Goal: Task Accomplishment & Management: Complete application form

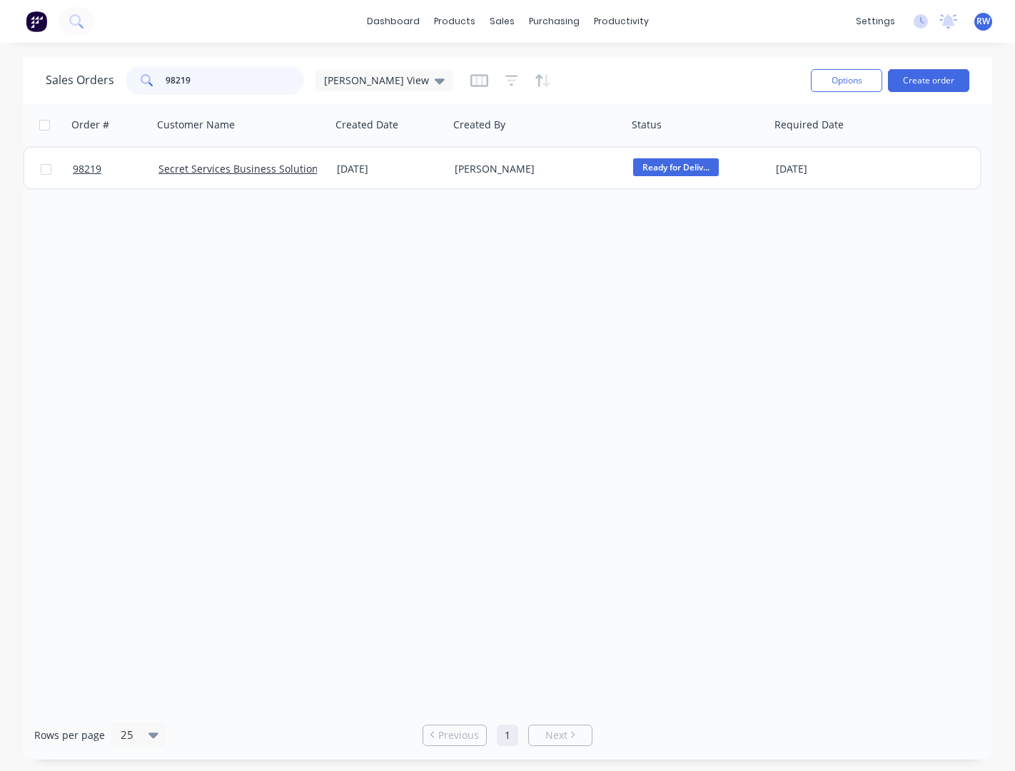
click at [213, 78] on input "98219" at bounding box center [235, 80] width 139 height 29
drag, startPoint x: 213, startPoint y: 78, endPoint x: 150, endPoint y: 76, distance: 63.6
click at [166, 75] on input "98219" at bounding box center [235, 80] width 139 height 29
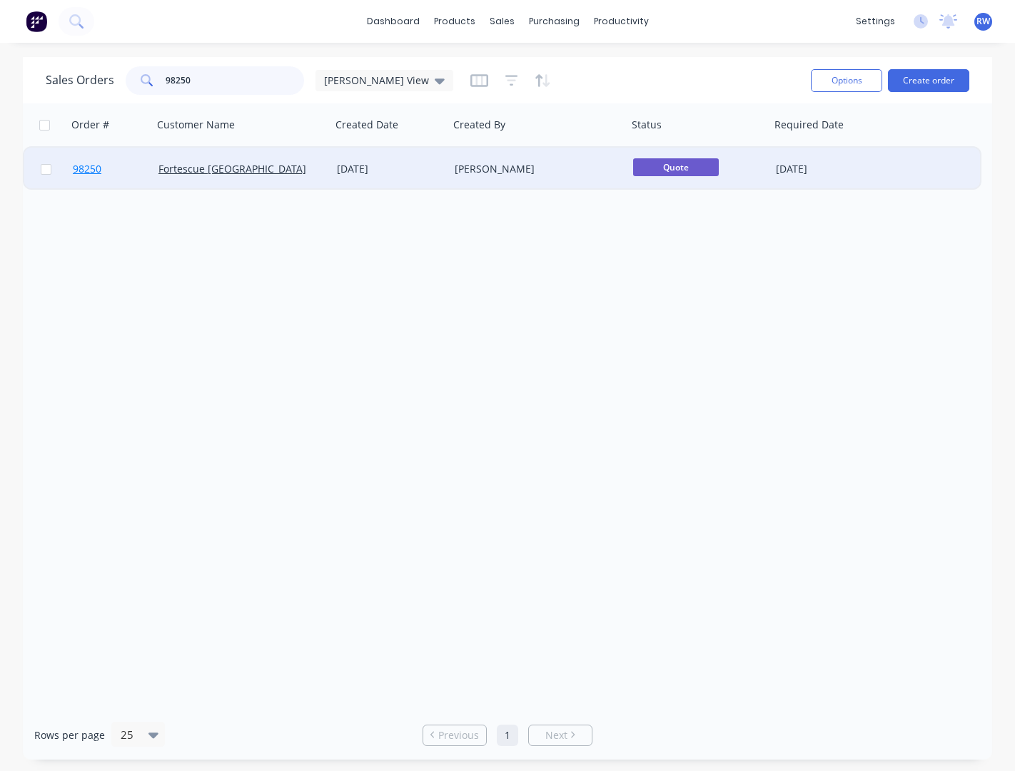
type input "98250"
click at [88, 170] on span "98250" at bounding box center [87, 169] width 29 height 14
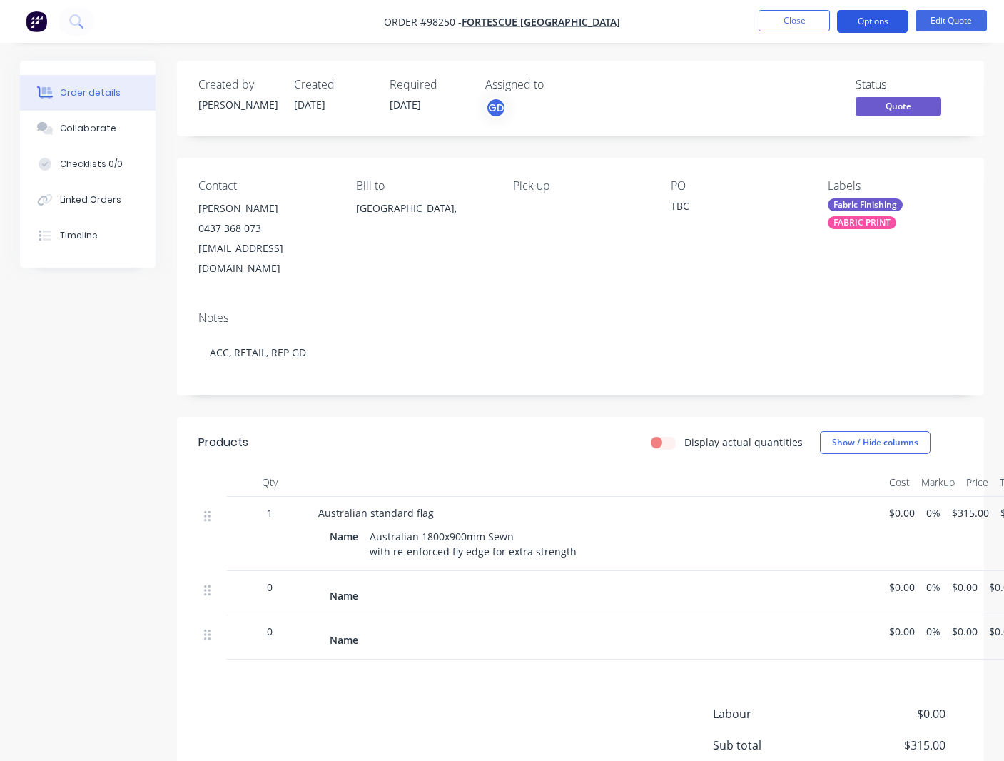
click at [892, 24] on button "Options" at bounding box center [872, 21] width 71 height 23
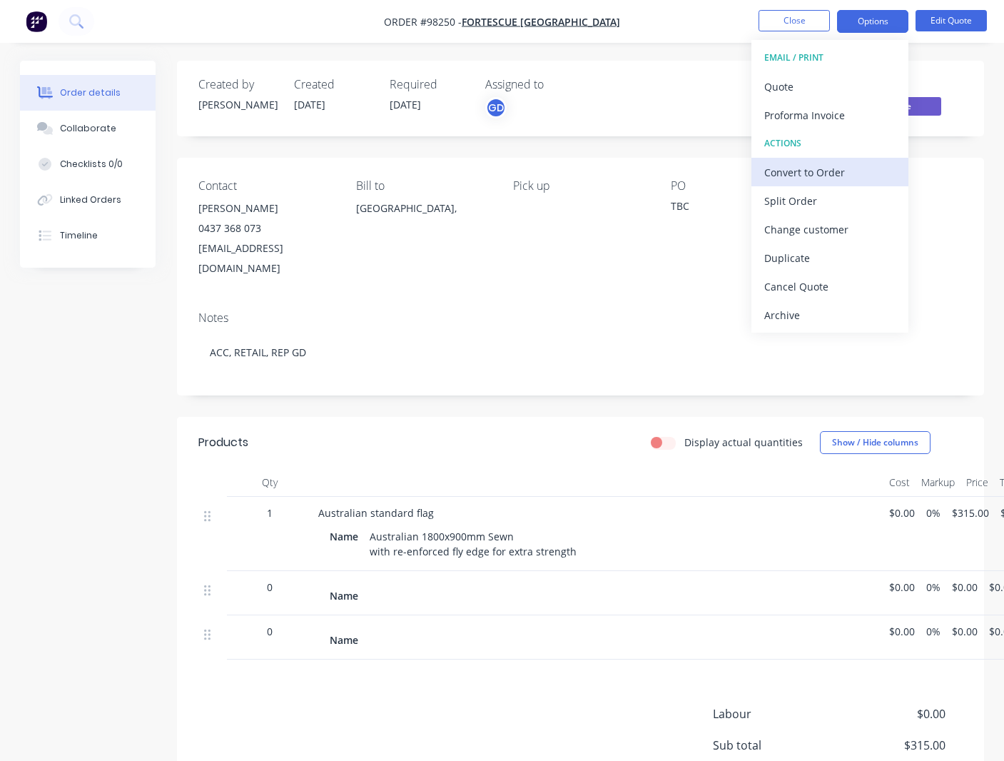
click at [844, 178] on div "Convert to Order" at bounding box center [829, 172] width 131 height 21
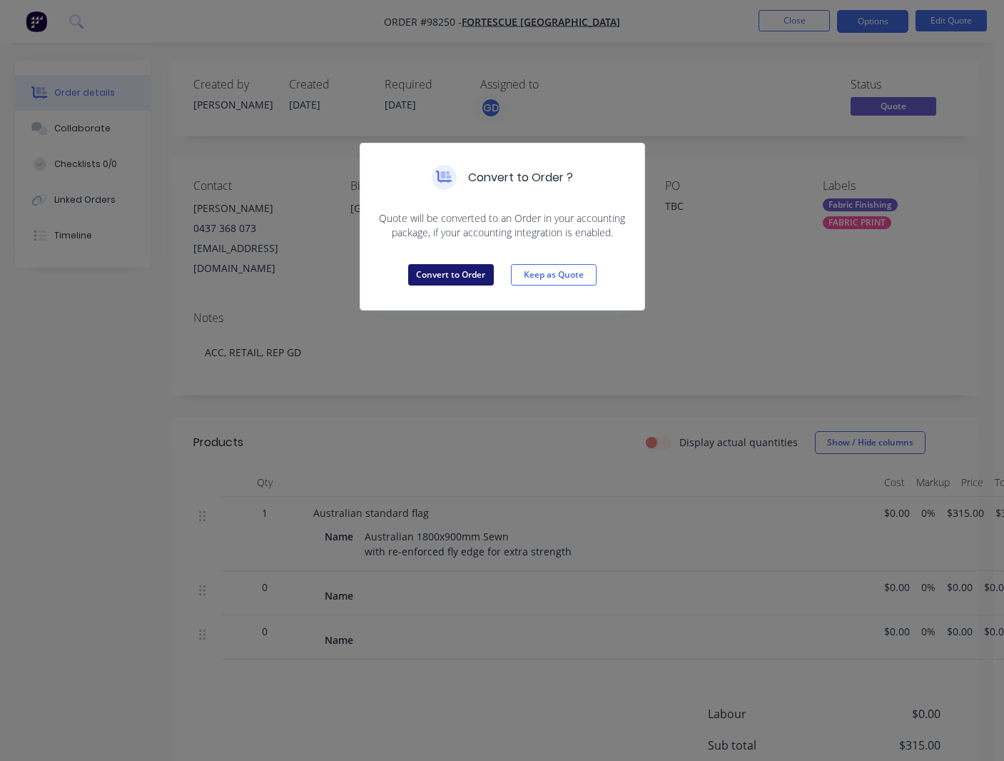
click at [427, 275] on button "Convert to Order" at bounding box center [451, 274] width 86 height 21
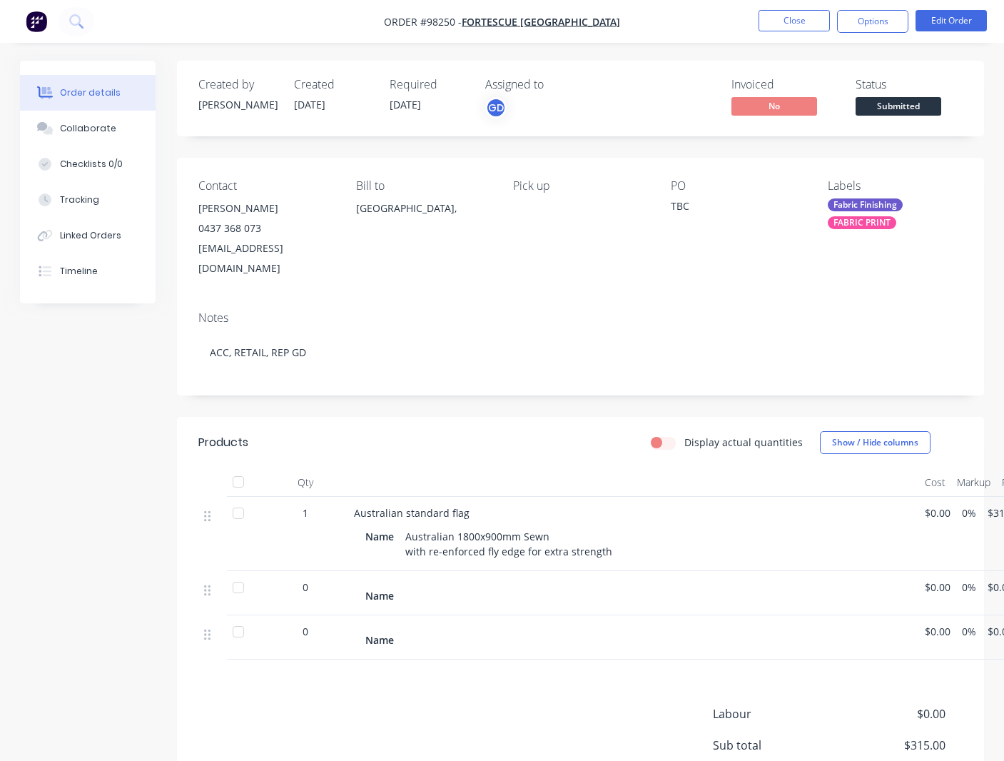
click at [696, 208] on div "TBC" at bounding box center [738, 208] width 135 height 20
click at [951, 19] on button "Edit Order" at bounding box center [950, 20] width 71 height 21
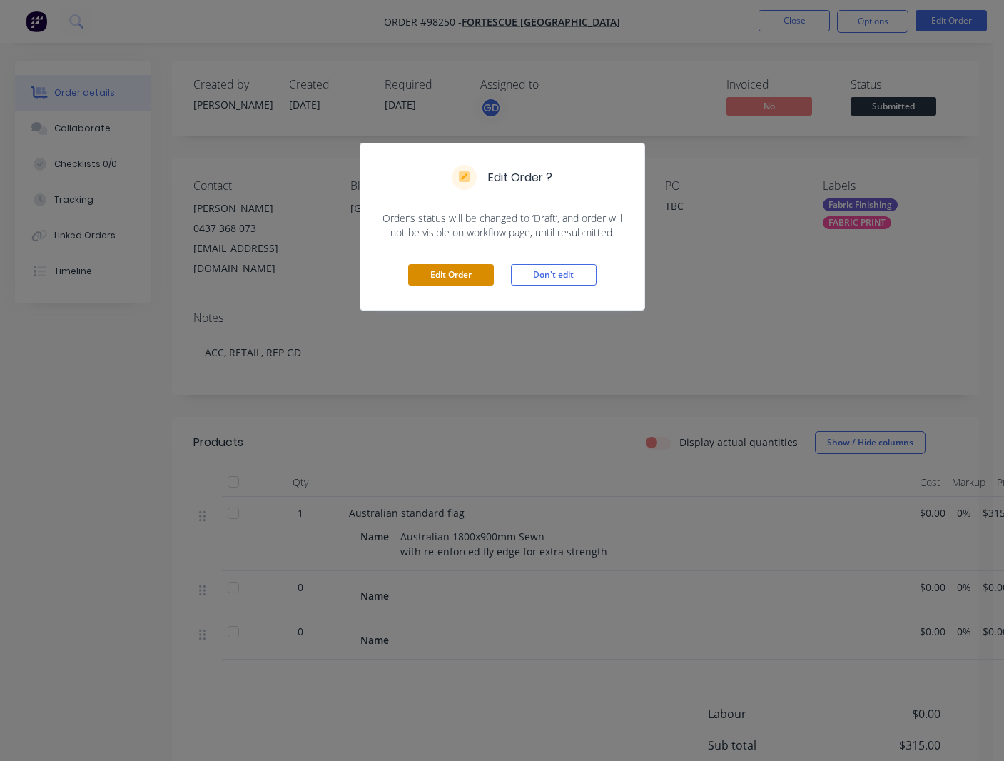
click at [440, 276] on button "Edit Order" at bounding box center [451, 274] width 86 height 21
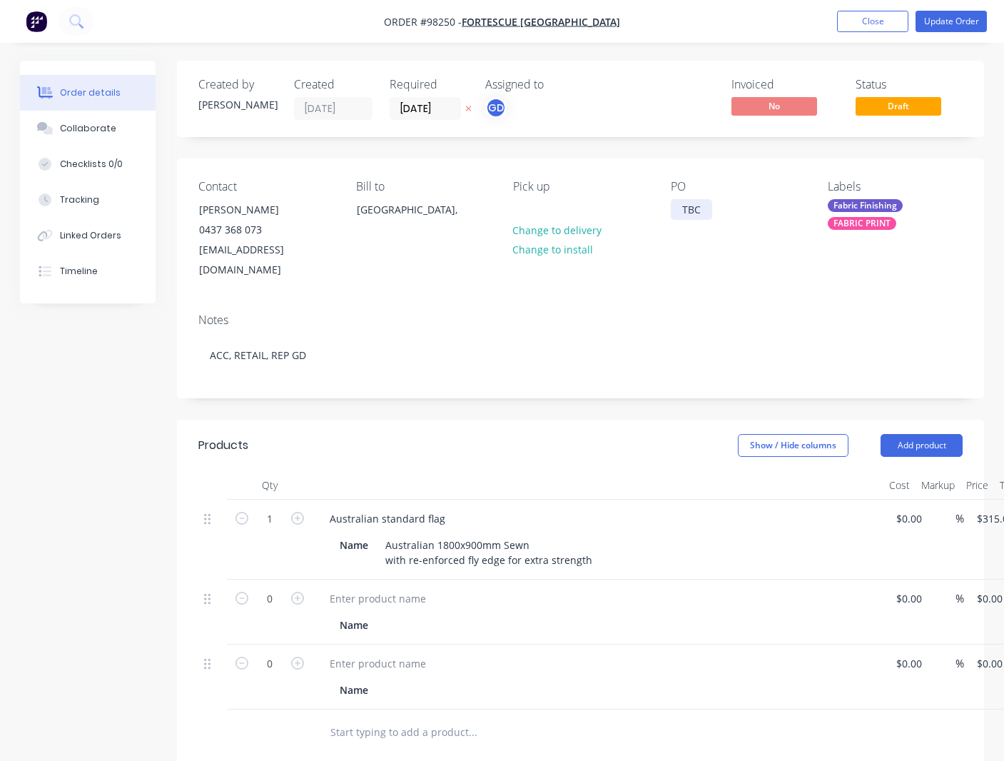
click at [684, 215] on div "TBC" at bounding box center [691, 209] width 41 height 21
drag, startPoint x: 701, startPoint y: 210, endPoint x: 664, endPoint y: 210, distance: 37.1
click at [671, 210] on div "TBC" at bounding box center [691, 209] width 41 height 21
click at [542, 191] on div "Pick up" at bounding box center [580, 187] width 135 height 14
click at [535, 203] on div at bounding box center [524, 209] width 23 height 21
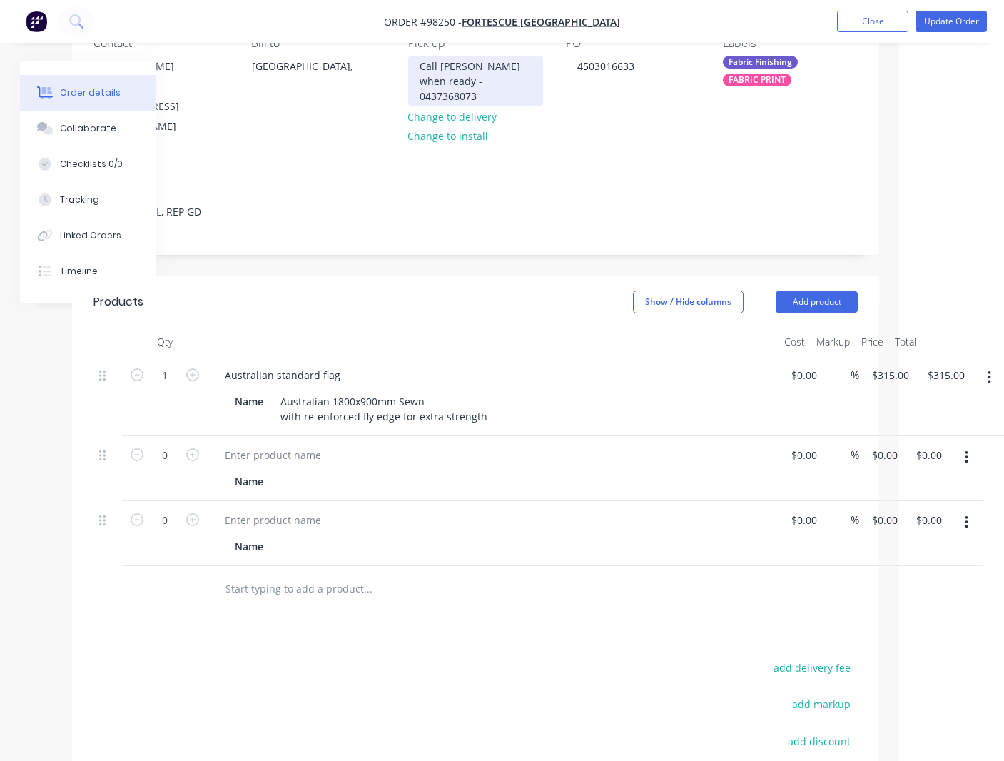
scroll to position [143, 107]
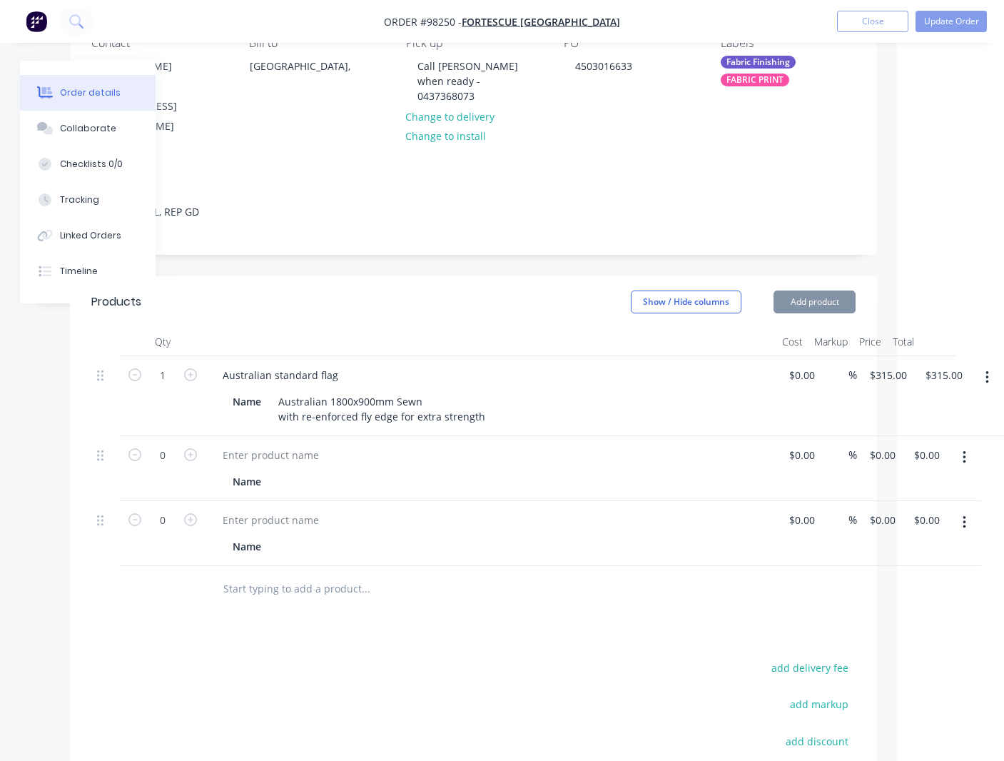
click at [966, 450] on icon "button" at bounding box center [965, 458] width 4 height 16
click at [895, 570] on div "Delete" at bounding box center [913, 580] width 110 height 21
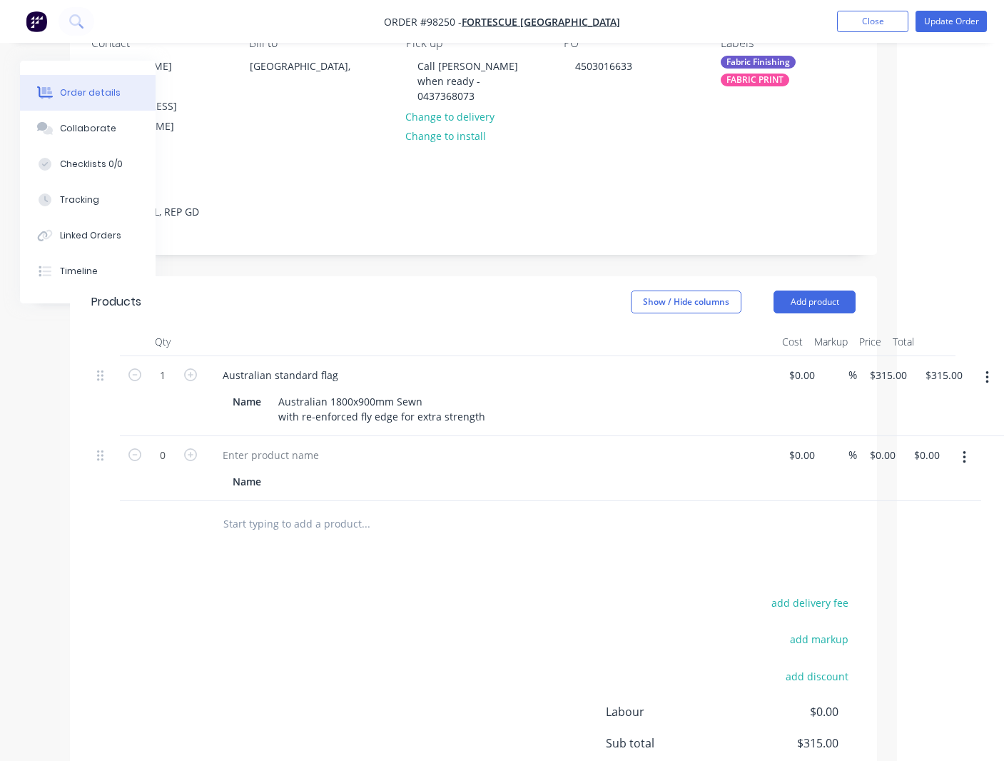
click at [964, 450] on icon "button" at bounding box center [965, 458] width 4 height 16
click at [917, 570] on div "Delete" at bounding box center [913, 580] width 110 height 21
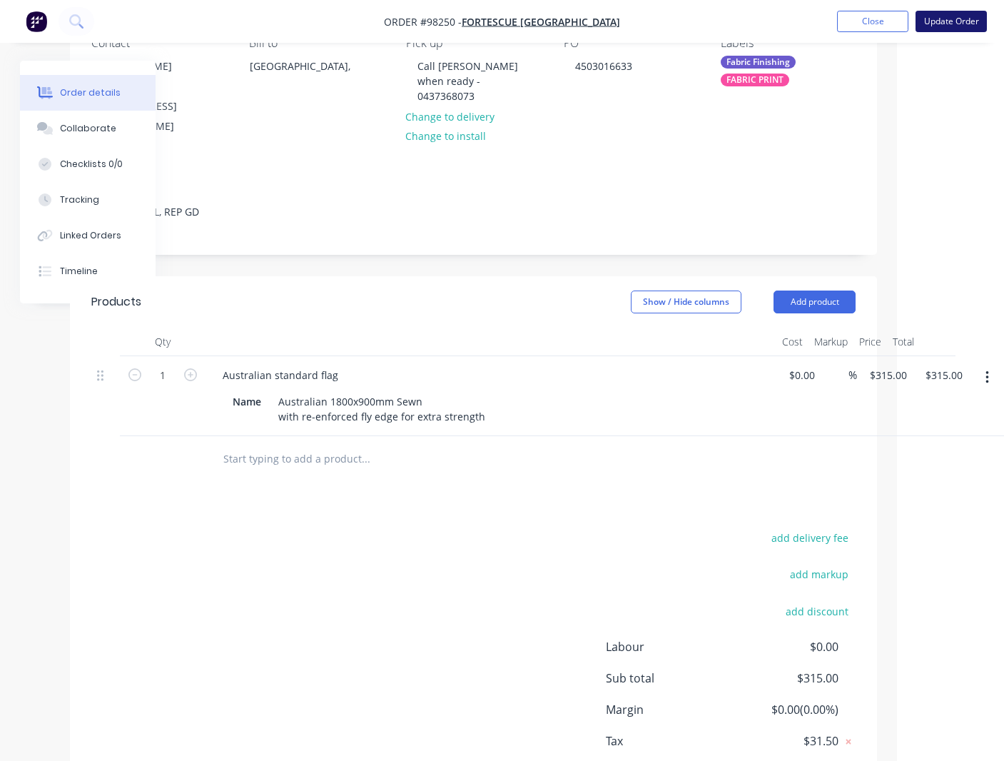
click at [940, 24] on button "Update Order" at bounding box center [950, 21] width 71 height 21
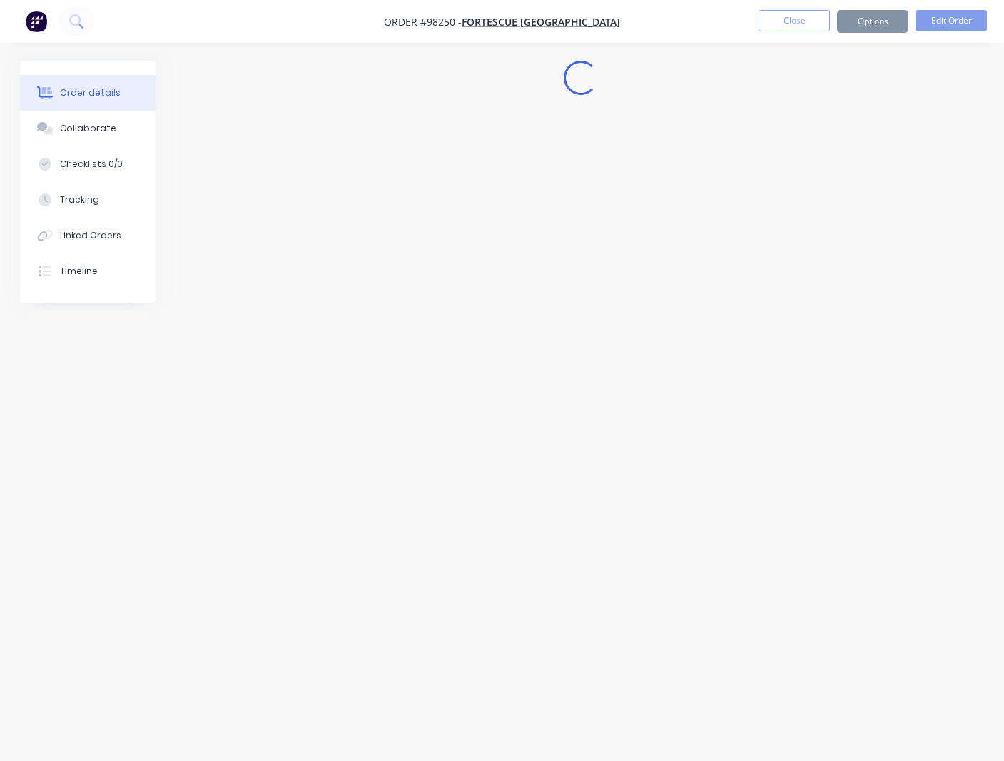
scroll to position [0, 0]
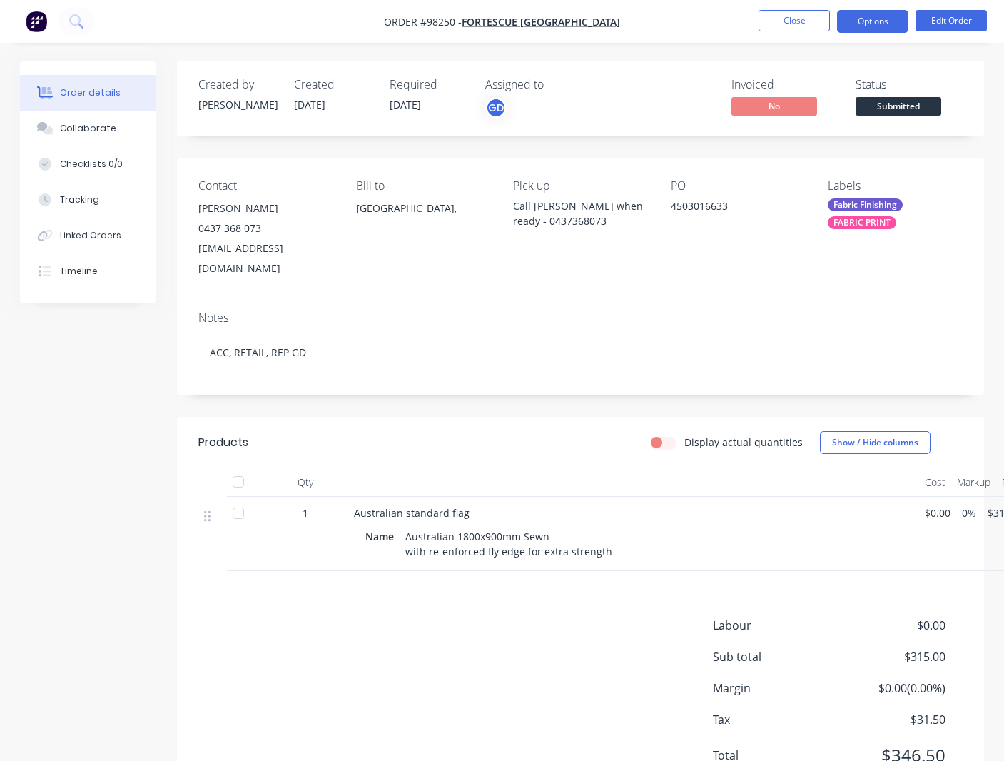
click at [888, 24] on button "Options" at bounding box center [872, 21] width 71 height 23
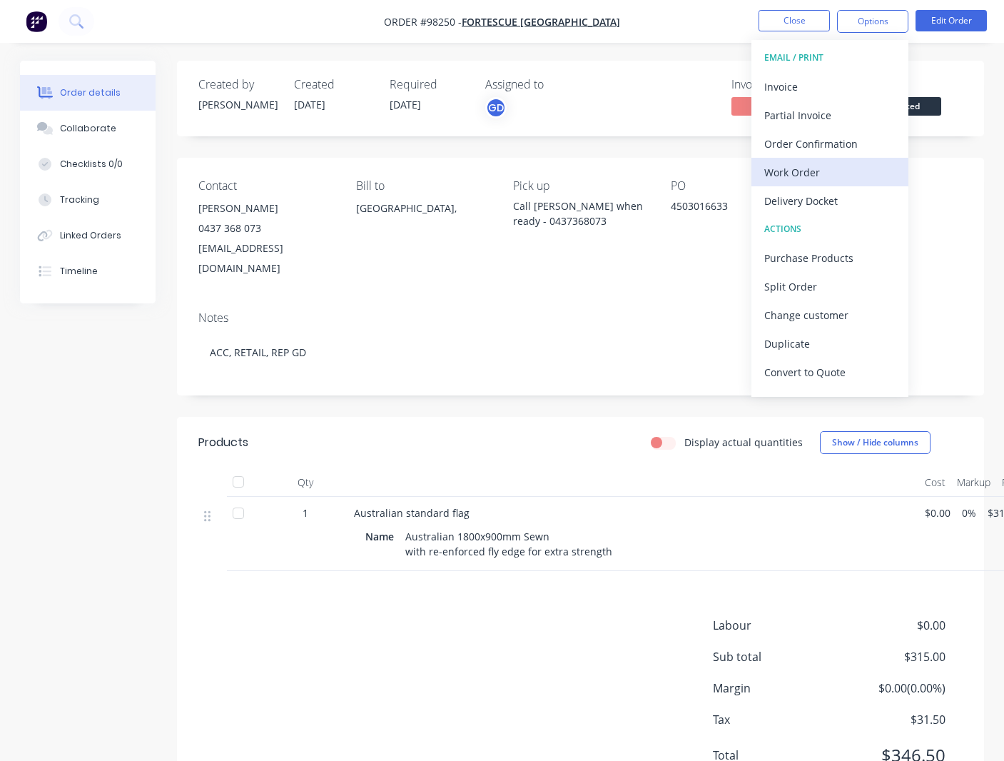
click at [809, 178] on div "Work Order" at bounding box center [829, 172] width 131 height 21
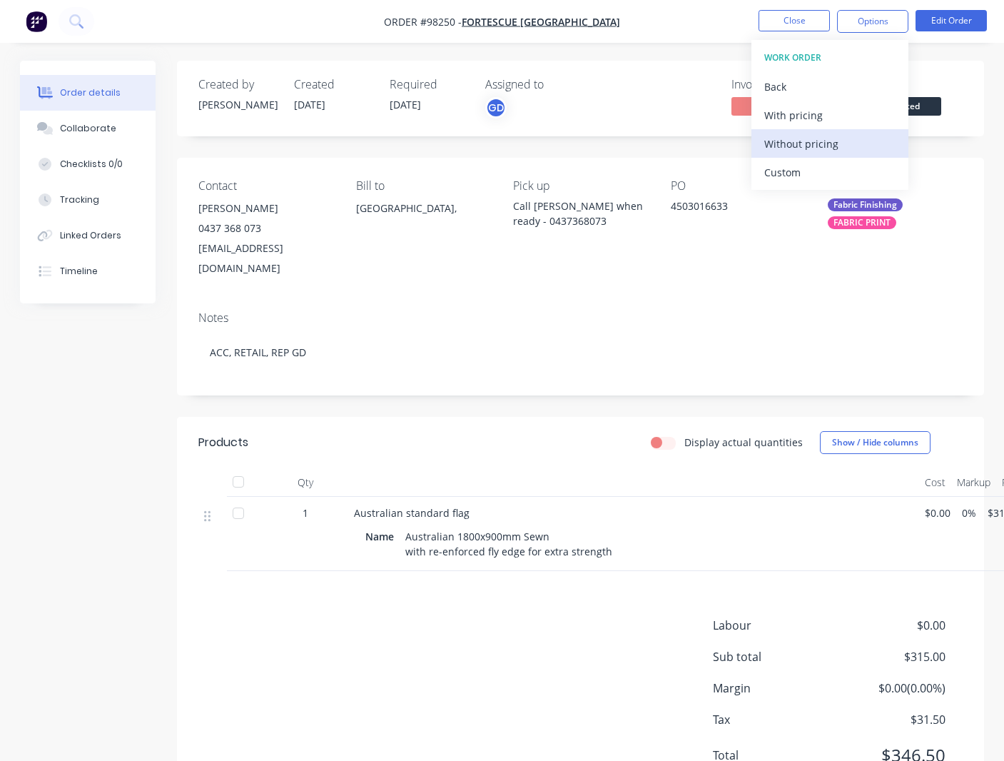
click at [807, 143] on div "Without pricing" at bounding box center [829, 143] width 131 height 21
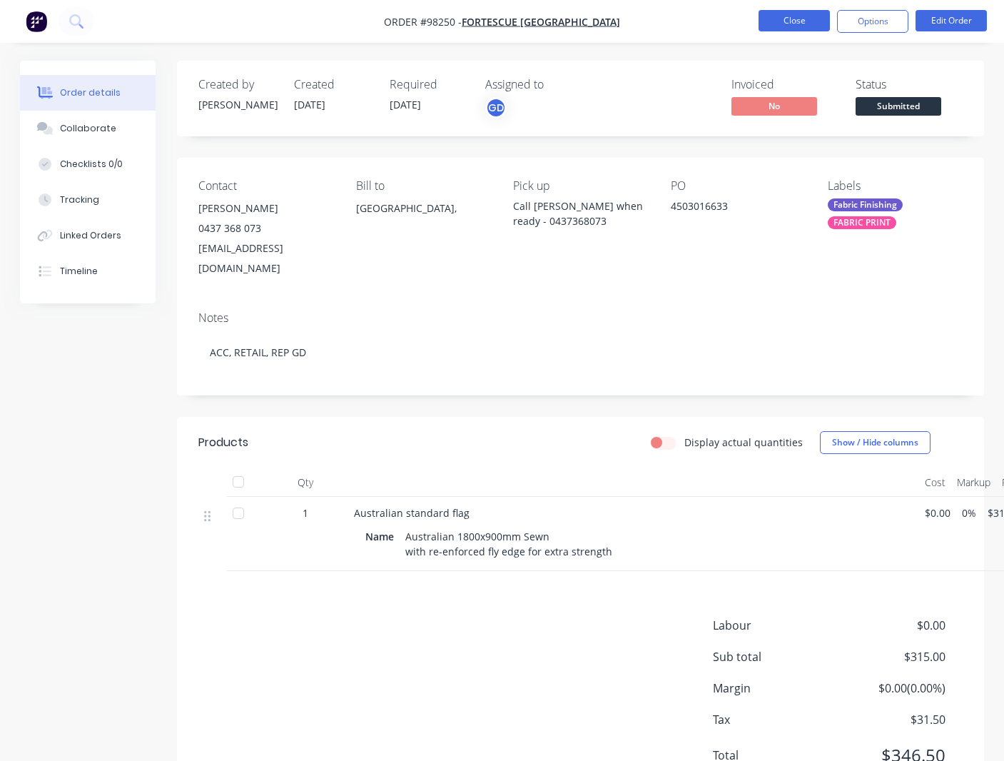
click at [780, 23] on button "Close" at bounding box center [793, 20] width 71 height 21
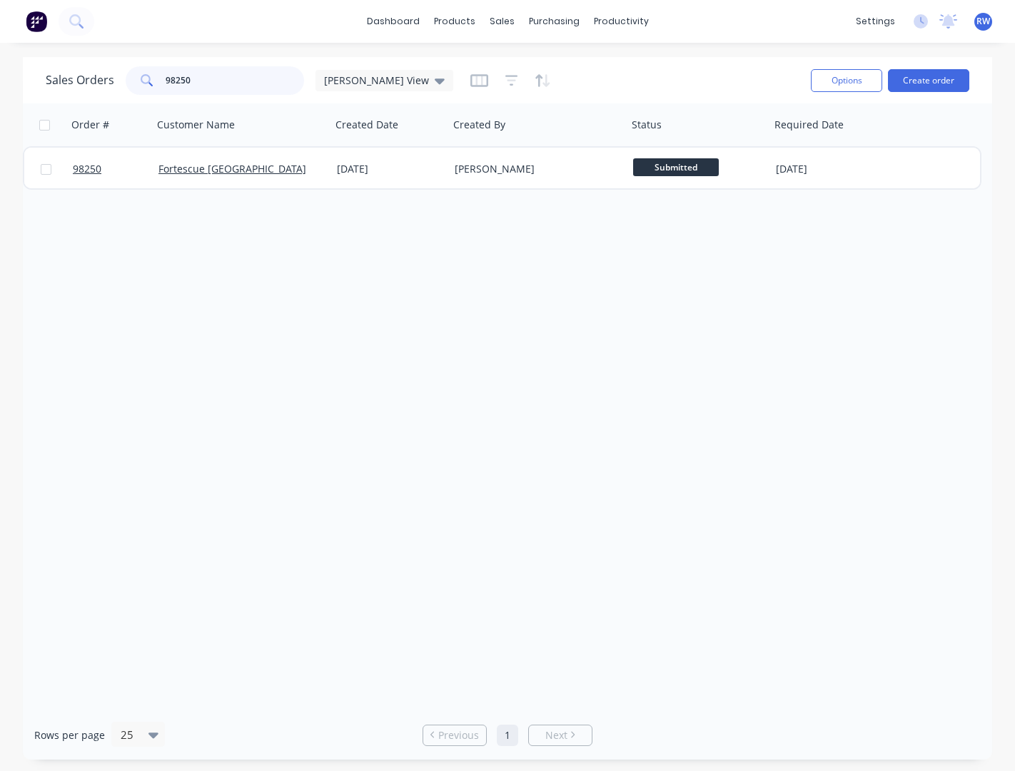
drag, startPoint x: 188, startPoint y: 83, endPoint x: 131, endPoint y: 75, distance: 58.3
click at [166, 75] on input "98250" at bounding box center [235, 80] width 139 height 29
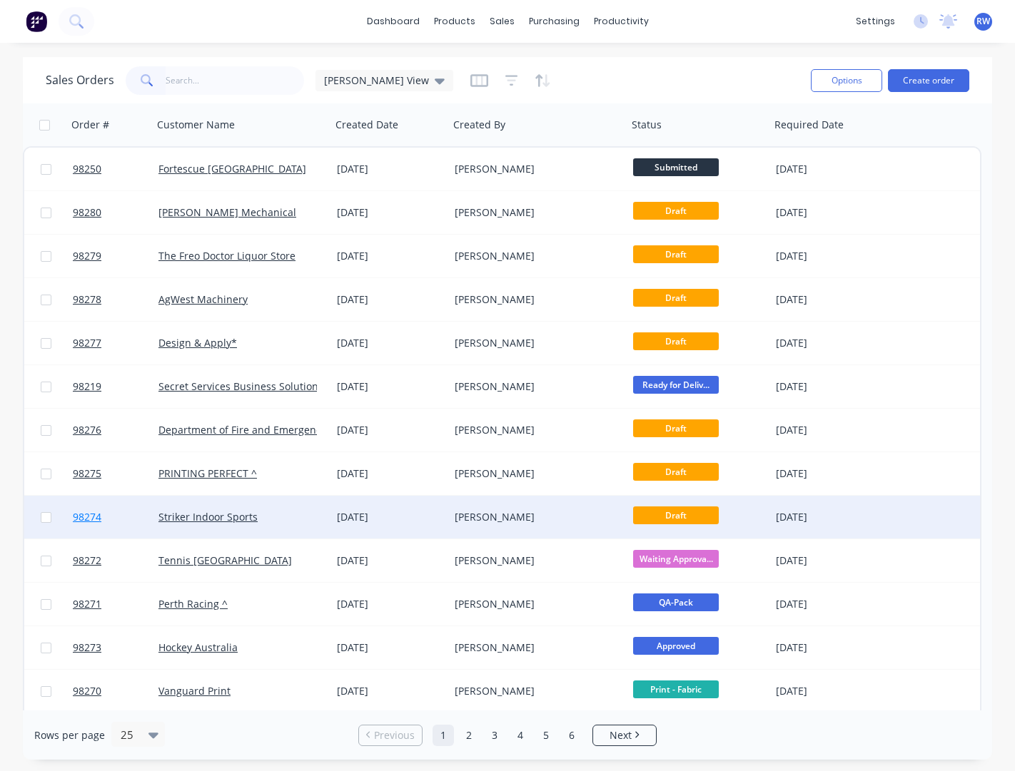
click at [87, 519] on span "98274" at bounding box center [87, 517] width 29 height 14
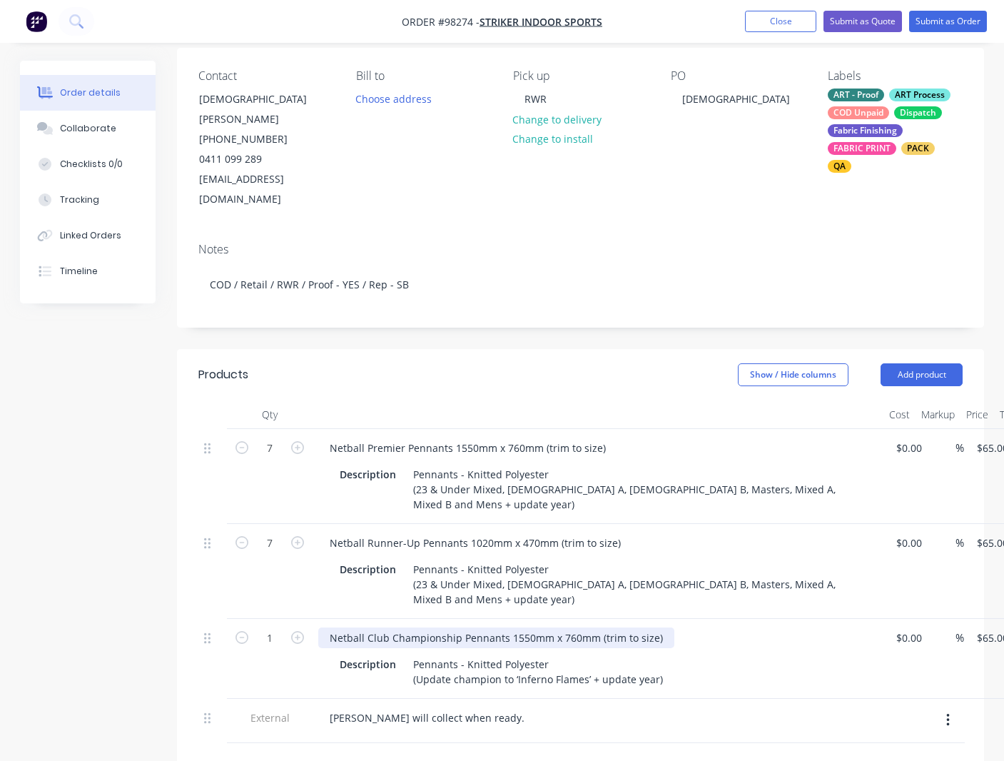
scroll to position [108, 0]
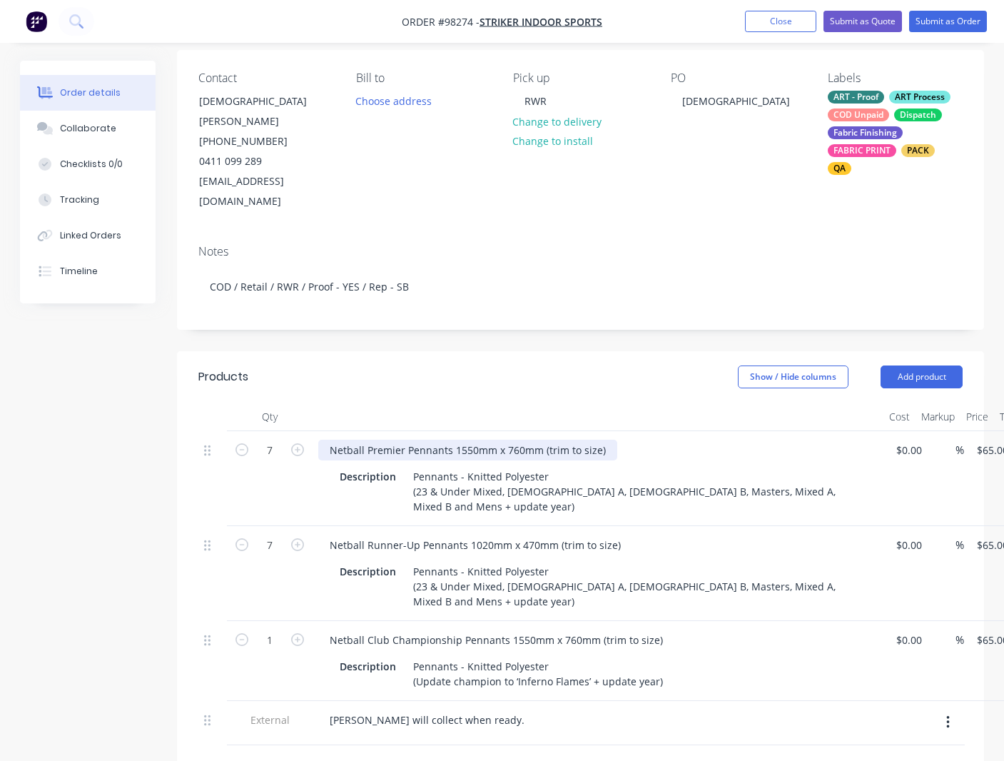
click at [597, 440] on div "Netball Premier Pennants 1550mm x 760mm (trim to size)" at bounding box center [467, 450] width 299 height 21
drag, startPoint x: 597, startPoint y: 411, endPoint x: 545, endPoint y: 409, distance: 52.1
click at [545, 440] on div "Netball Premier Pennants 1550mm x 760mm (trim to size)" at bounding box center [467, 450] width 299 height 21
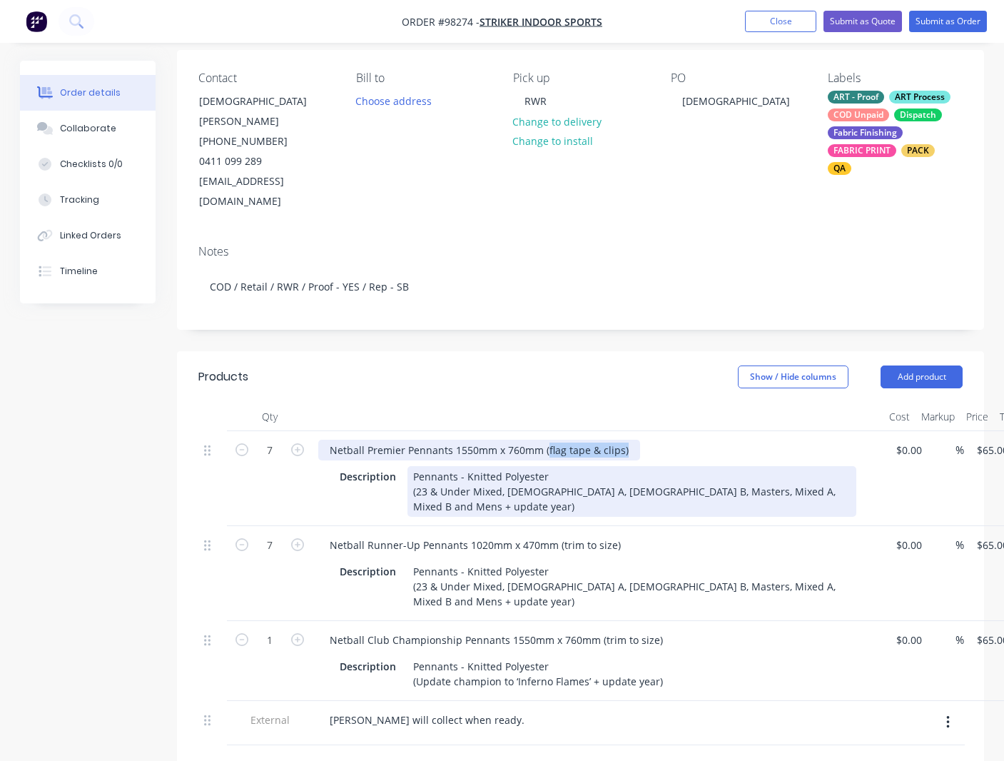
drag, startPoint x: 599, startPoint y: 408, endPoint x: 552, endPoint y: 435, distance: 54.0
click at [545, 440] on div "Netball Premier Pennants 1550mm x 760mm (flag tape & clips)" at bounding box center [479, 450] width 322 height 21
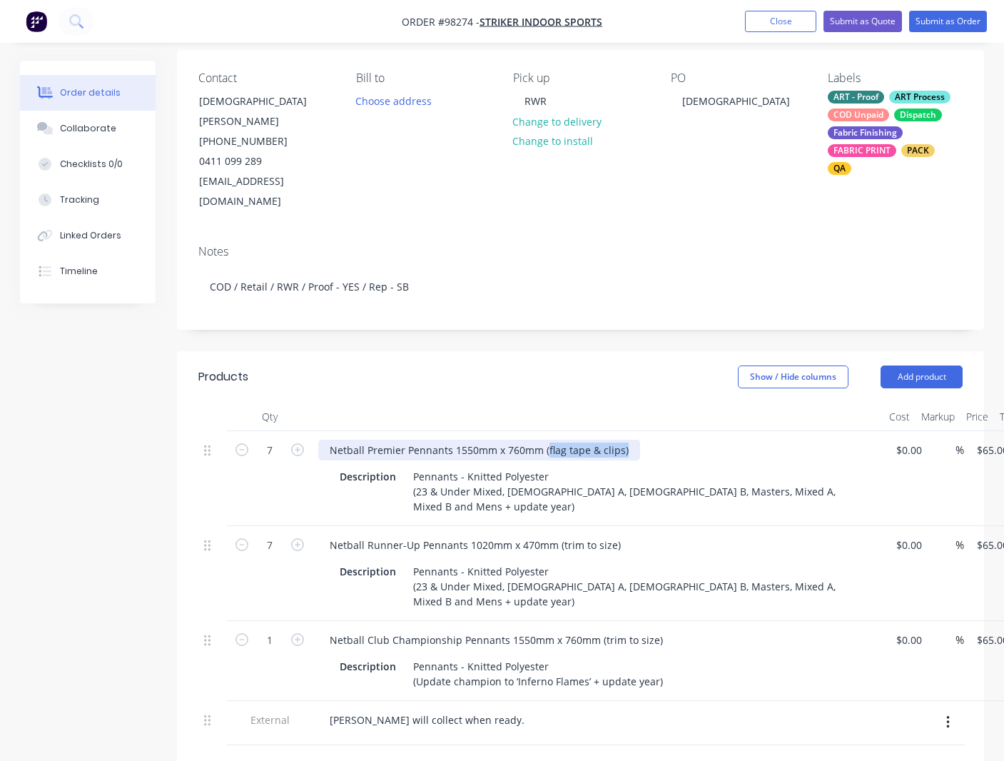
copy div "flag tape & clips)"
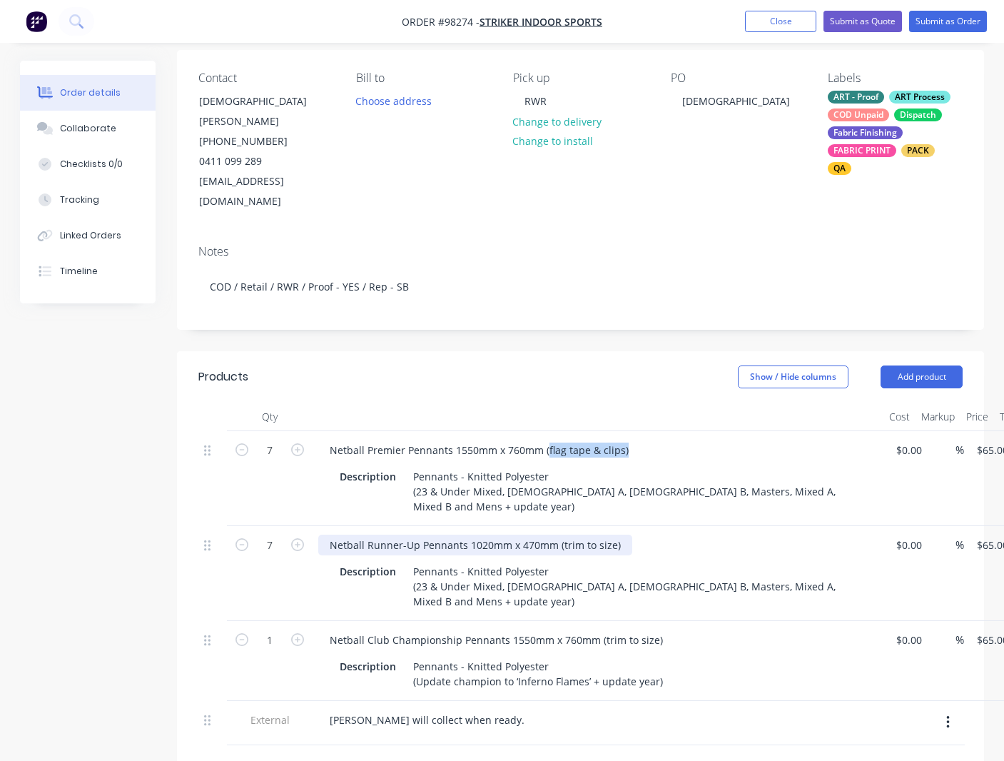
click at [613, 534] on div "Netball Runner-Up Pennants 1020mm x 470mm (trim to size)" at bounding box center [475, 544] width 314 height 21
drag, startPoint x: 613, startPoint y: 490, endPoint x: 564, endPoint y: 489, distance: 49.2
click at [564, 534] on div "Netball Runner-Up Pennants 1020mm x 470mm (trim to size)" at bounding box center [475, 544] width 314 height 21
paste div
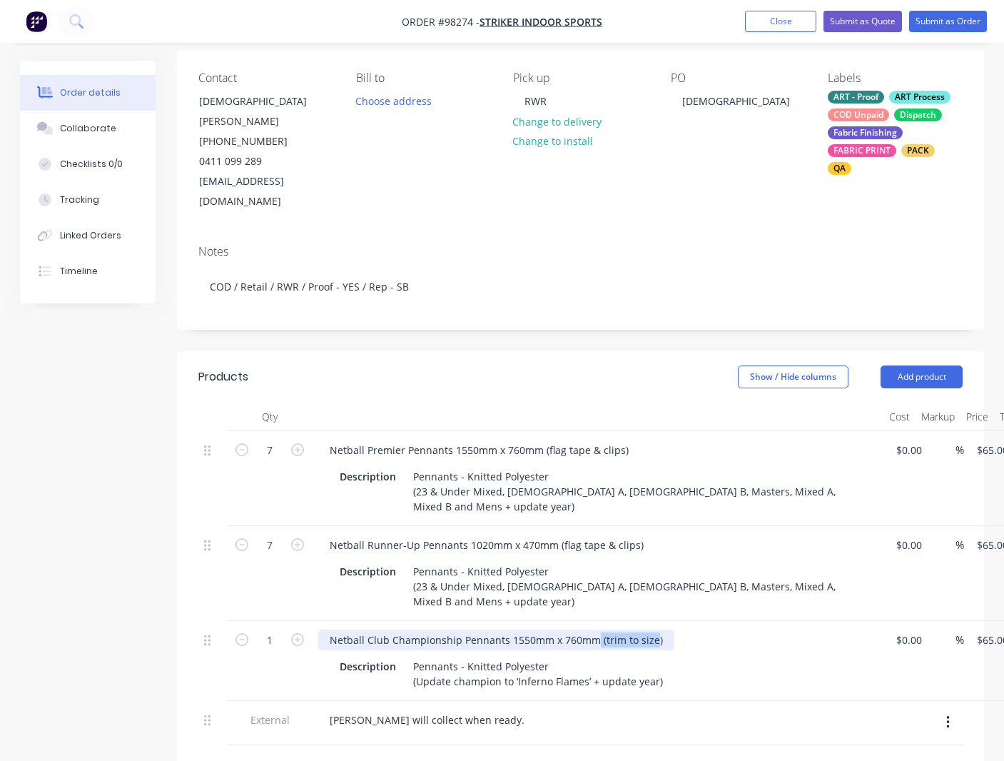
drag, startPoint x: 648, startPoint y: 570, endPoint x: 593, endPoint y: 570, distance: 54.9
click at [593, 629] on div "Netball Club Championship Pennants 1550mm x 760mm (trim to size)" at bounding box center [496, 639] width 356 height 21
click at [600, 629] on div "Netball Club Championship Pennants 1550mm x 760mm (trim to size)" at bounding box center [496, 639] width 356 height 21
paste div
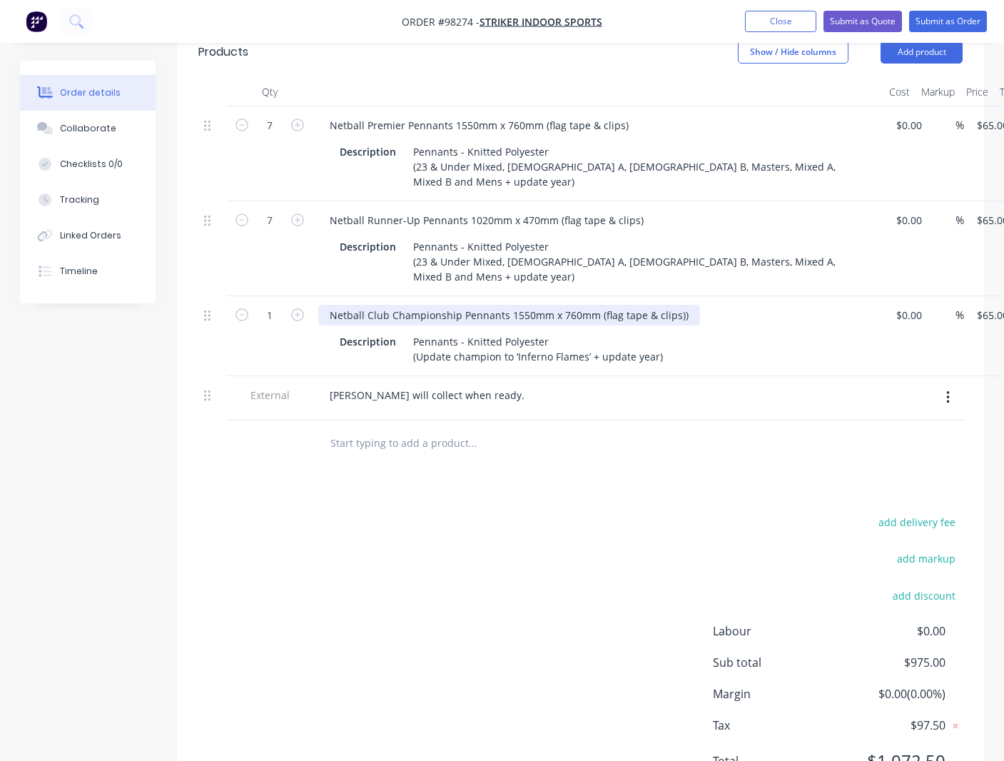
scroll to position [0, 0]
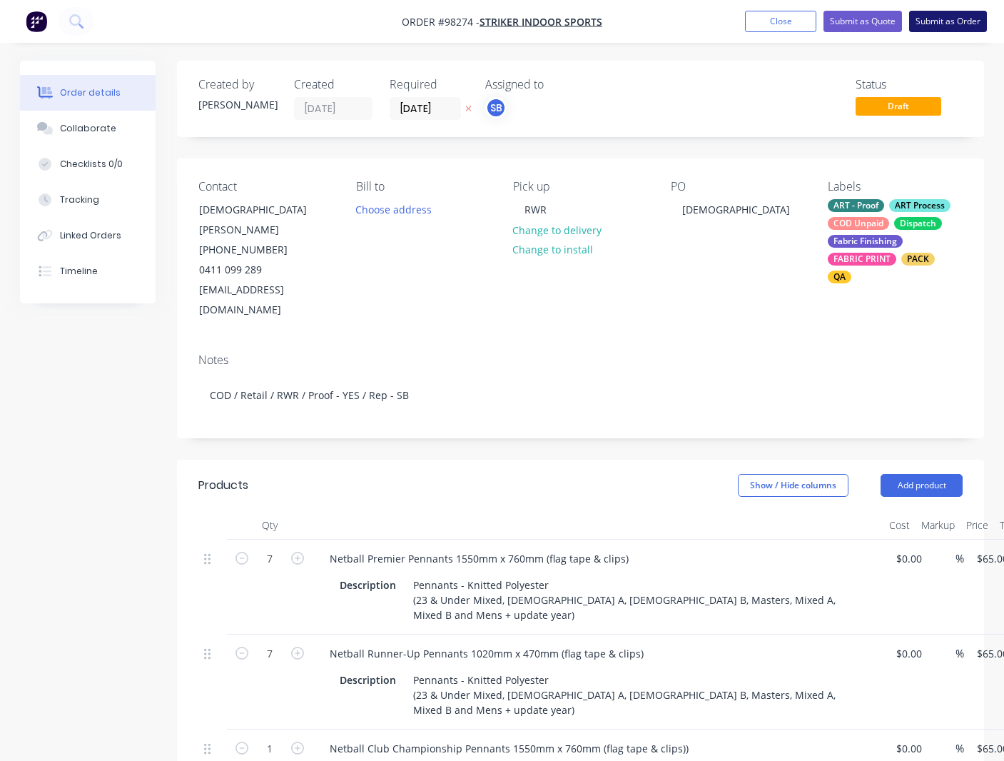
click at [943, 21] on button "Submit as Order" at bounding box center [948, 21] width 78 height 21
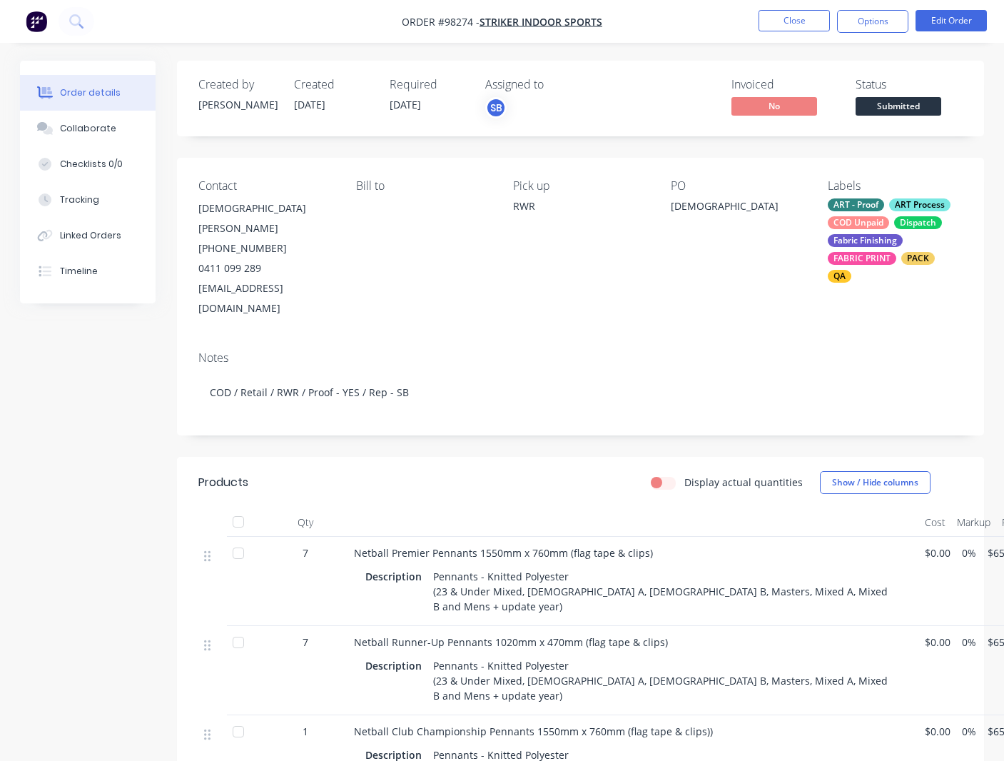
scroll to position [6, 6]
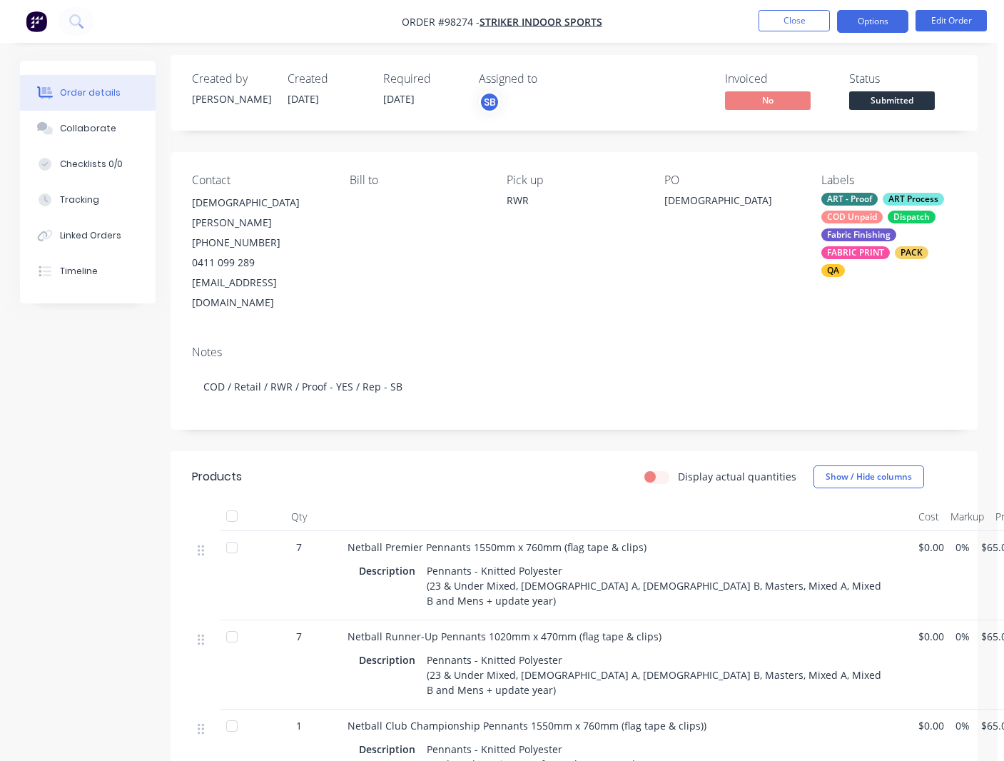
click at [870, 24] on button "Options" at bounding box center [872, 21] width 71 height 23
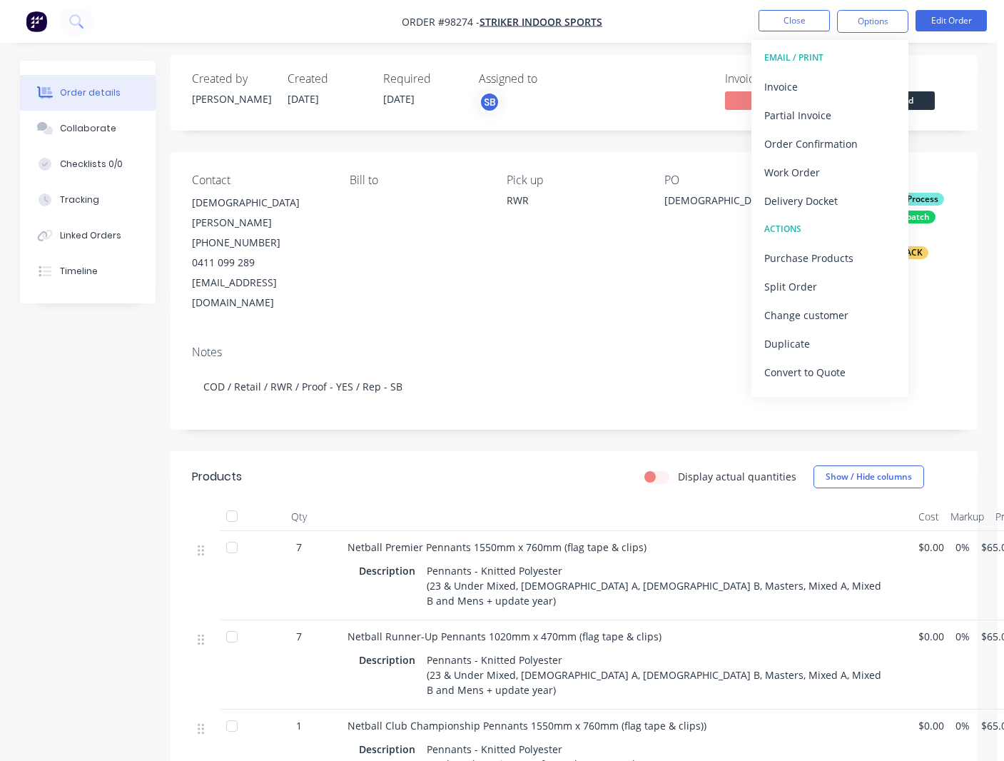
click at [803, 178] on div "Work Order" at bounding box center [829, 172] width 131 height 21
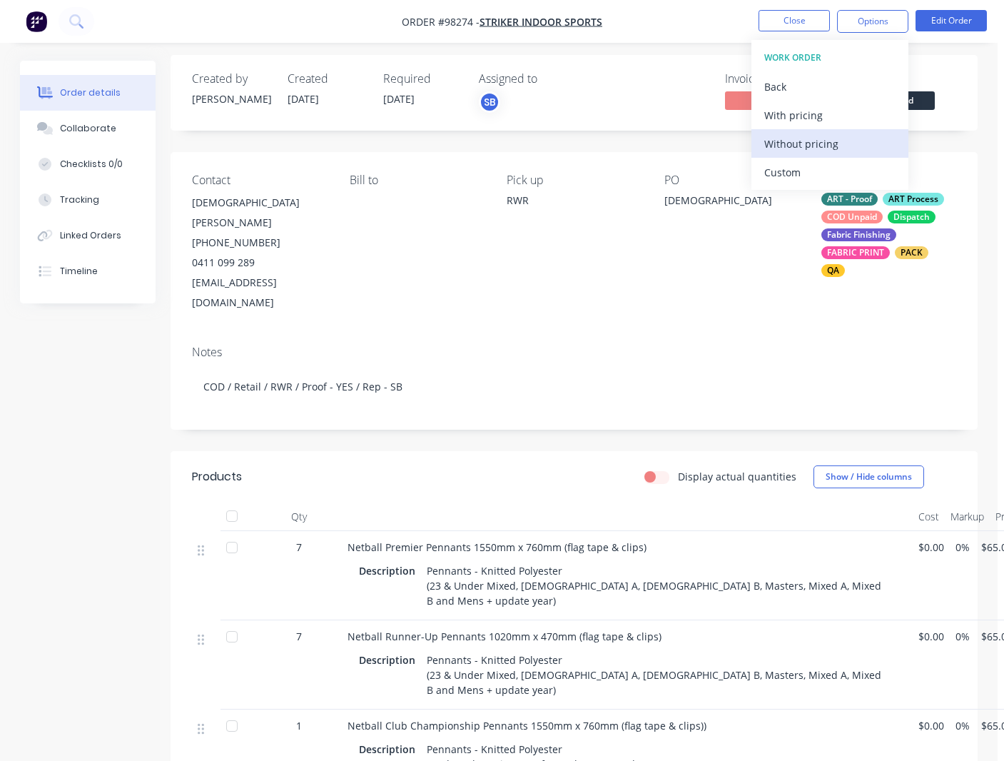
click at [818, 148] on div "Without pricing" at bounding box center [829, 143] width 131 height 21
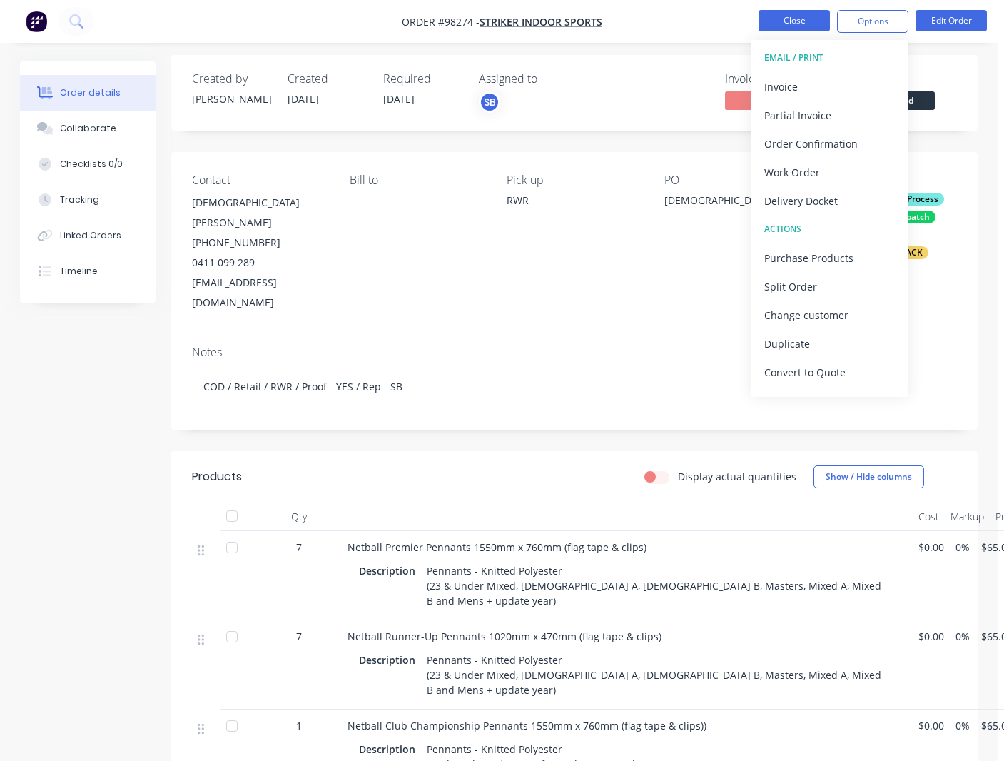
click at [780, 19] on button "Close" at bounding box center [793, 20] width 71 height 21
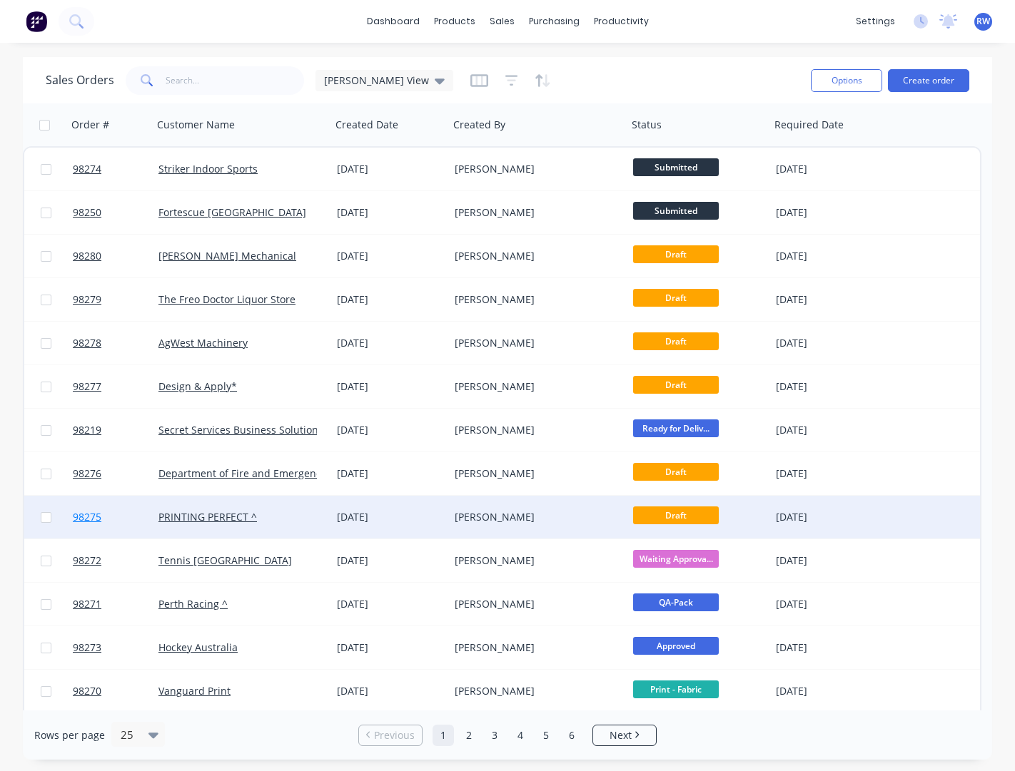
click at [84, 516] on span "98275" at bounding box center [87, 517] width 29 height 14
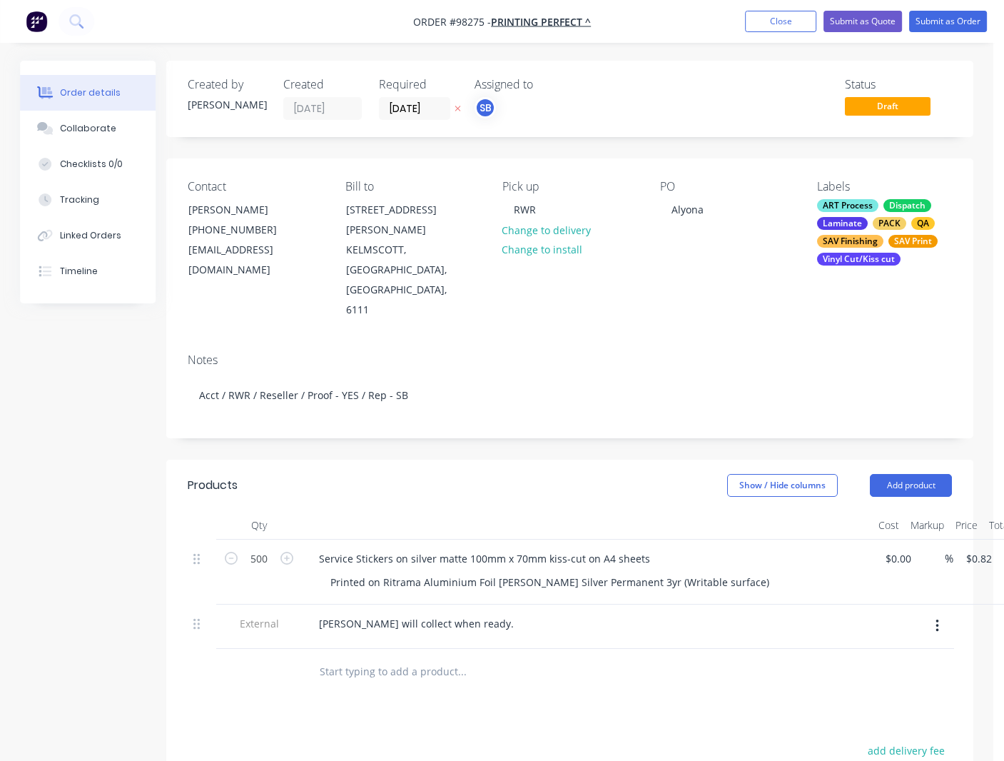
scroll to position [1, 12]
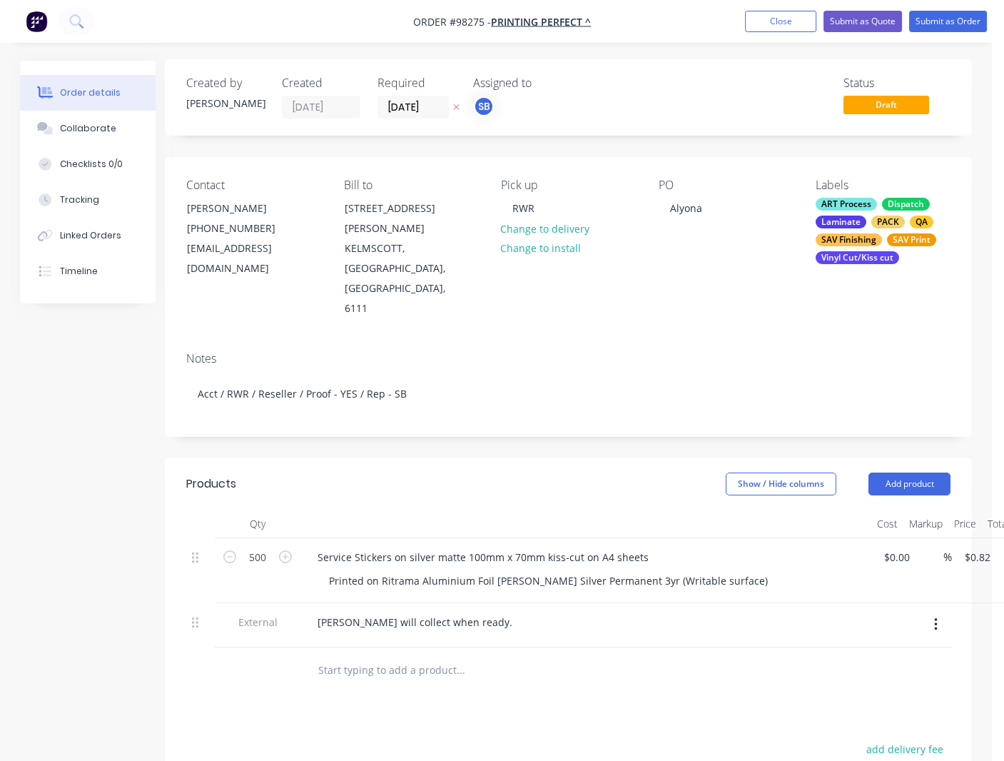
click at [845, 225] on div "Laminate" at bounding box center [841, 221] width 51 height 13
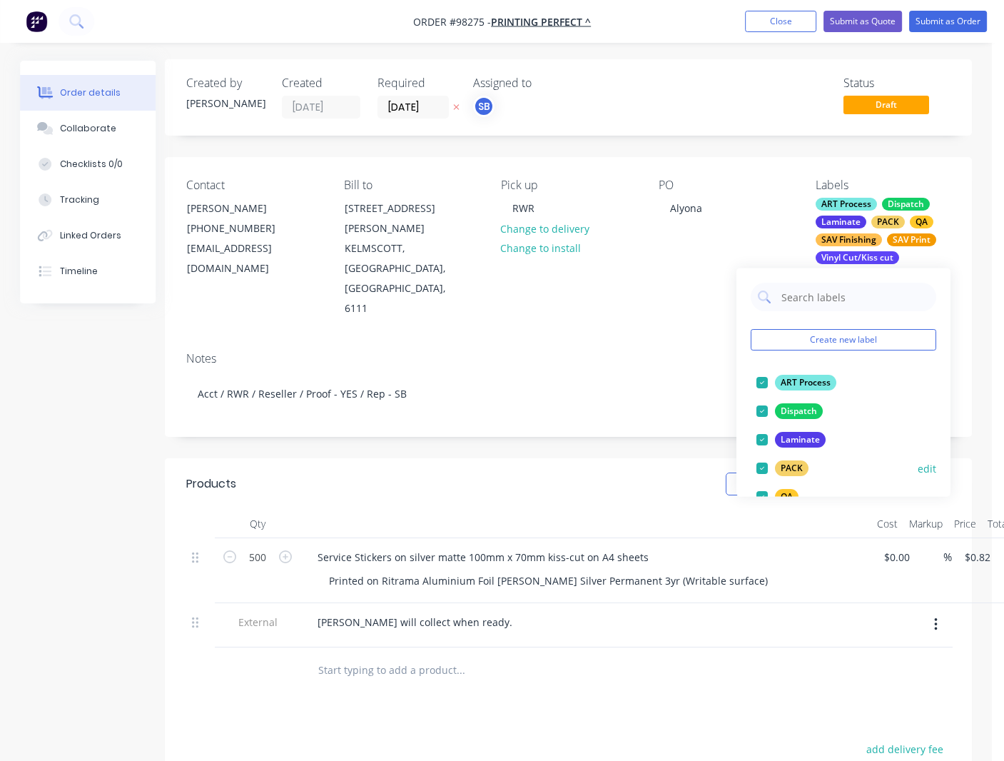
click at [761, 437] on div at bounding box center [762, 439] width 29 height 29
click at [940, 256] on div "ART Process Dispatch PACK QA SAV Finishing SAV Print Vinyl Cut/Kiss cut" at bounding box center [883, 231] width 135 height 66
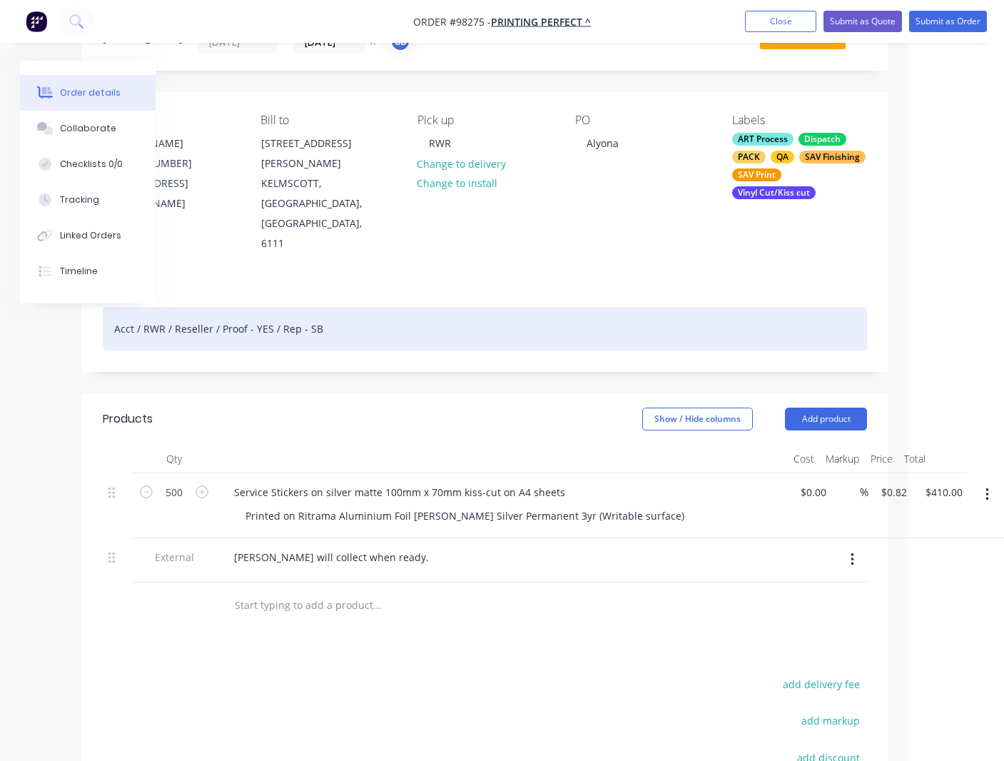
scroll to position [0, 96]
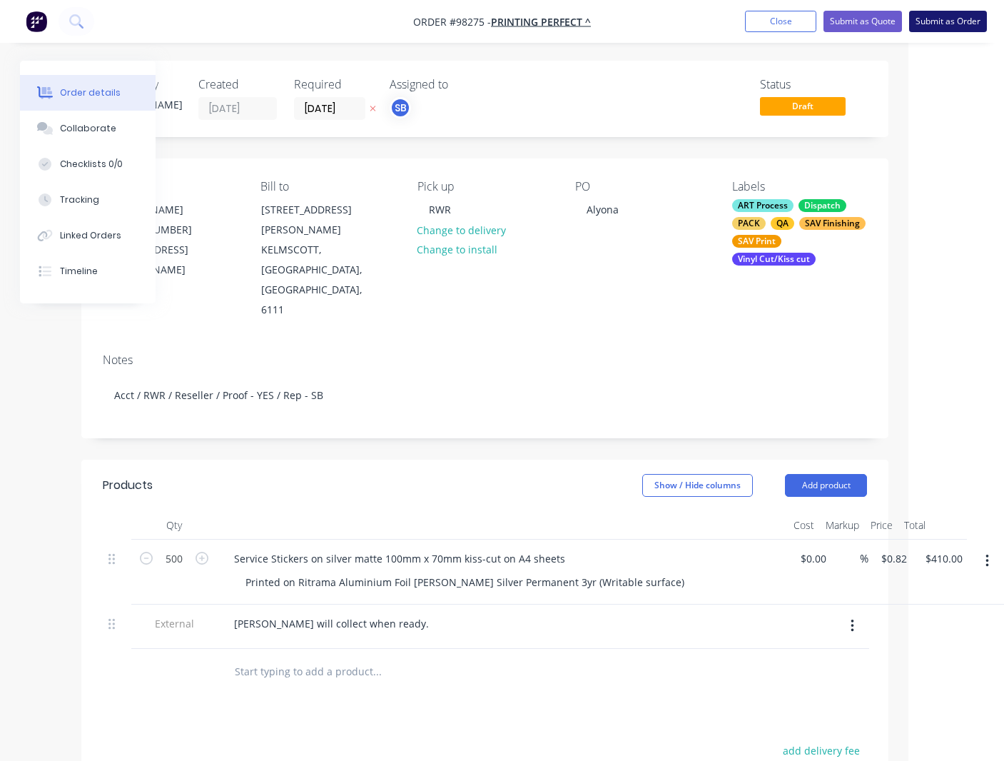
click at [930, 21] on button "Submit as Order" at bounding box center [948, 21] width 78 height 21
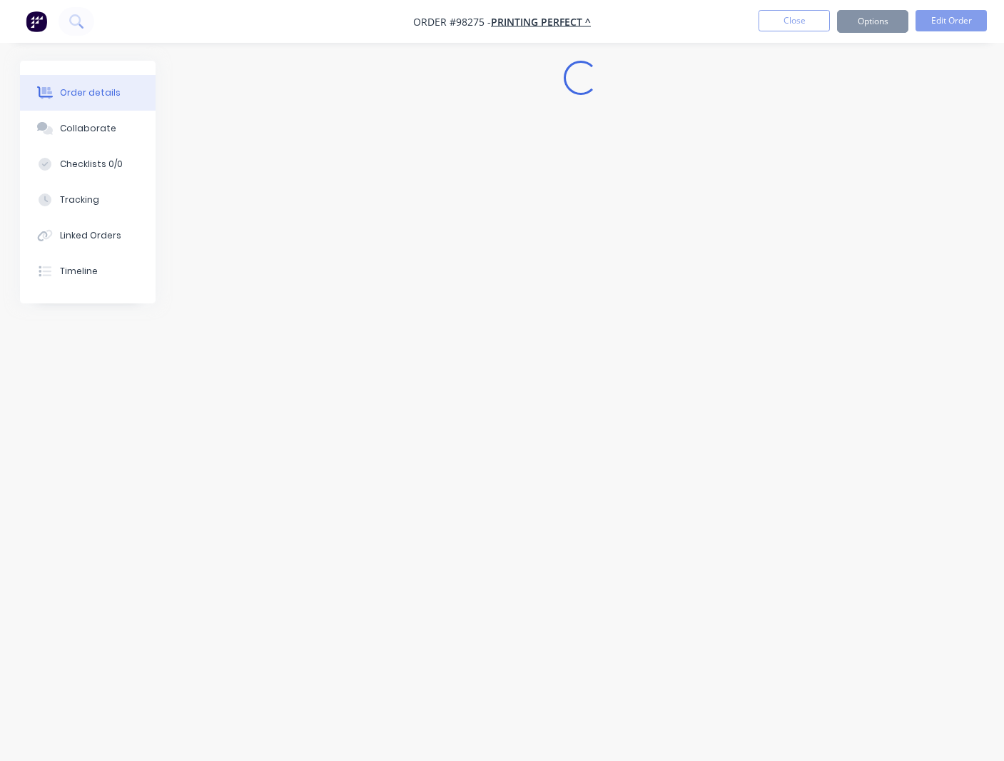
scroll to position [0, 0]
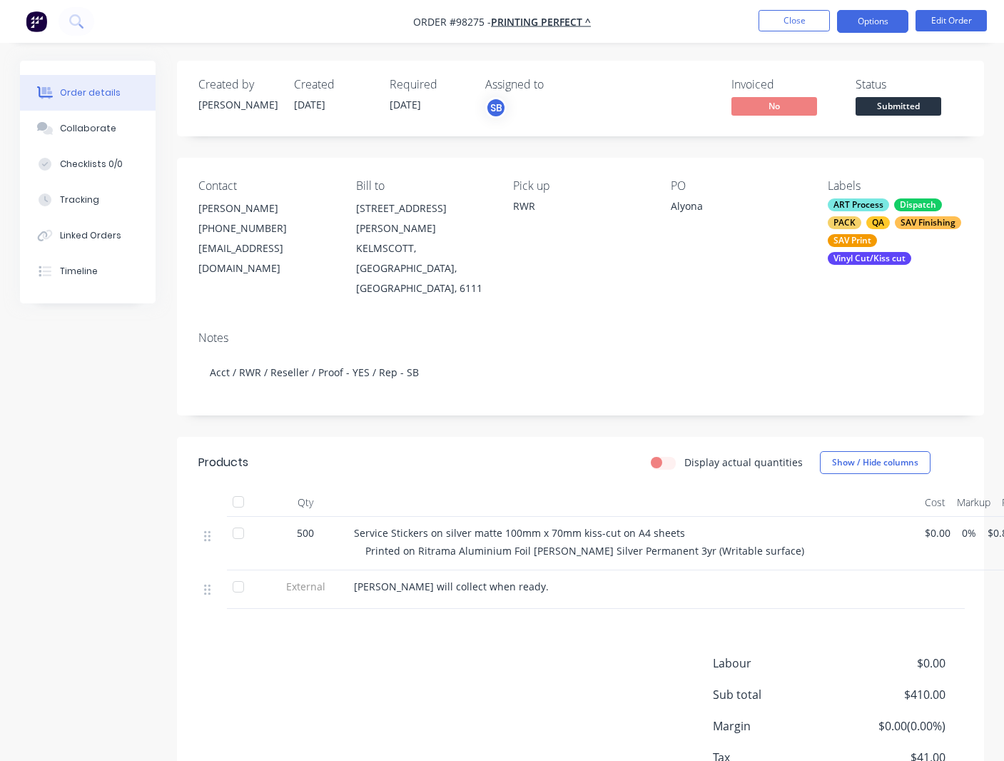
click at [878, 26] on button "Options" at bounding box center [872, 21] width 71 height 23
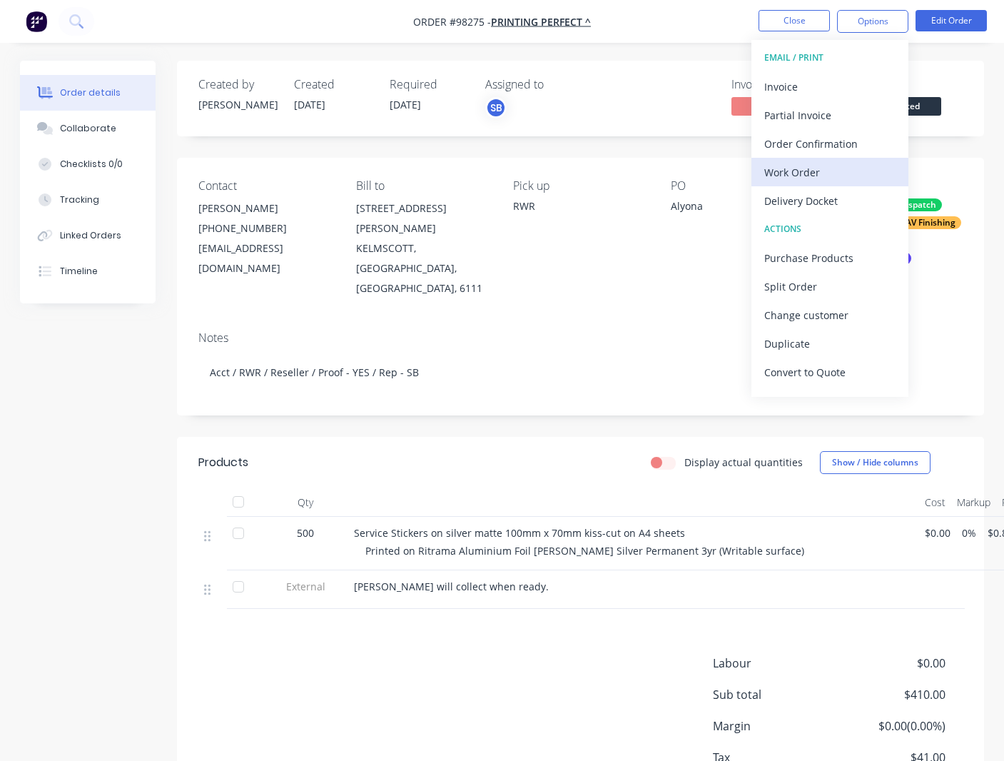
click at [808, 181] on div "Work Order" at bounding box center [829, 172] width 131 height 21
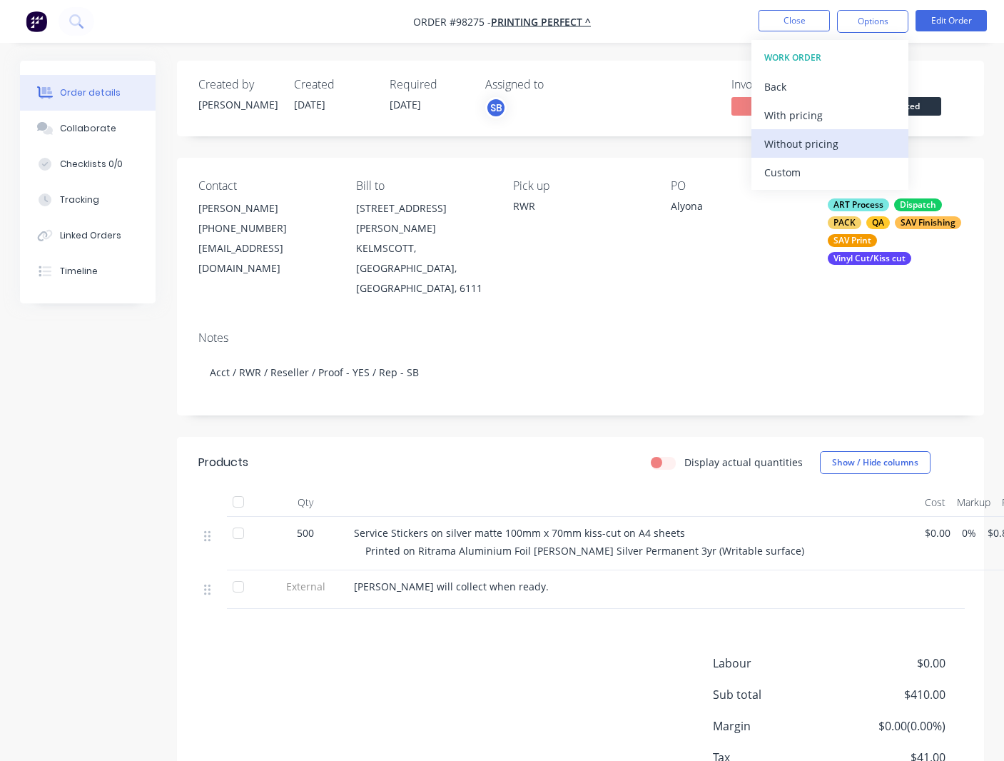
click at [796, 137] on div "Without pricing" at bounding box center [829, 143] width 131 height 21
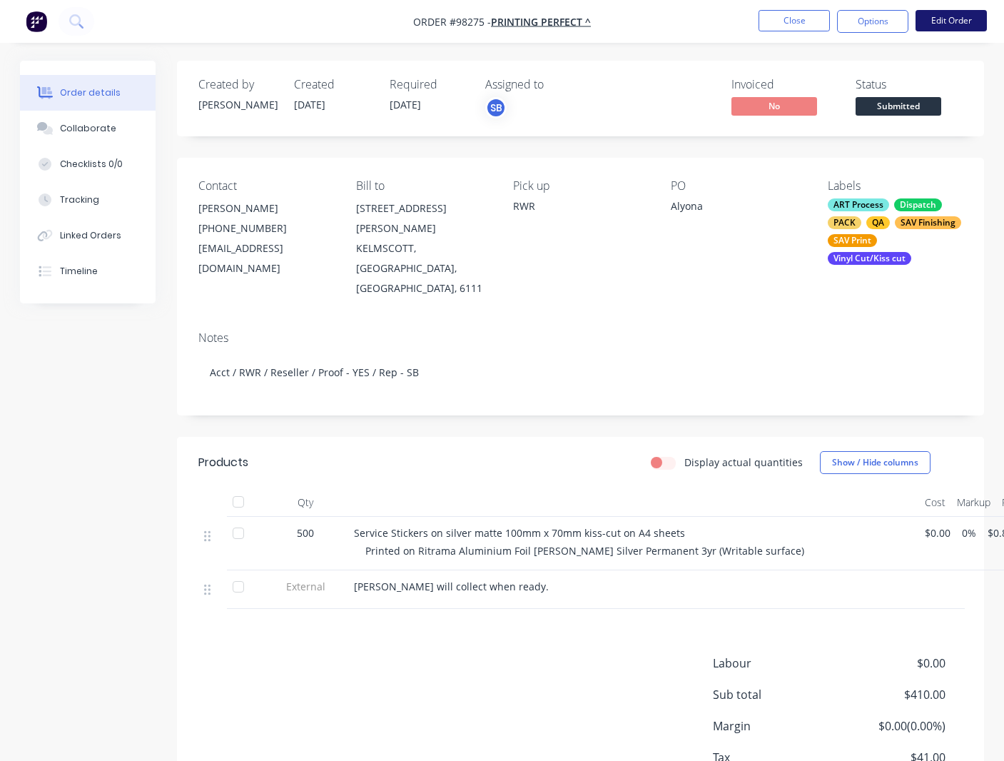
click at [952, 22] on button "Edit Order" at bounding box center [950, 20] width 71 height 21
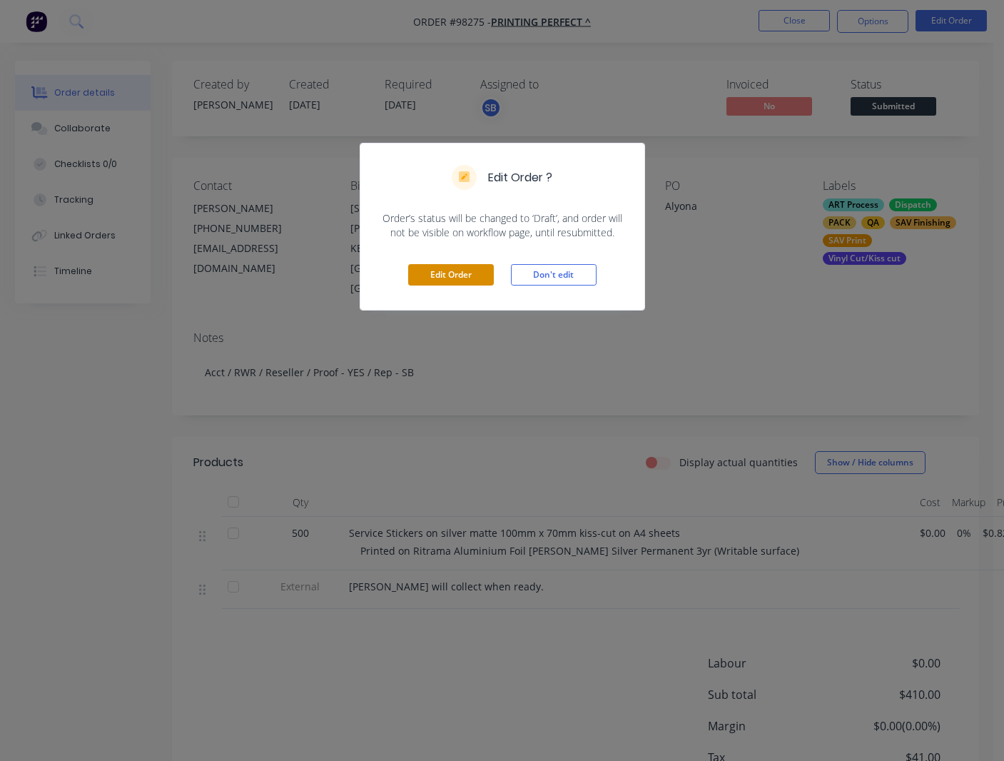
click at [450, 273] on button "Edit Order" at bounding box center [451, 274] width 86 height 21
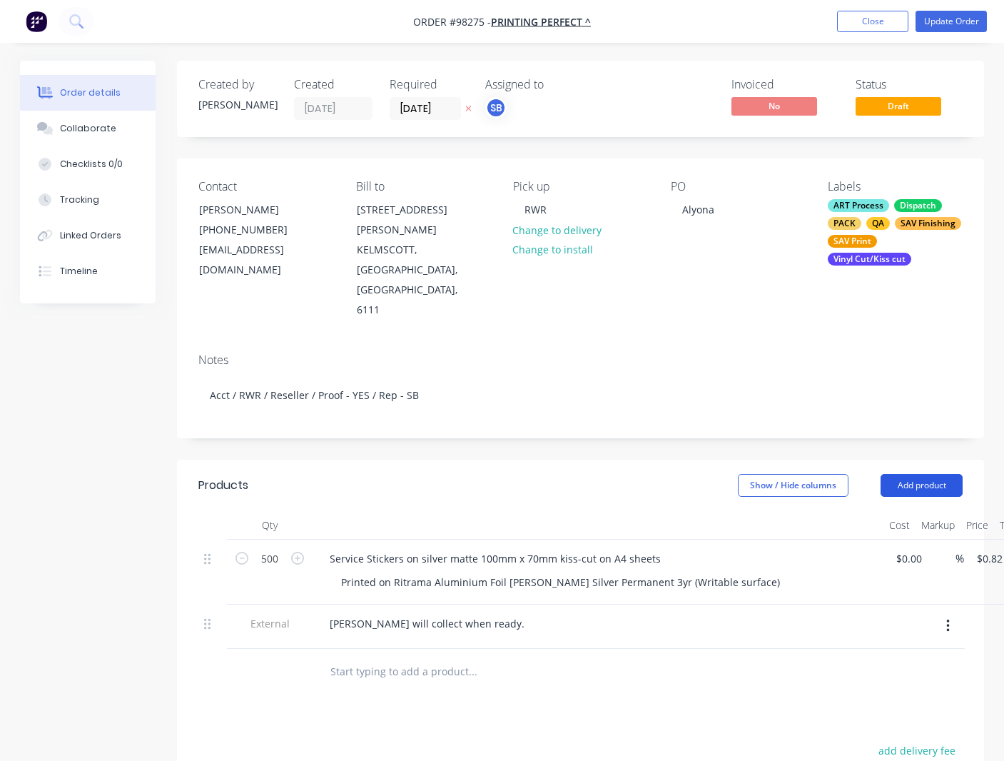
click at [927, 474] on button "Add product" at bounding box center [922, 485] width 82 height 23
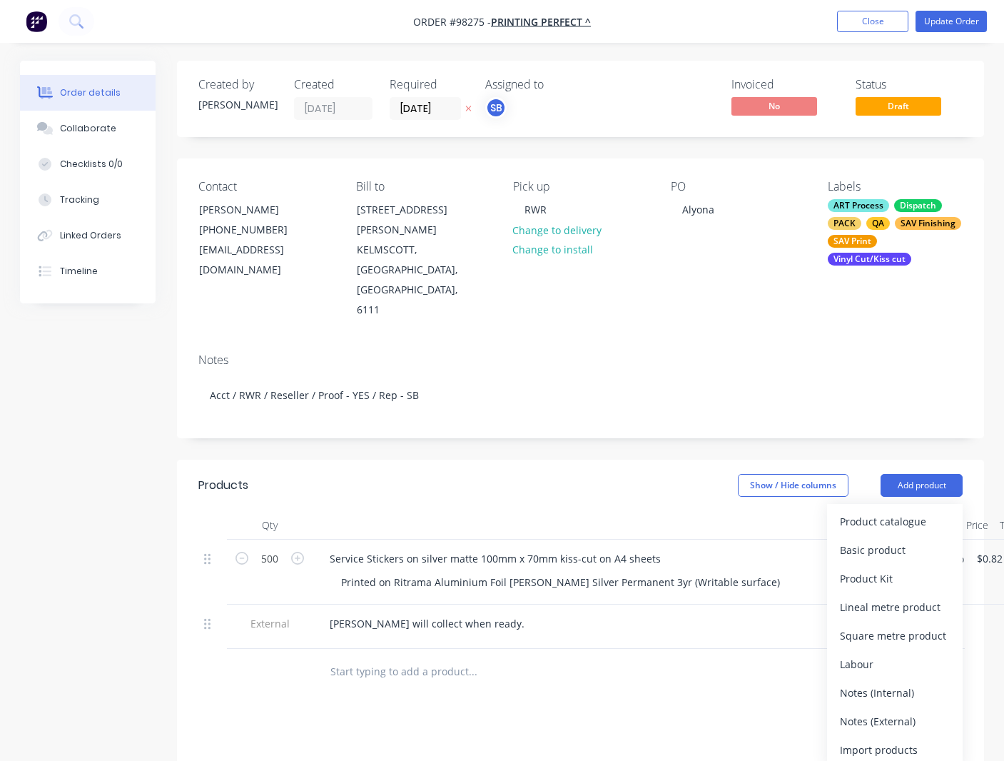
drag, startPoint x: 878, startPoint y: 667, endPoint x: 866, endPoint y: 661, distance: 13.1
click at [878, 711] on div "Notes (External)" at bounding box center [895, 721] width 110 height 21
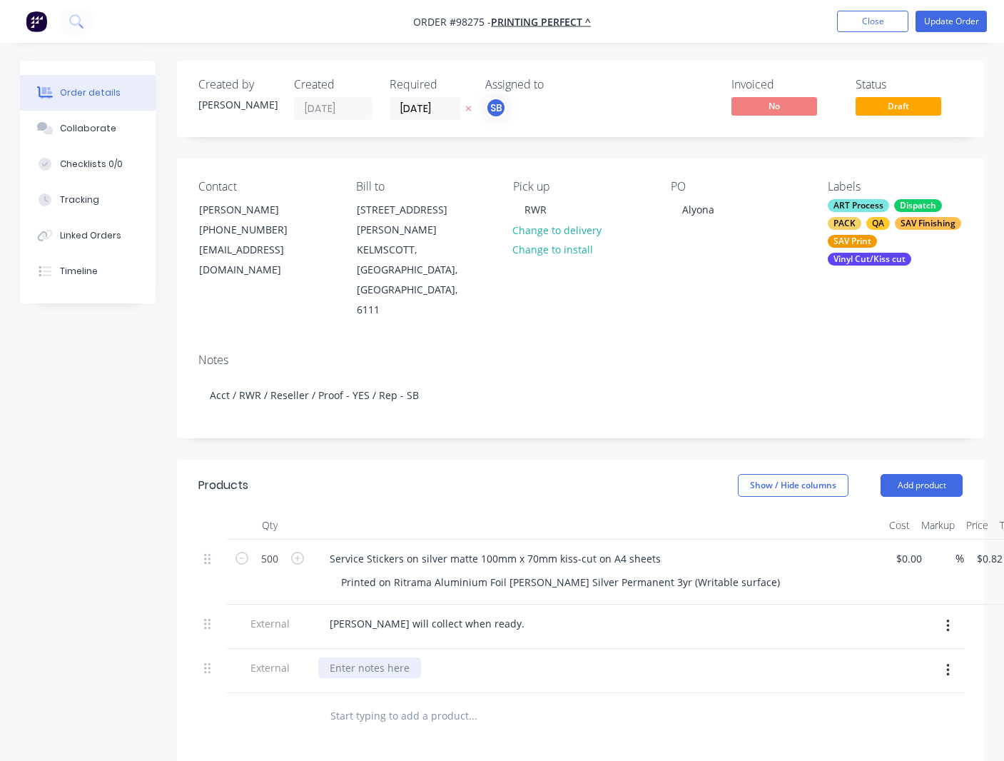
click at [365, 657] on div at bounding box center [369, 667] width 103 height 21
click at [958, 23] on button "Update Order" at bounding box center [950, 21] width 71 height 21
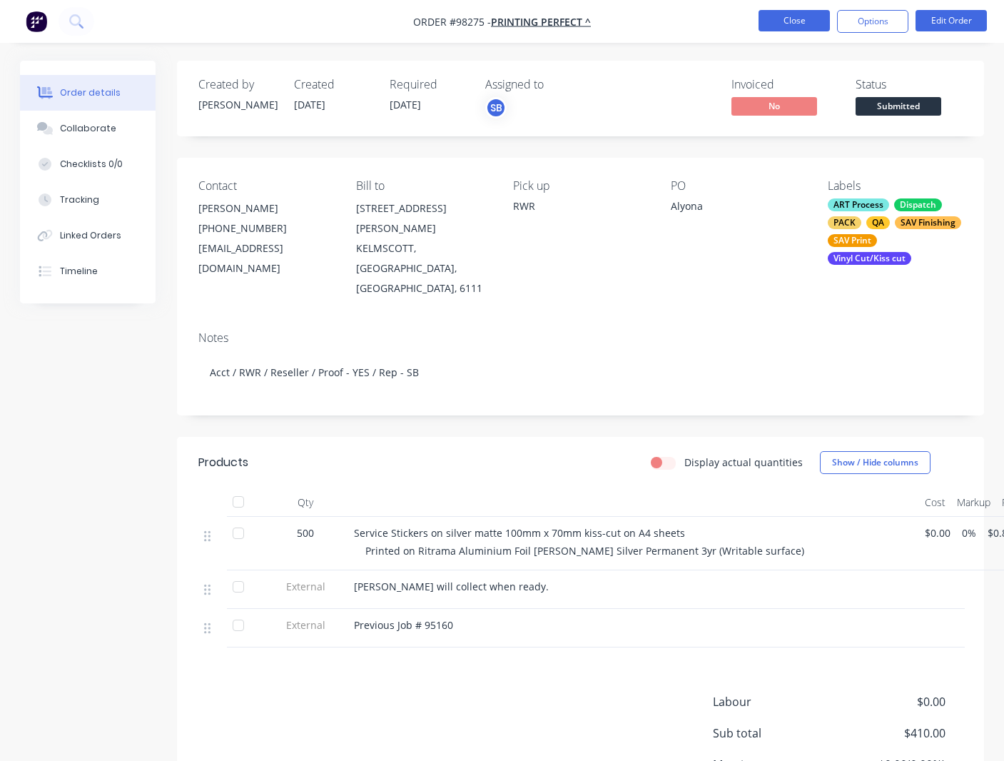
click at [783, 21] on button "Close" at bounding box center [793, 20] width 71 height 21
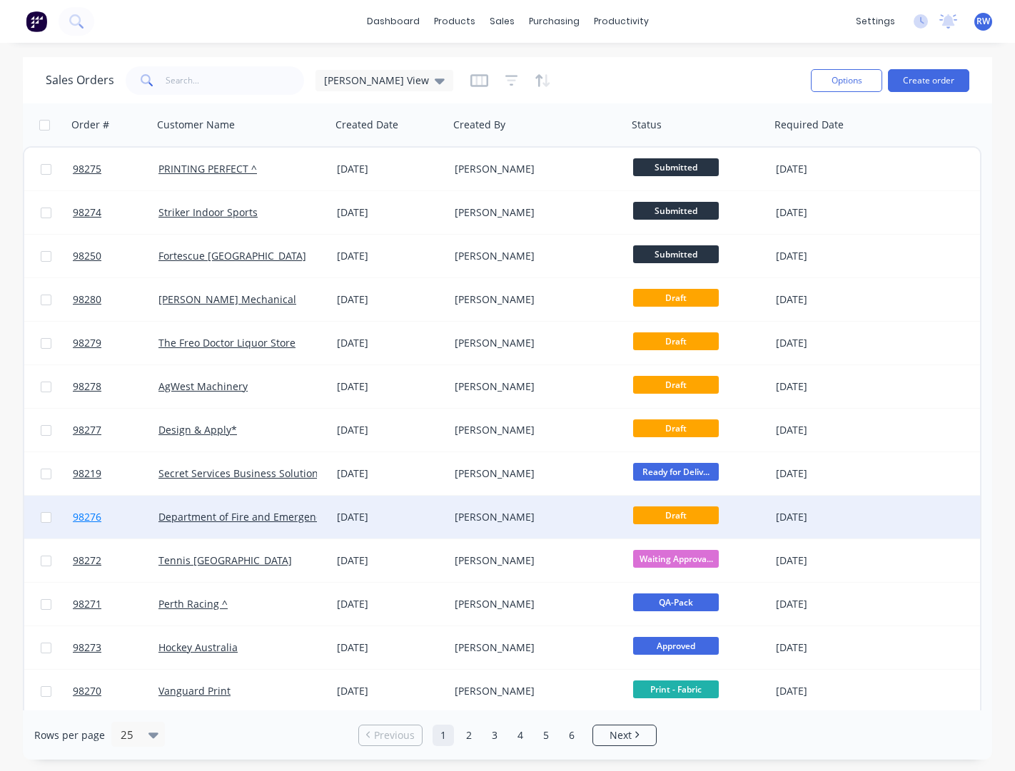
click at [86, 517] on span "98276" at bounding box center [87, 517] width 29 height 14
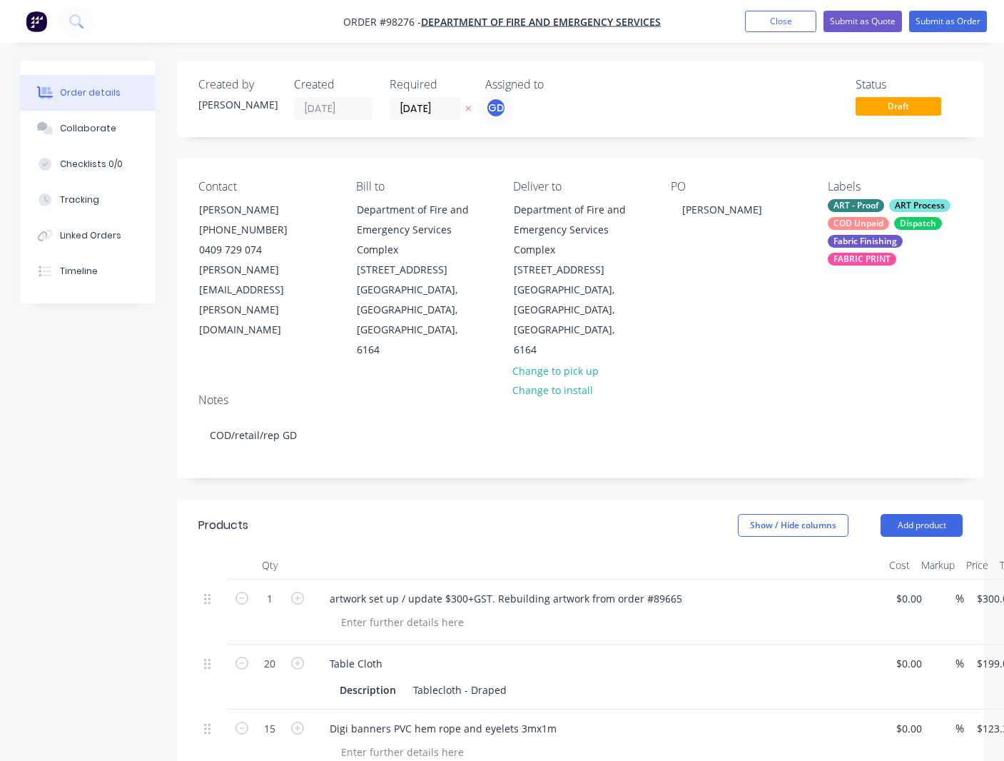
click at [889, 223] on div "COD Unpaid" at bounding box center [858, 223] width 61 height 13
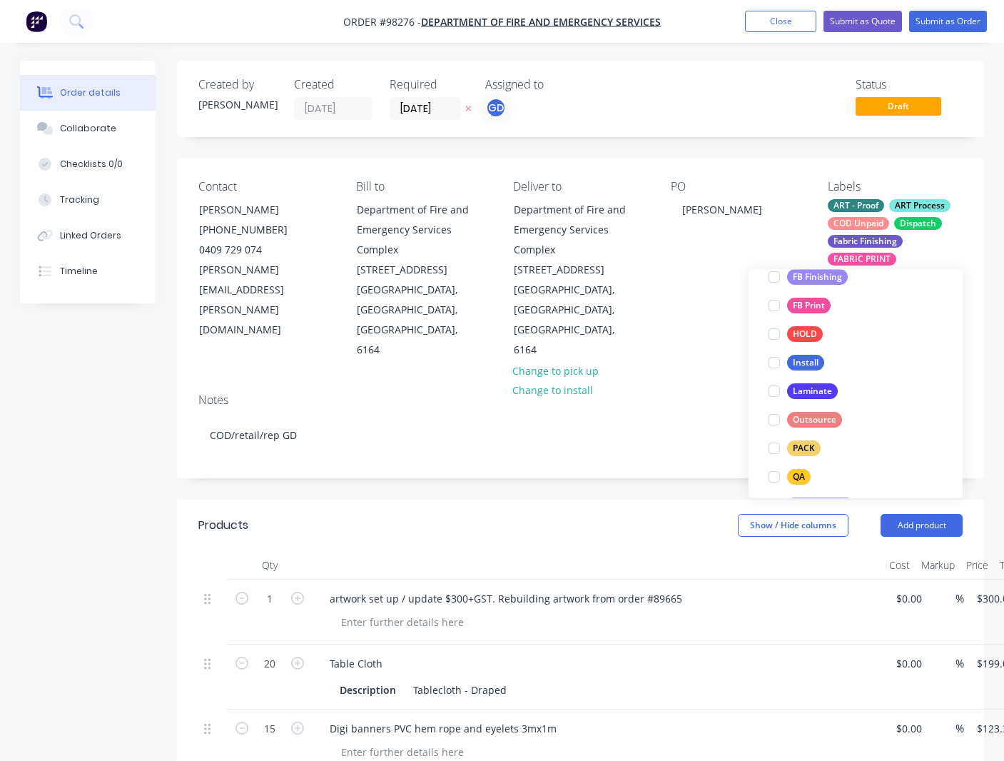
scroll to position [394, 0]
click at [803, 442] on div "PACK" at bounding box center [804, 447] width 34 height 16
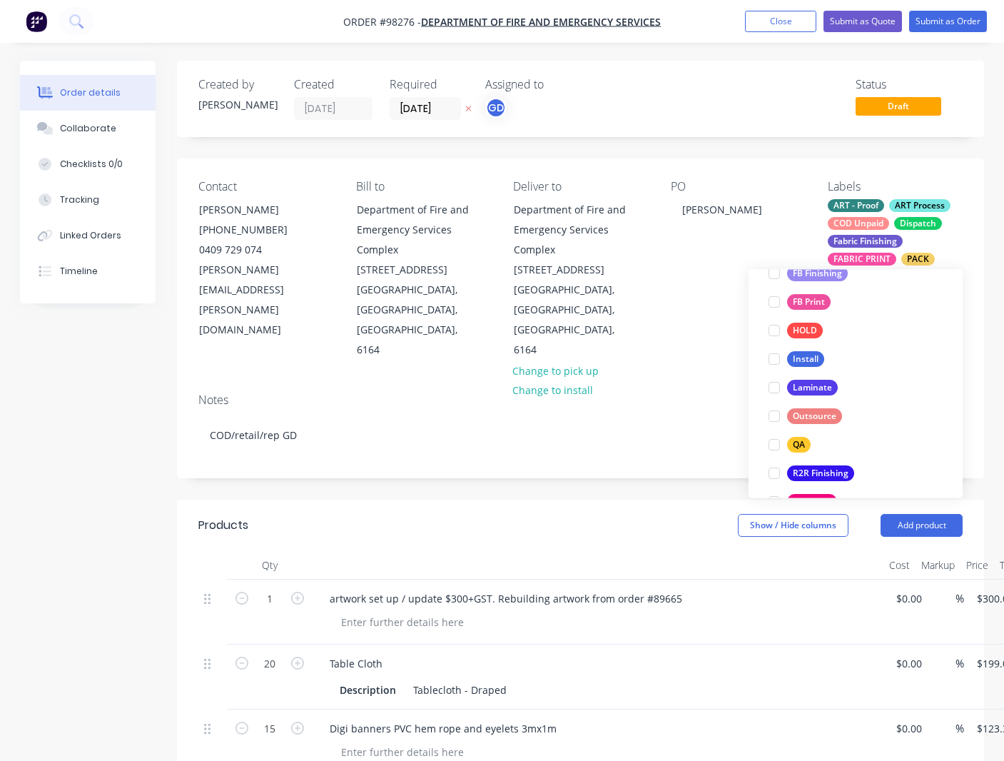
scroll to position [430, 0]
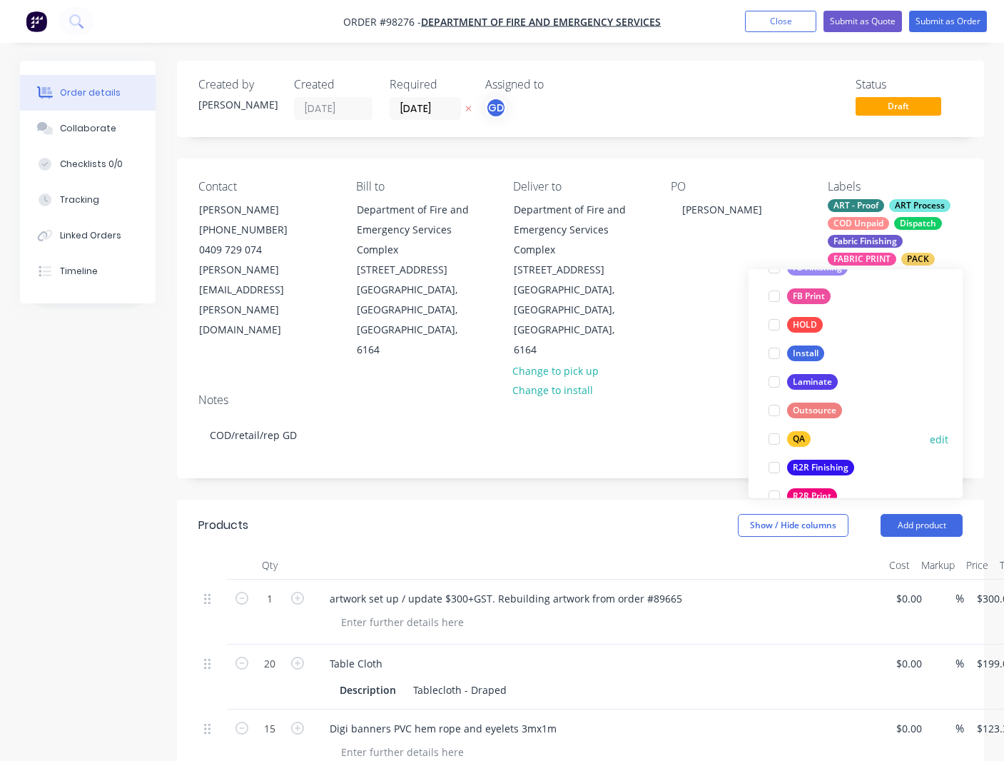
click at [798, 440] on div "QA" at bounding box center [799, 440] width 24 height 16
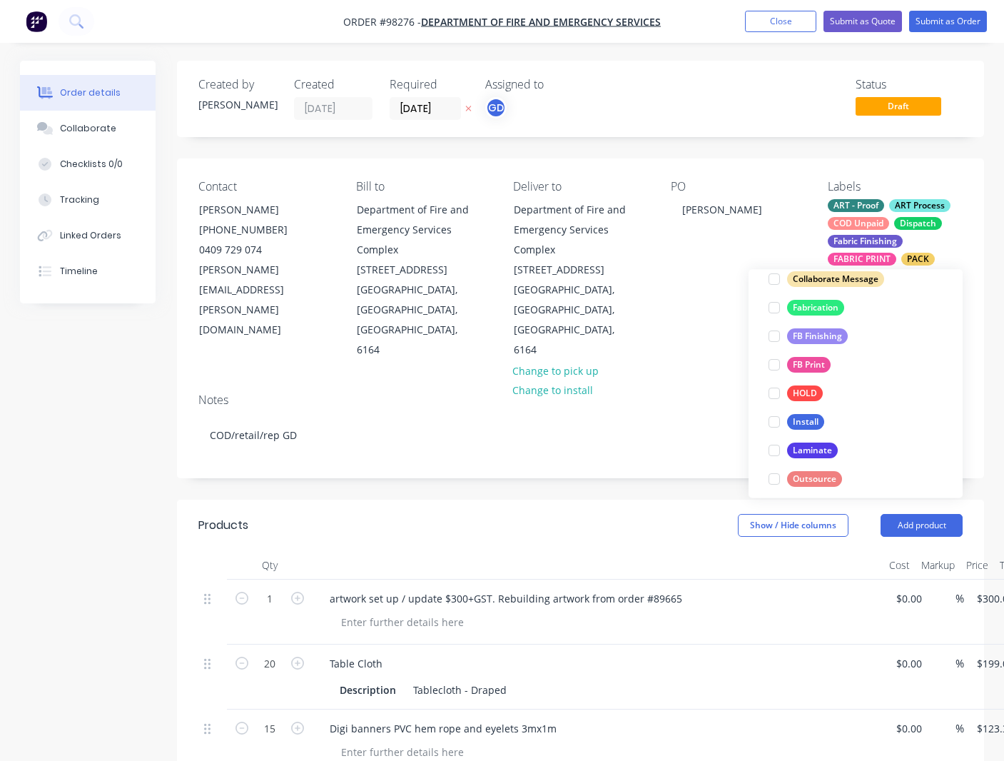
scroll to position [392, 0]
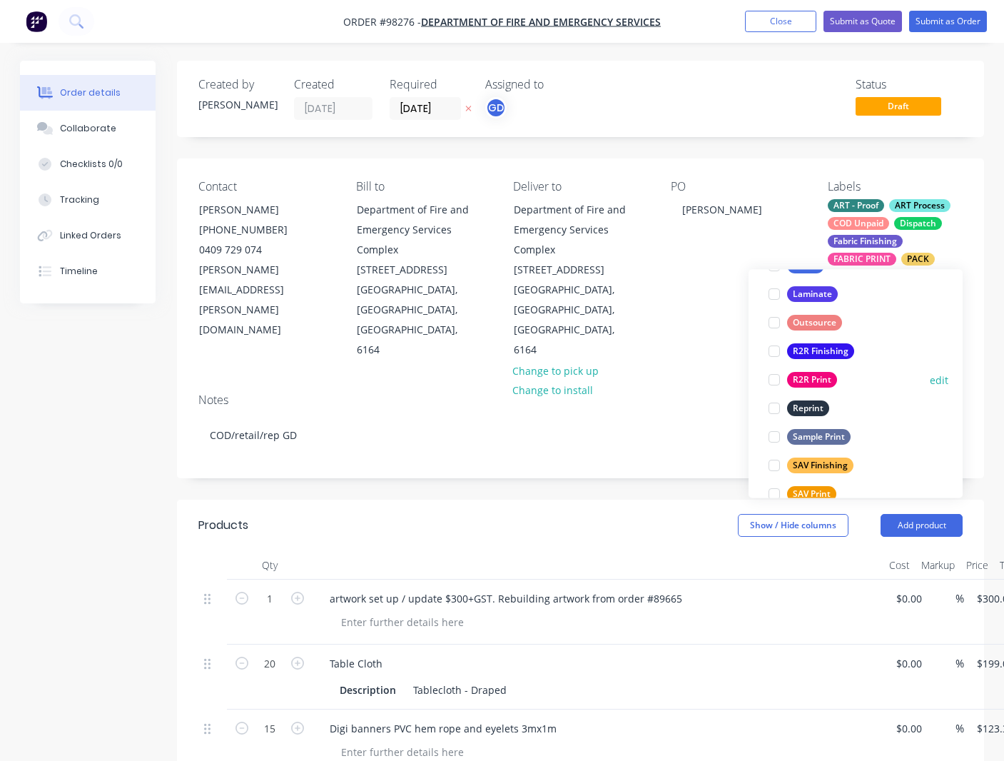
click at [802, 382] on div "R2R Print" at bounding box center [812, 380] width 50 height 16
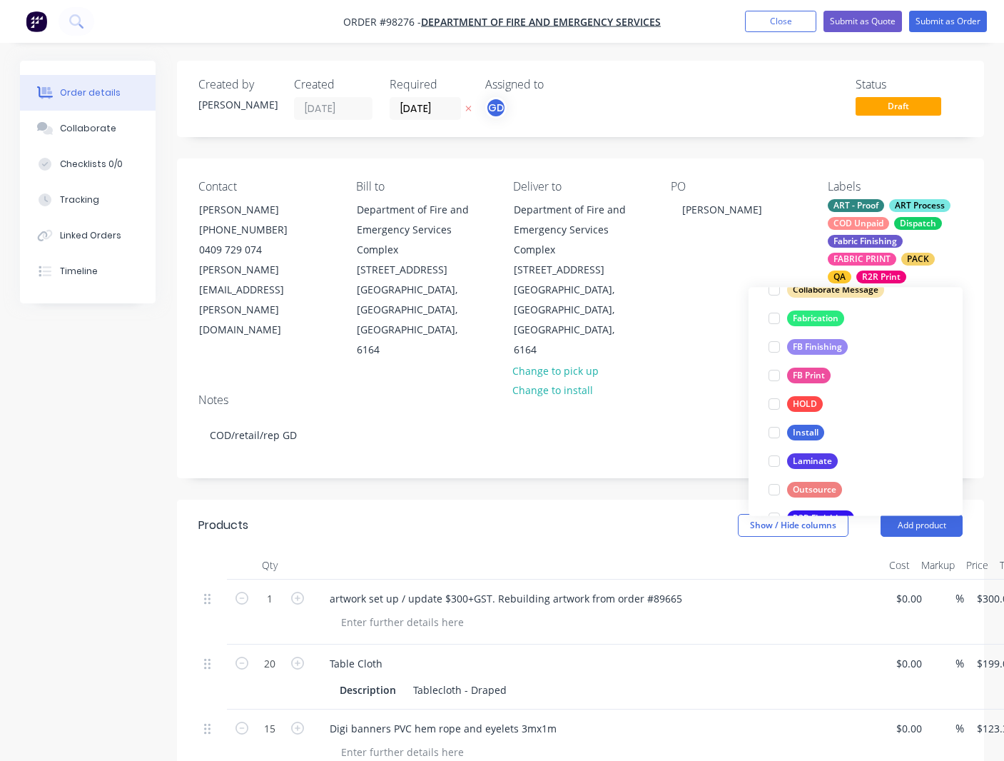
scroll to position [516, 0]
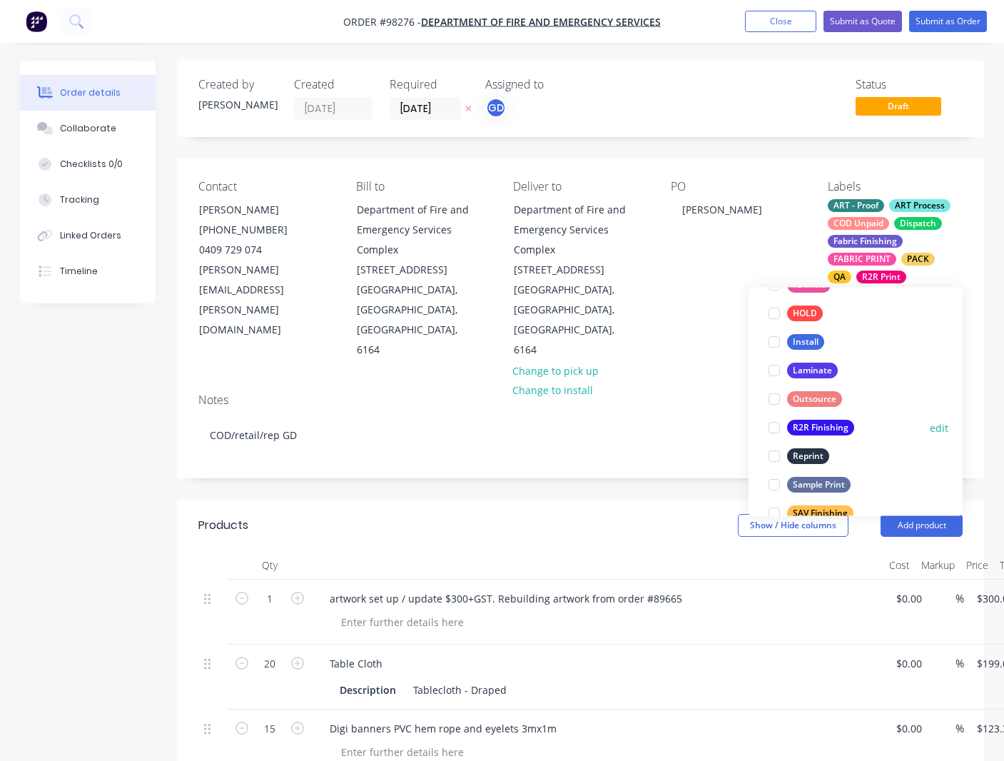
click at [808, 427] on div "R2R Finishing" at bounding box center [820, 428] width 67 height 16
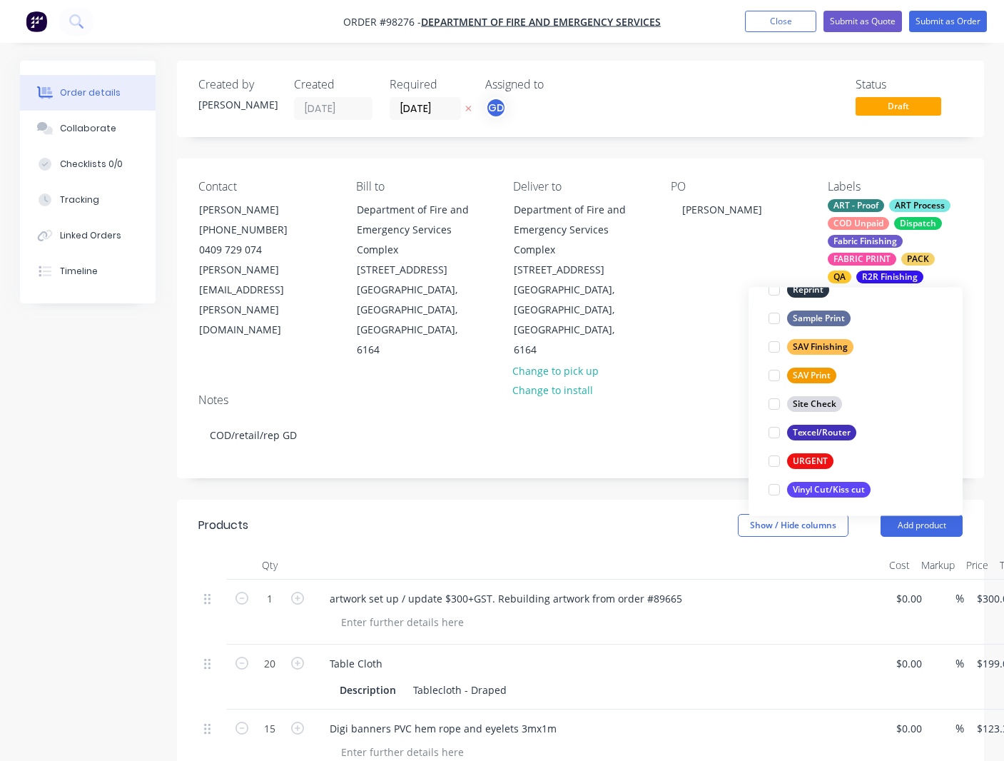
scroll to position [685, 0]
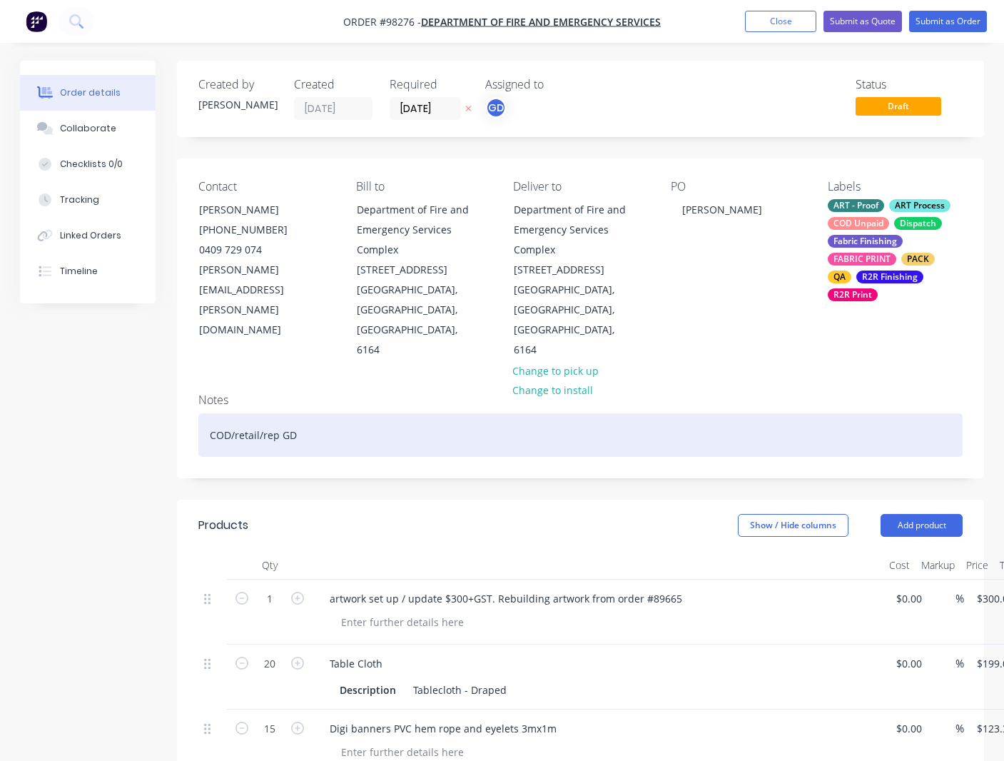
click at [639, 413] on div "COD/retail/rep GD" at bounding box center [580, 435] width 764 height 44
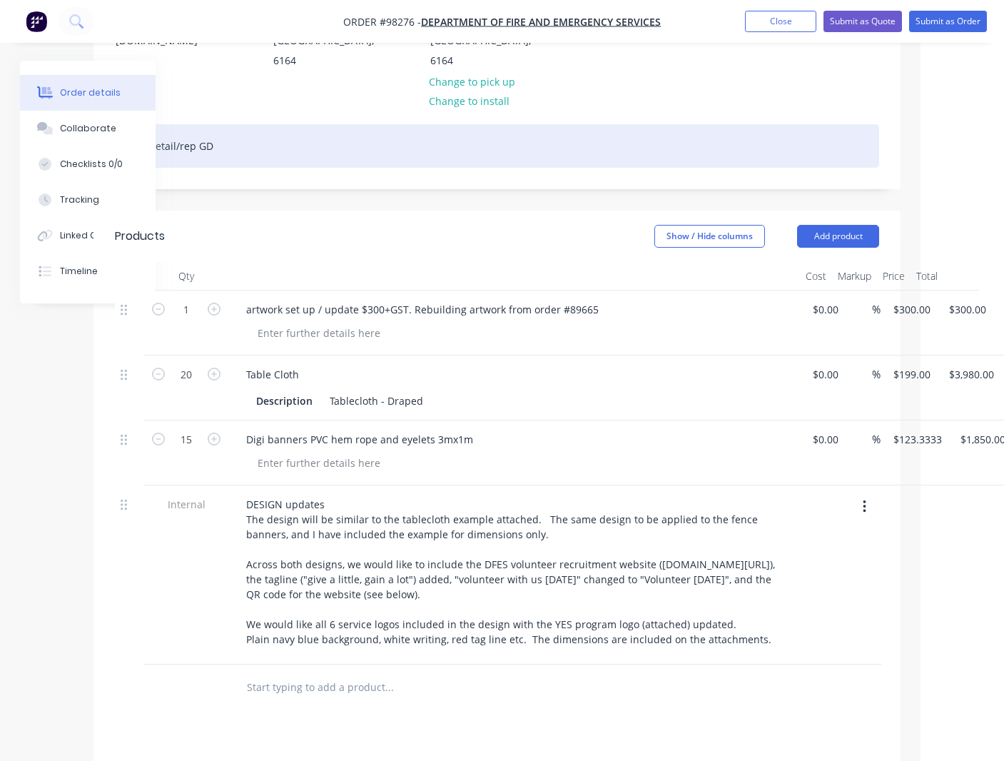
scroll to position [295, 83]
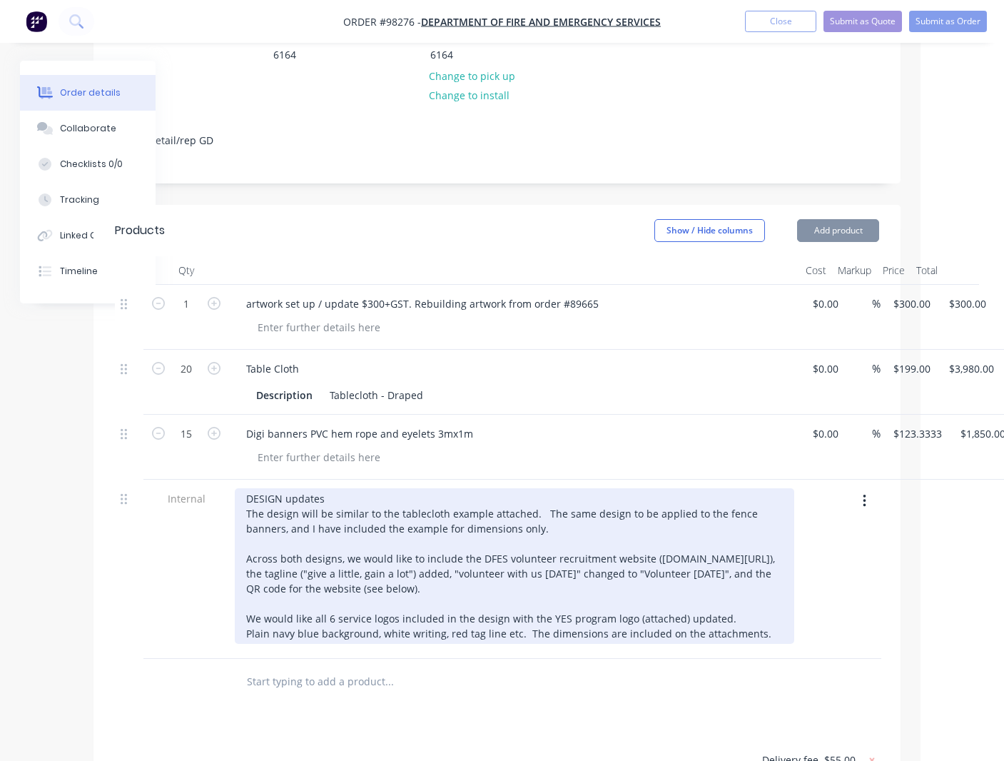
click at [455, 517] on div "DESIGN updates The design will be similar to the tablecloth example attached. T…" at bounding box center [514, 566] width 559 height 156
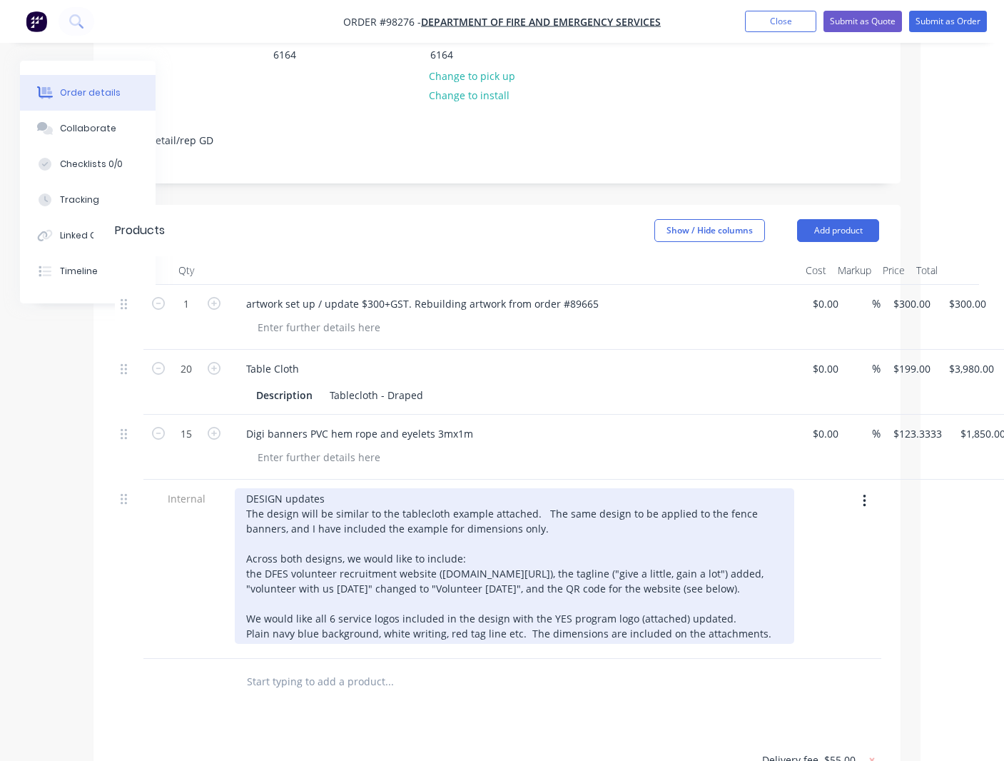
click at [578, 534] on div "DESIGN updates The design will be similar to the tablecloth example attached. T…" at bounding box center [514, 566] width 559 height 156
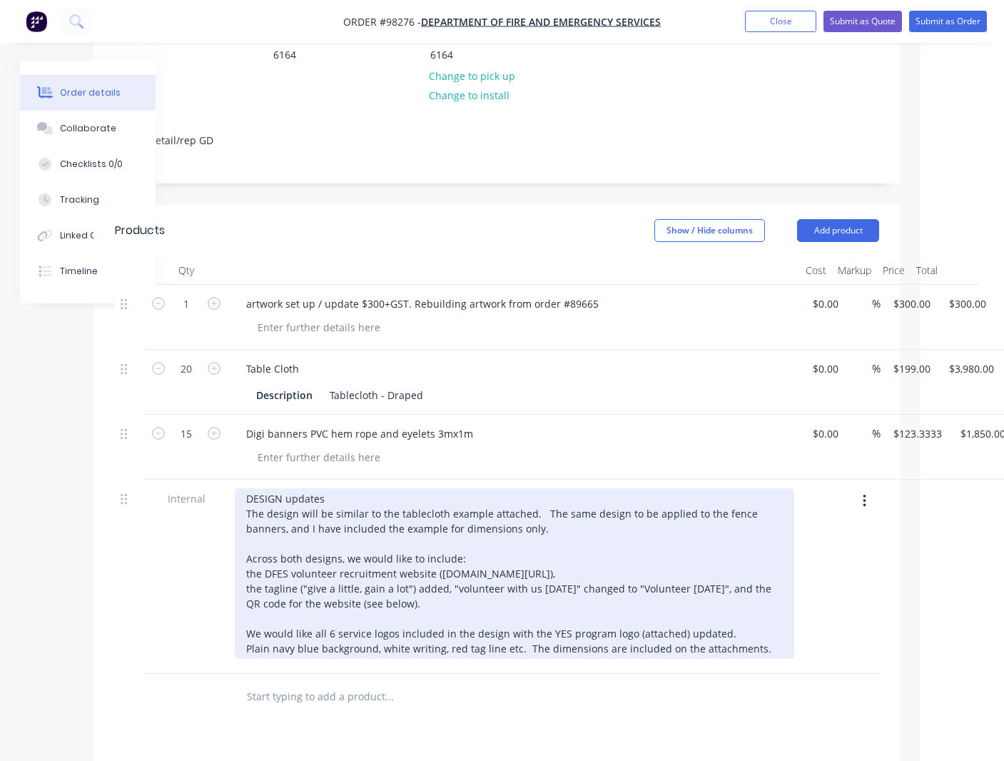
click at [446, 547] on div "DESIGN updates The design will be similar to the tablecloth example attached. T…" at bounding box center [514, 573] width 559 height 171
click at [512, 564] on div "DESIGN updates The design will be similar to the tablecloth example attached. T…" at bounding box center [514, 573] width 559 height 171
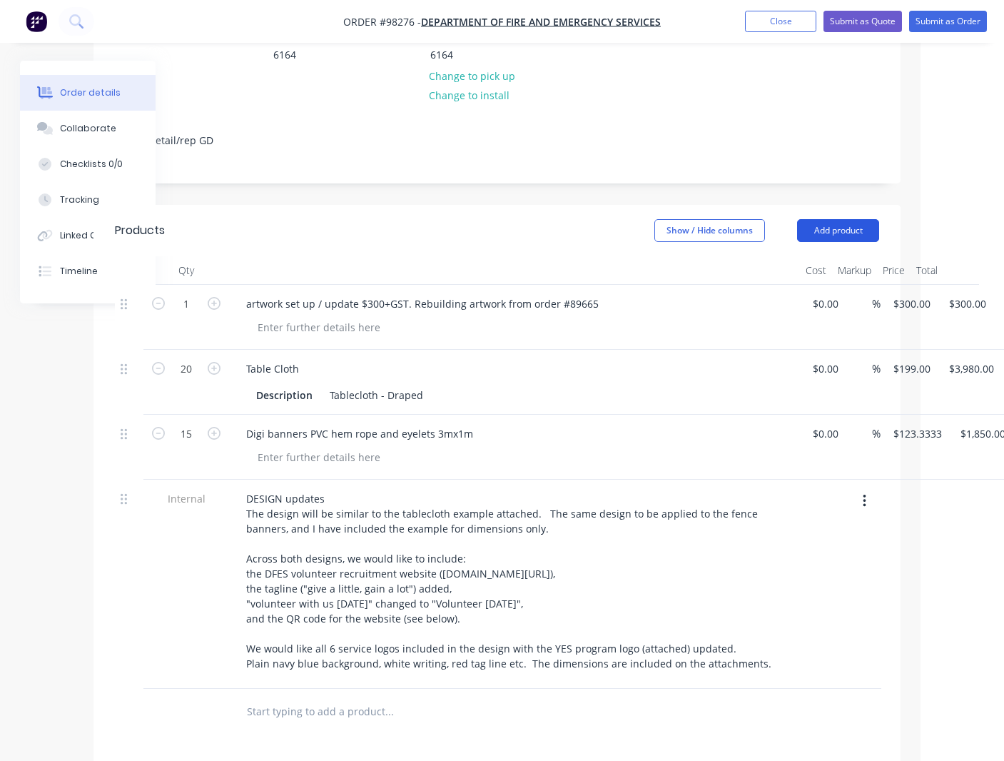
click at [828, 219] on button "Add product" at bounding box center [838, 230] width 82 height 23
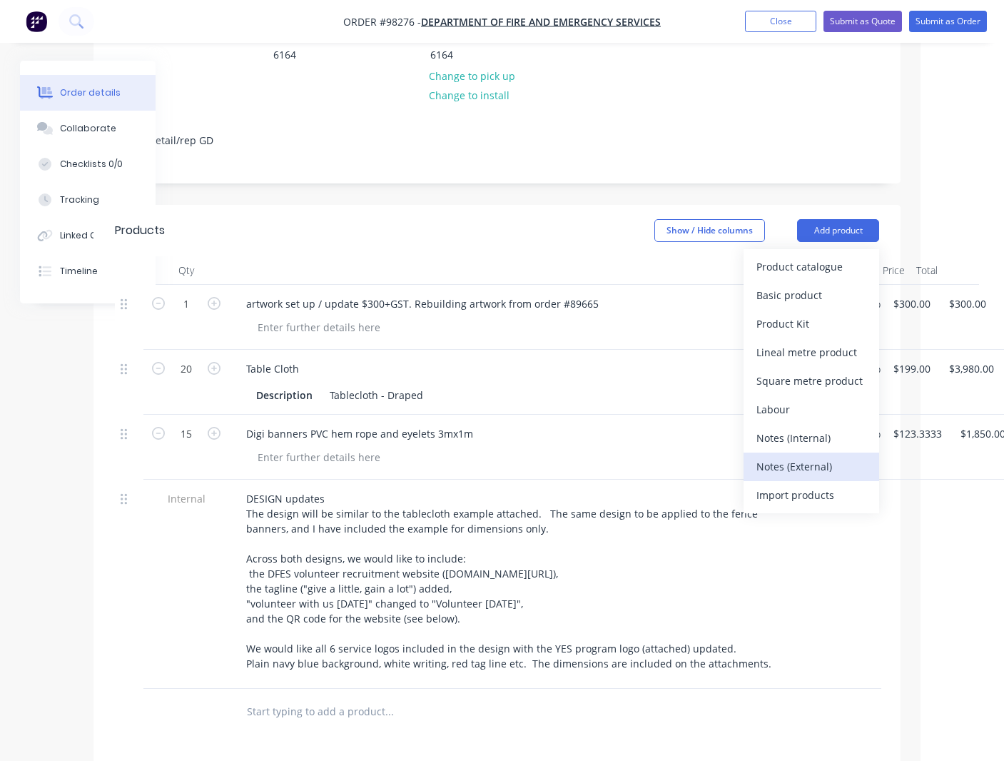
click at [801, 456] on div "Notes (External)" at bounding box center [811, 466] width 110 height 21
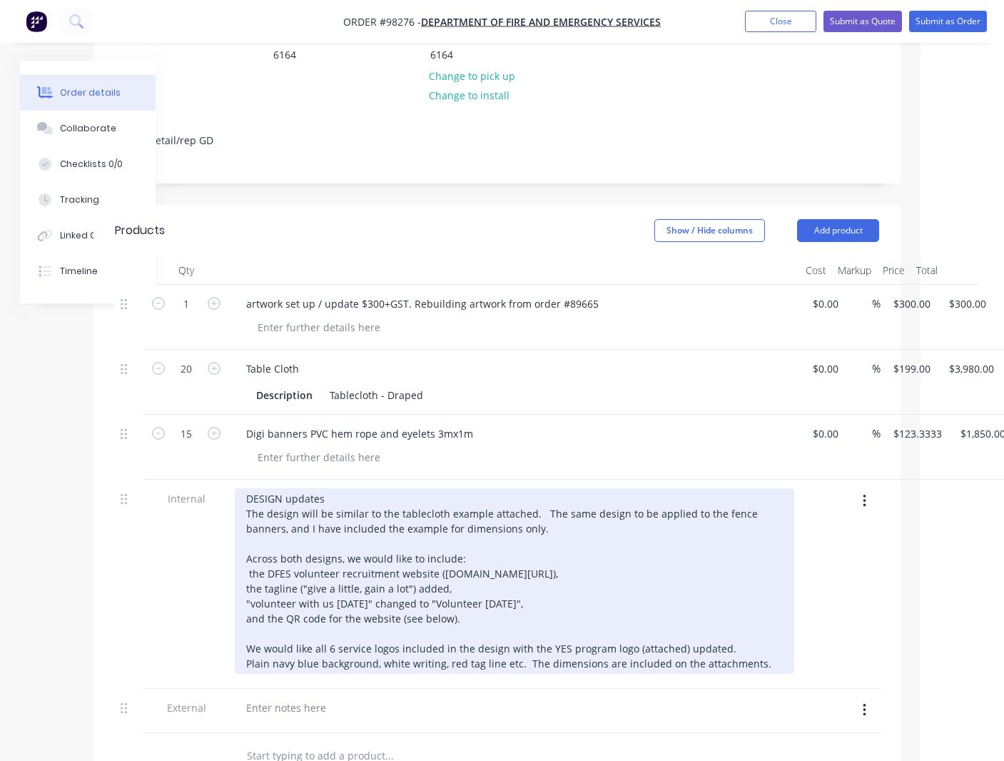
drag, startPoint x: 758, startPoint y: 626, endPoint x: 176, endPoint y: 420, distance: 617.7
click at [235, 488] on div "DESIGN updates The design will be similar to the tablecloth example attached. T…" at bounding box center [514, 581] width 559 height 186
copy div "DESIGN updates The design will be similar to the tablecloth example attached. T…"
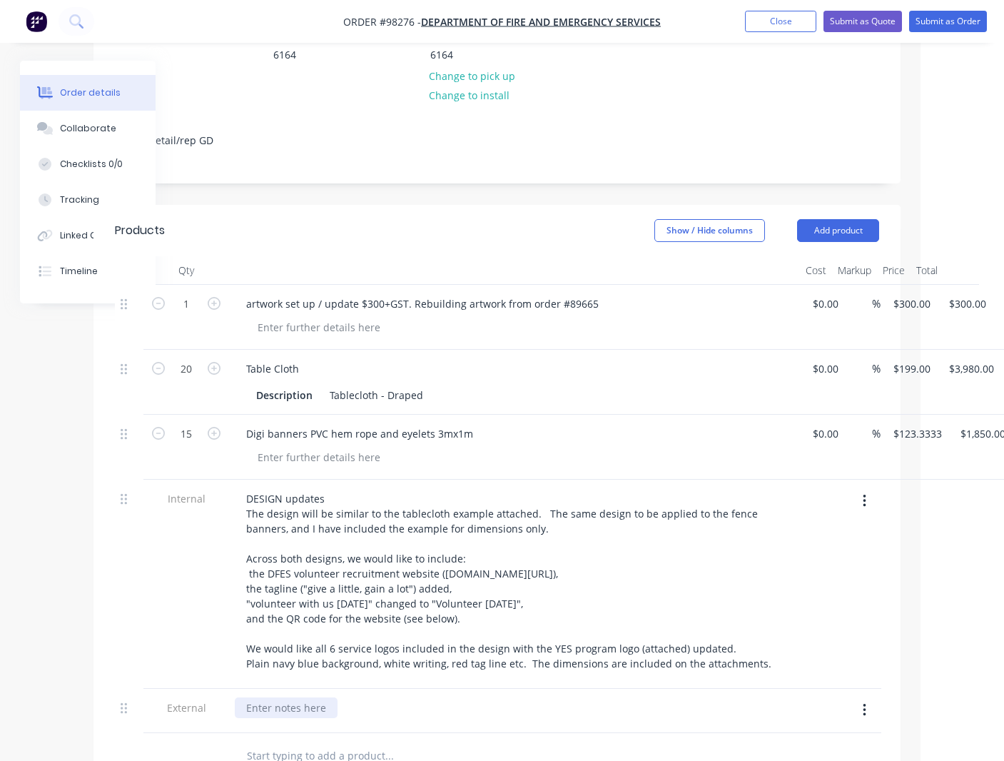
click at [275, 697] on div at bounding box center [286, 707] width 103 height 21
paste div
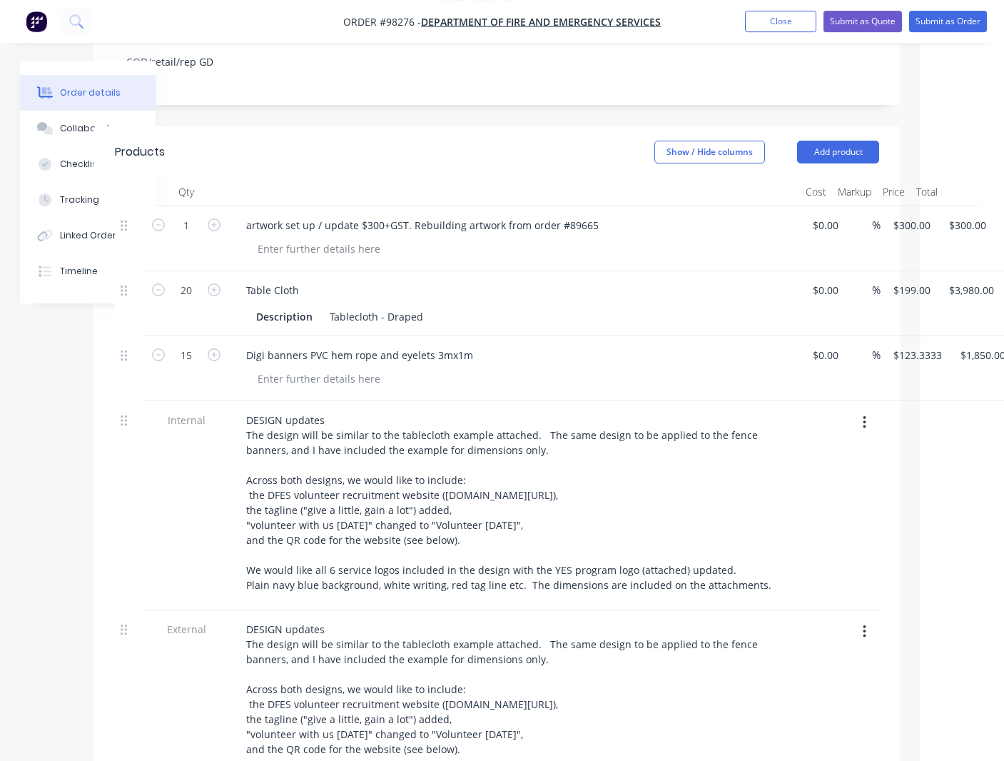
click at [863, 416] on icon "button" at bounding box center [864, 422] width 3 height 13
click at [813, 478] on div "Delete" at bounding box center [813, 488] width 110 height 21
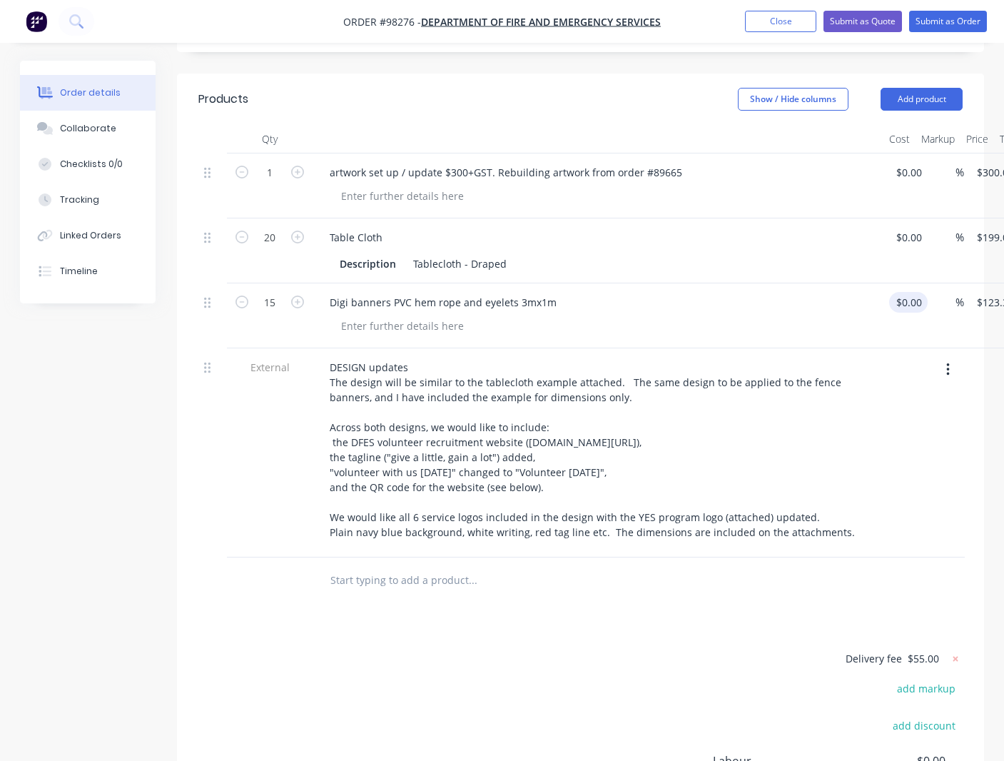
scroll to position [295, 0]
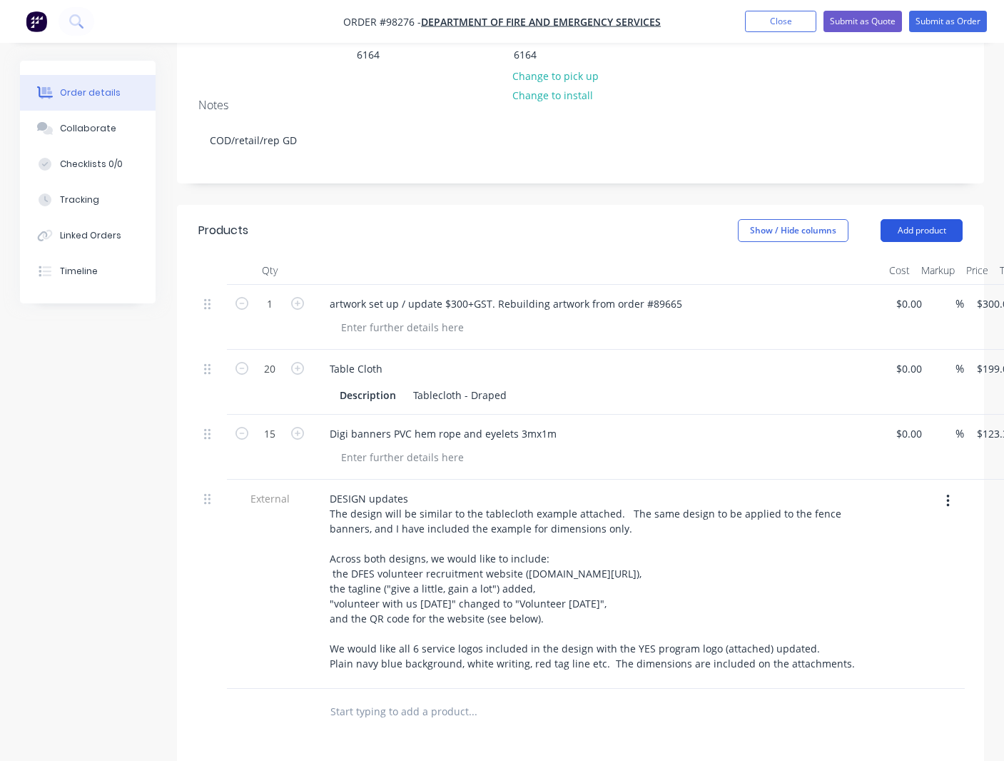
click at [910, 219] on button "Add product" at bounding box center [922, 230] width 82 height 23
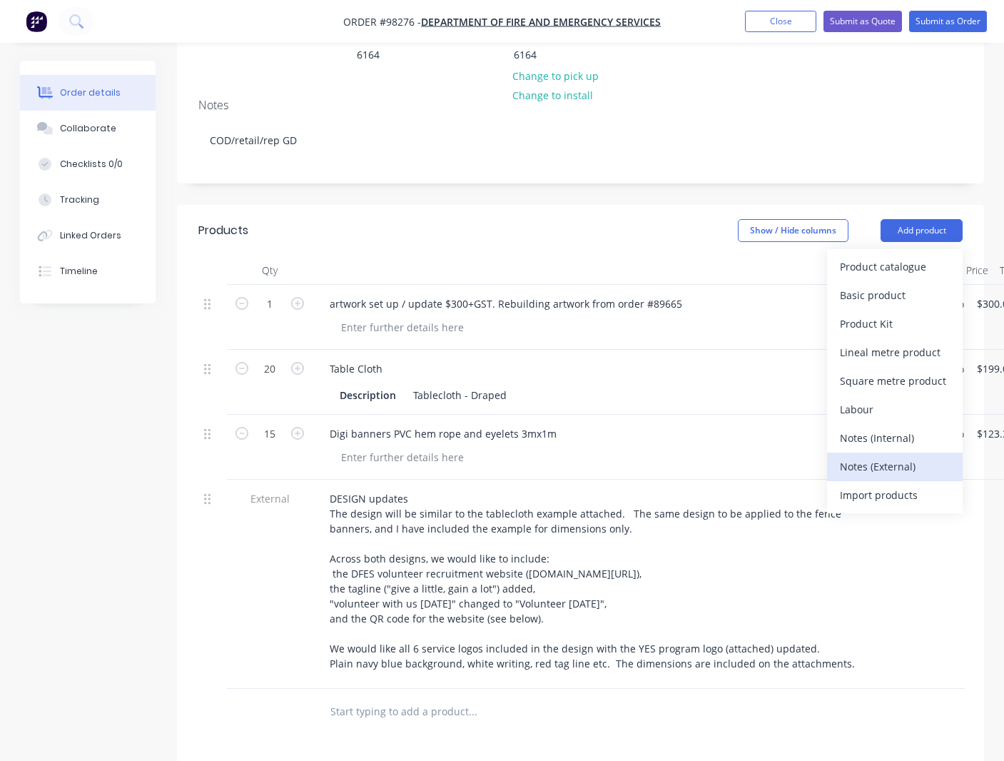
click at [858, 456] on div "Notes (External)" at bounding box center [895, 466] width 110 height 21
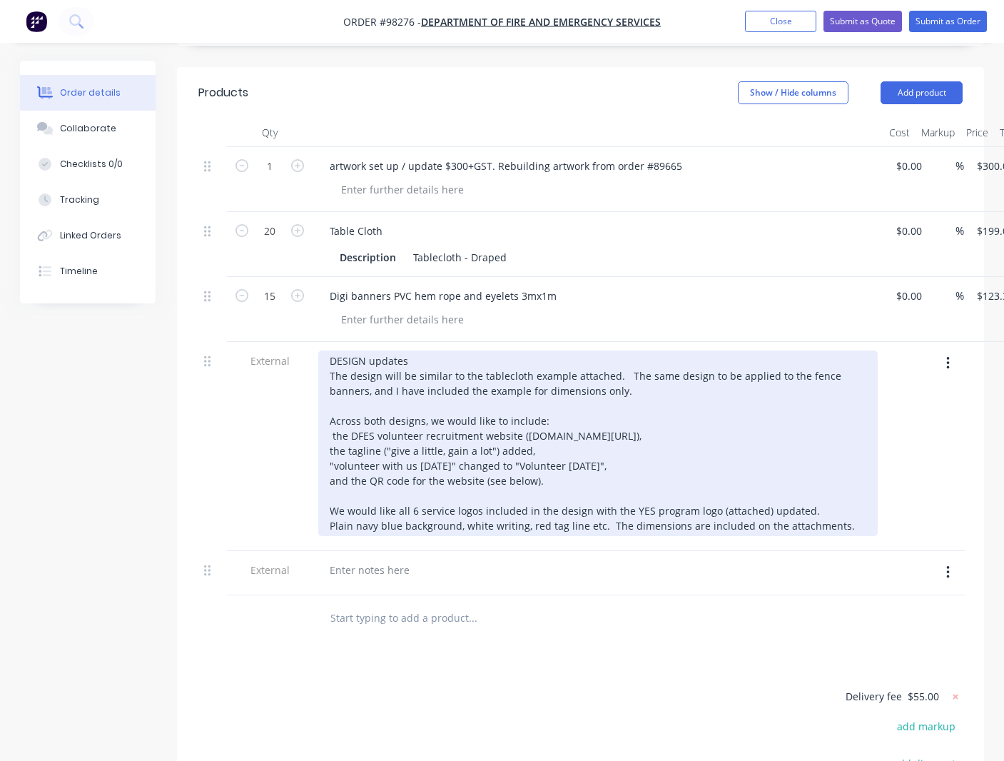
scroll to position [434, 0]
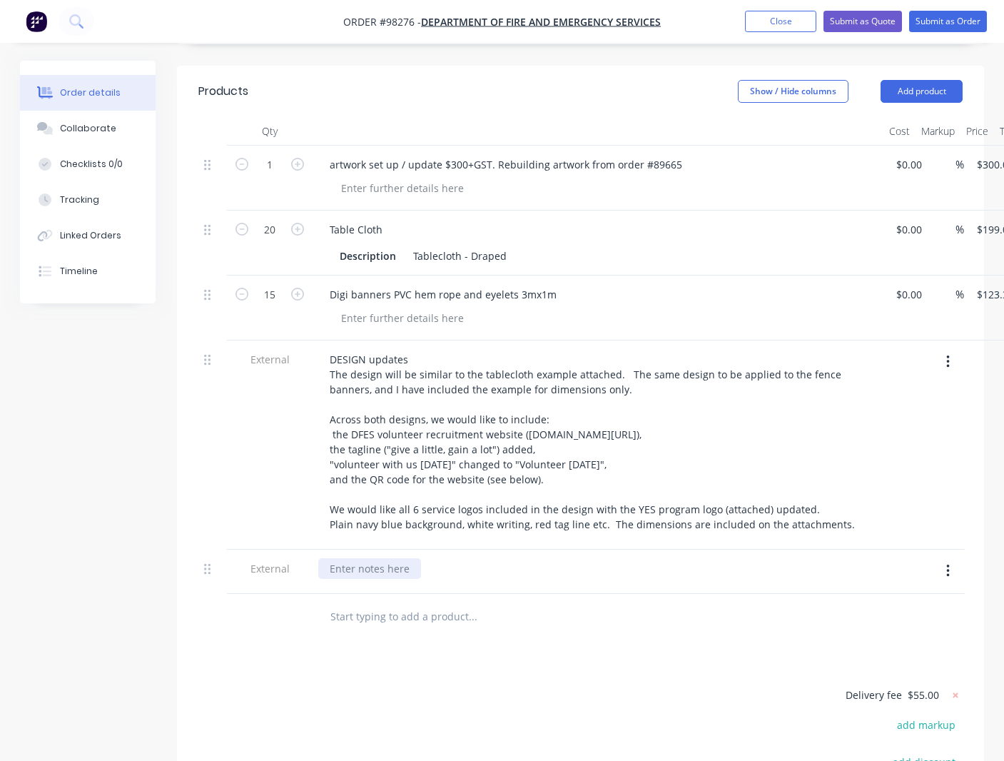
click at [357, 558] on div at bounding box center [369, 568] width 103 height 21
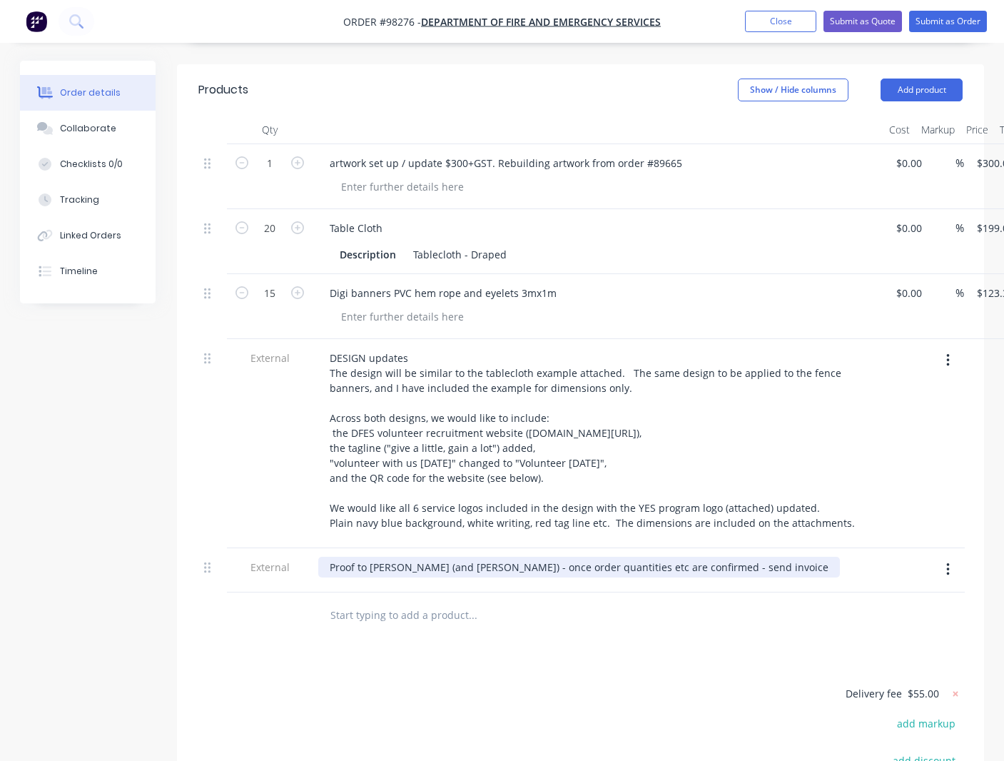
click at [641, 557] on div "Proof to [PERSON_NAME] (and [PERSON_NAME]) - once order quantities etc are conf…" at bounding box center [579, 567] width 522 height 21
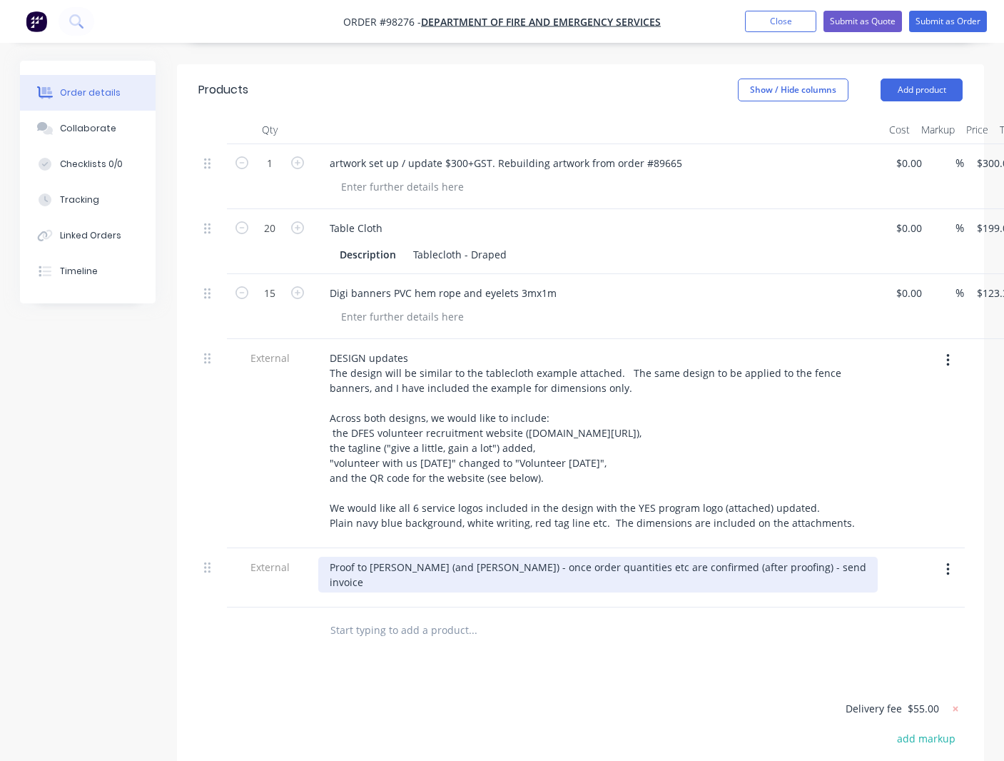
click at [719, 557] on div "Proof to [PERSON_NAME] (and [PERSON_NAME]) - once order quantities etc are conf…" at bounding box center [597, 575] width 559 height 36
click at [718, 557] on div "Proof to [PERSON_NAME] (and [PERSON_NAME]) - once order quantities etc are conf…" at bounding box center [597, 575] width 559 height 36
click at [806, 557] on div "Proof to [PERSON_NAME] (and [PERSON_NAME]) - once order quantities etc are conf…" at bounding box center [597, 575] width 559 height 36
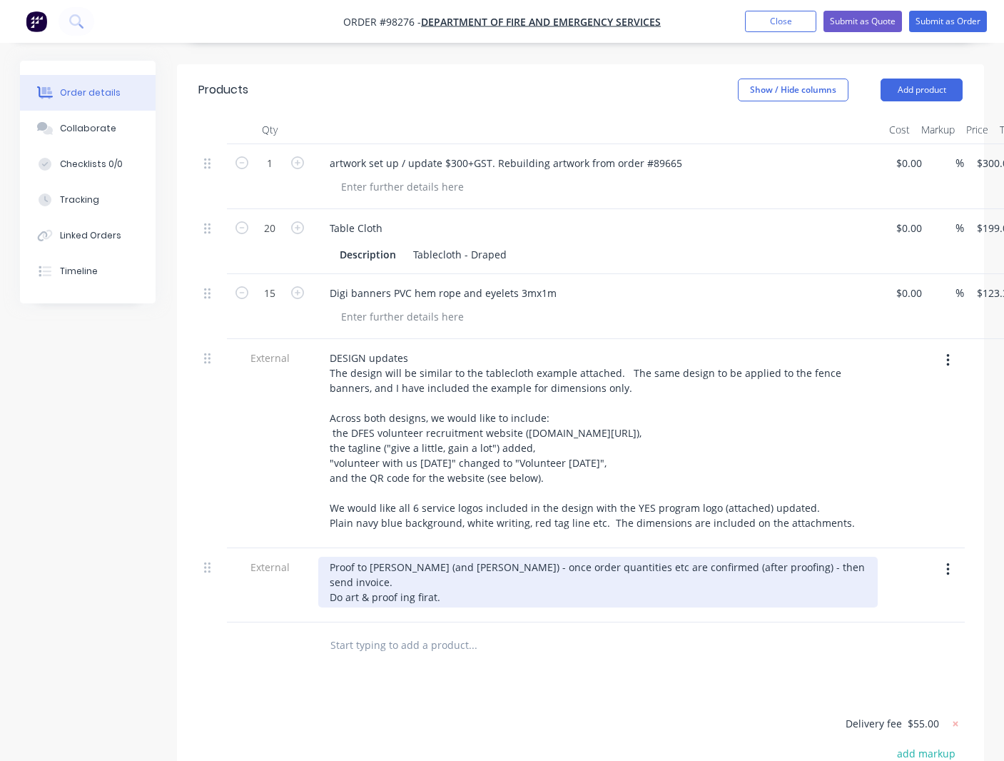
click at [400, 557] on div "Proof to [PERSON_NAME] (and [PERSON_NAME]) - once order quantities etc are conf…" at bounding box center [597, 582] width 559 height 51
click at [429, 557] on div "Proof to [PERSON_NAME] (and [PERSON_NAME]) - once order quantities etc are conf…" at bounding box center [597, 582] width 559 height 51
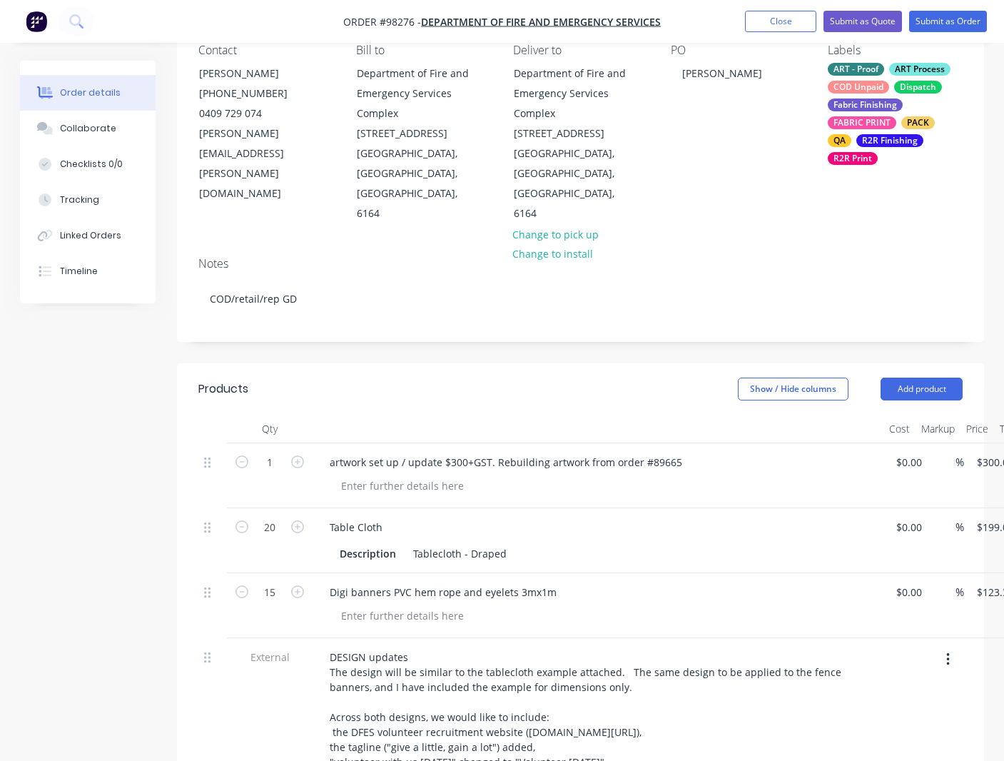
scroll to position [0, 0]
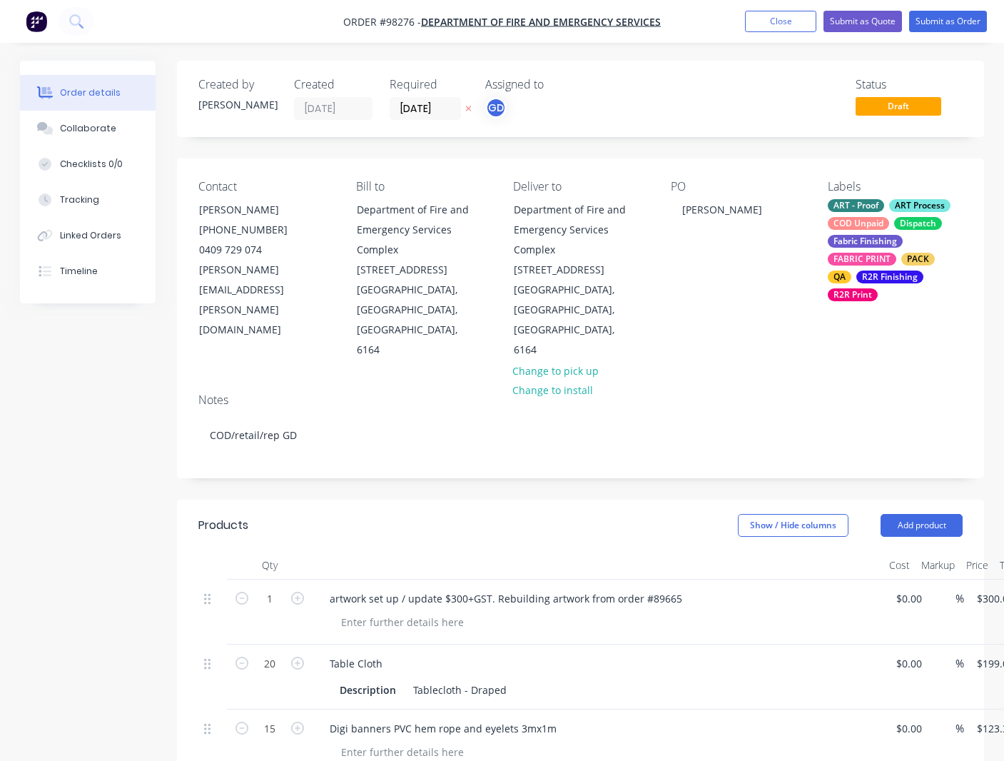
click at [925, 49] on div "Order details Collaborate Checklists 0/0 Tracking Linked Orders Timeline Order …" at bounding box center [502, 730] width 1004 height 1461
click at [935, 26] on button "Submit as Order" at bounding box center [948, 21] width 78 height 21
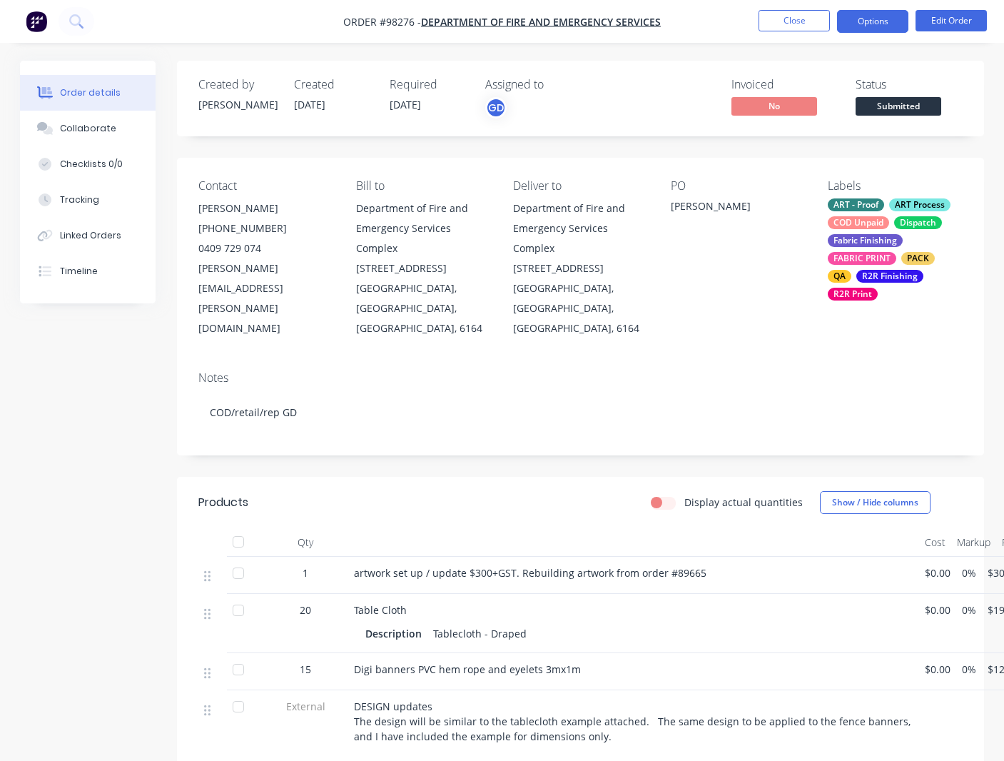
click at [853, 26] on button "Options" at bounding box center [872, 21] width 71 height 23
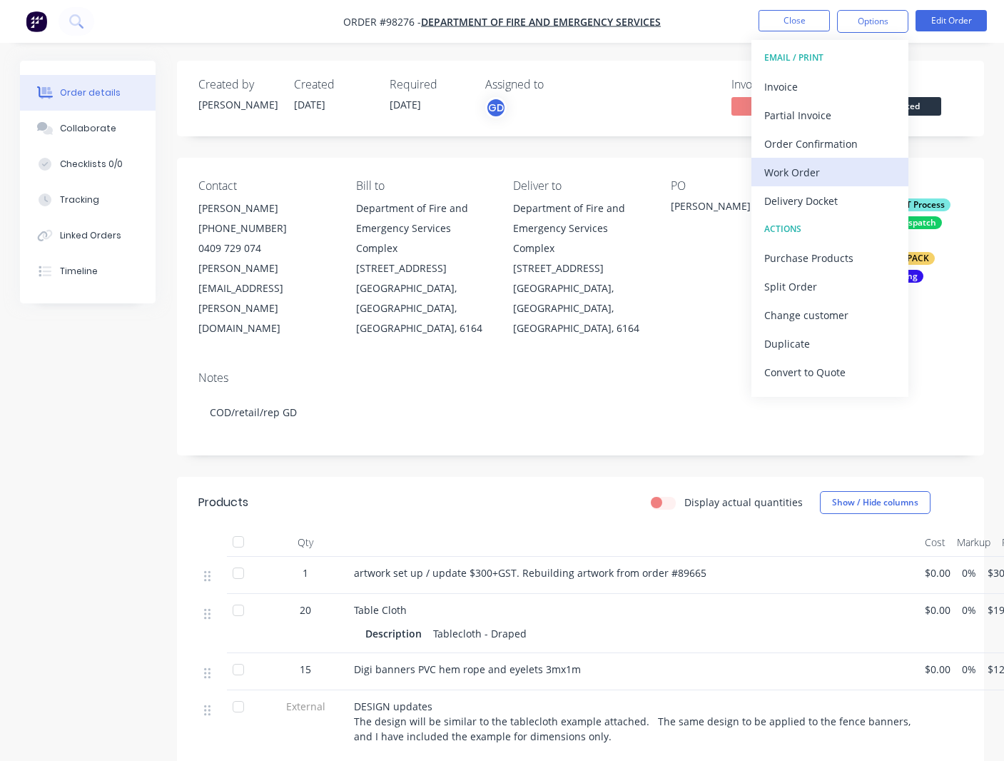
click at [801, 176] on div "Work Order" at bounding box center [829, 172] width 131 height 21
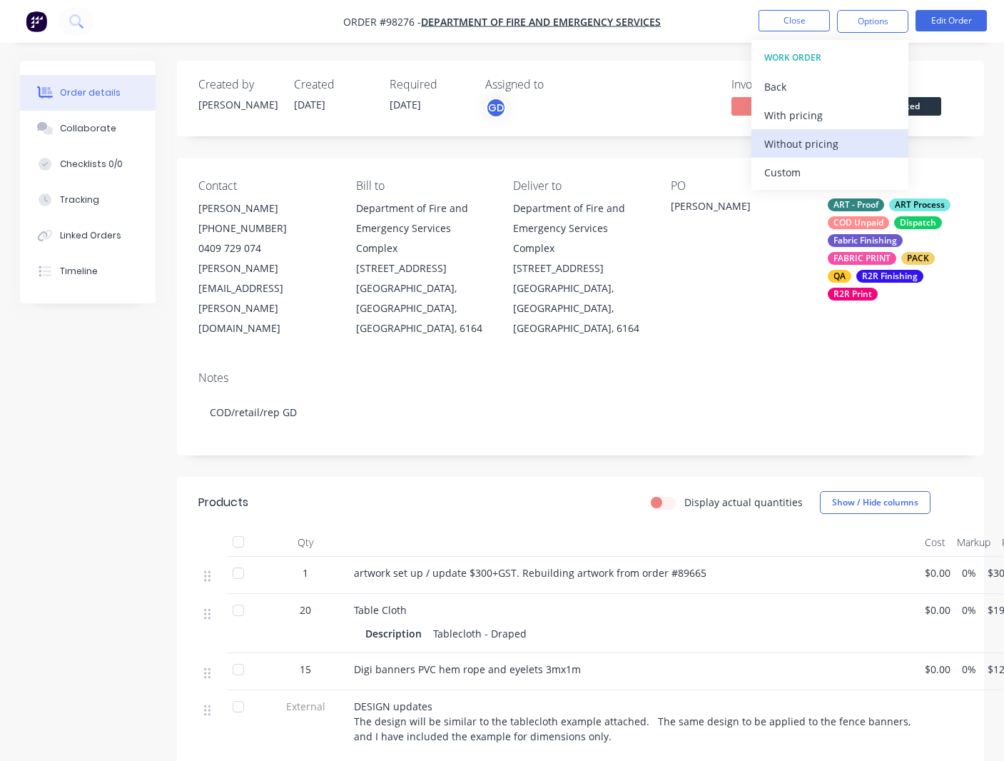
click at [802, 142] on div "Without pricing" at bounding box center [829, 143] width 131 height 21
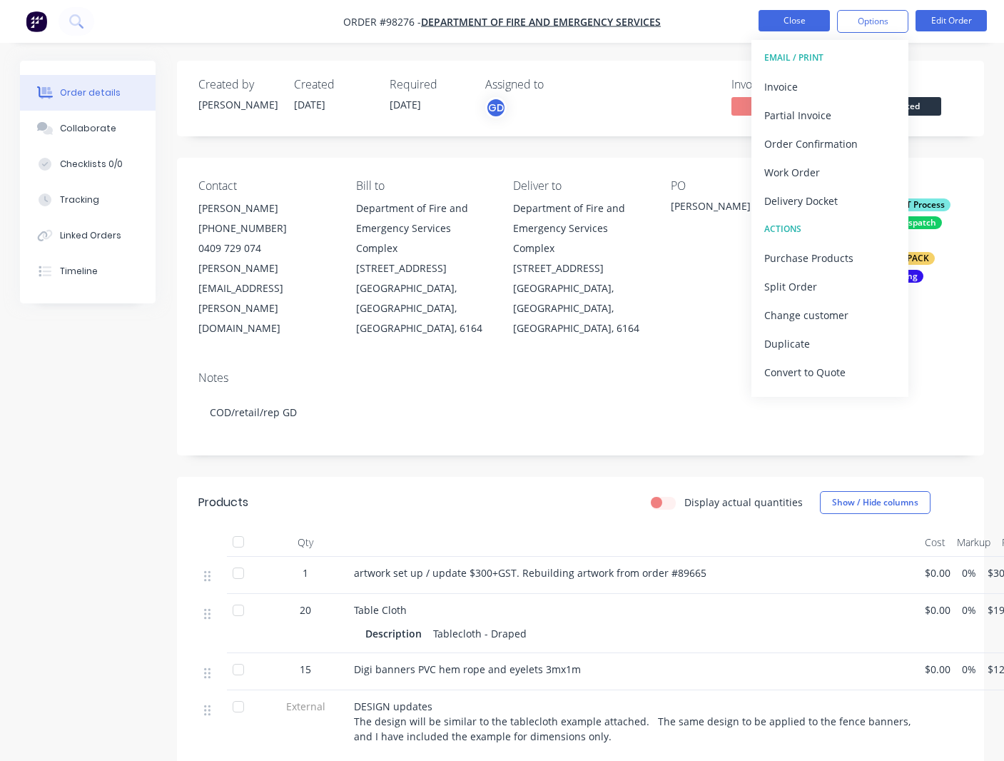
click at [798, 24] on button "Close" at bounding box center [793, 20] width 71 height 21
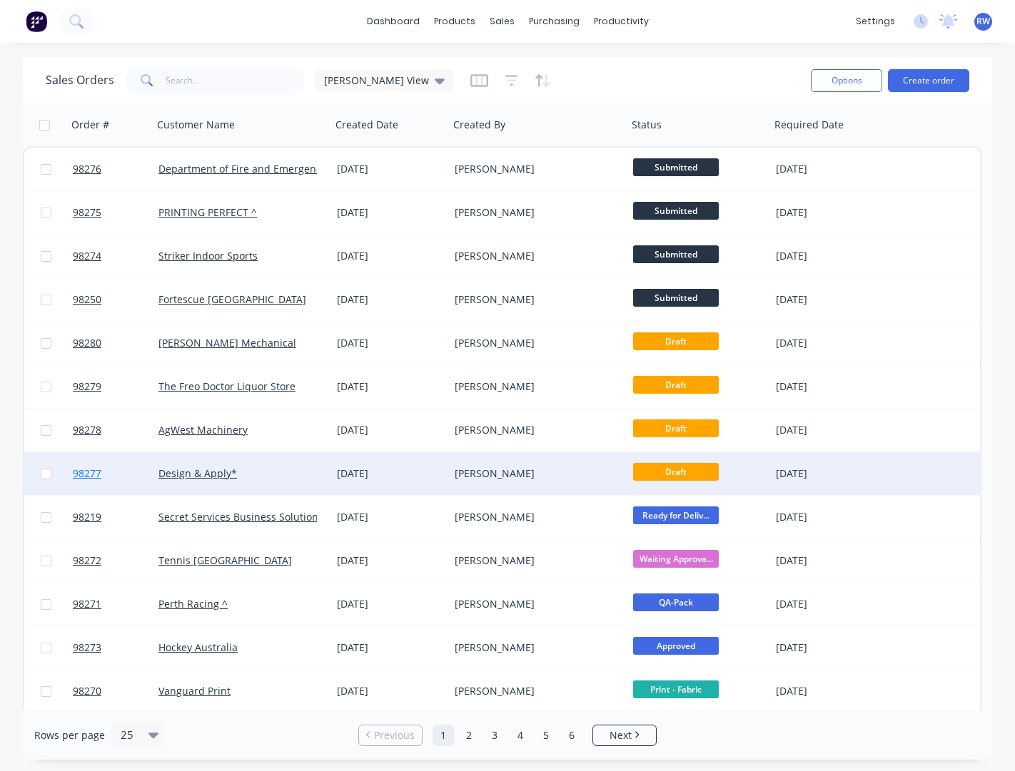
click at [86, 475] on span "98277" at bounding box center [87, 474] width 29 height 14
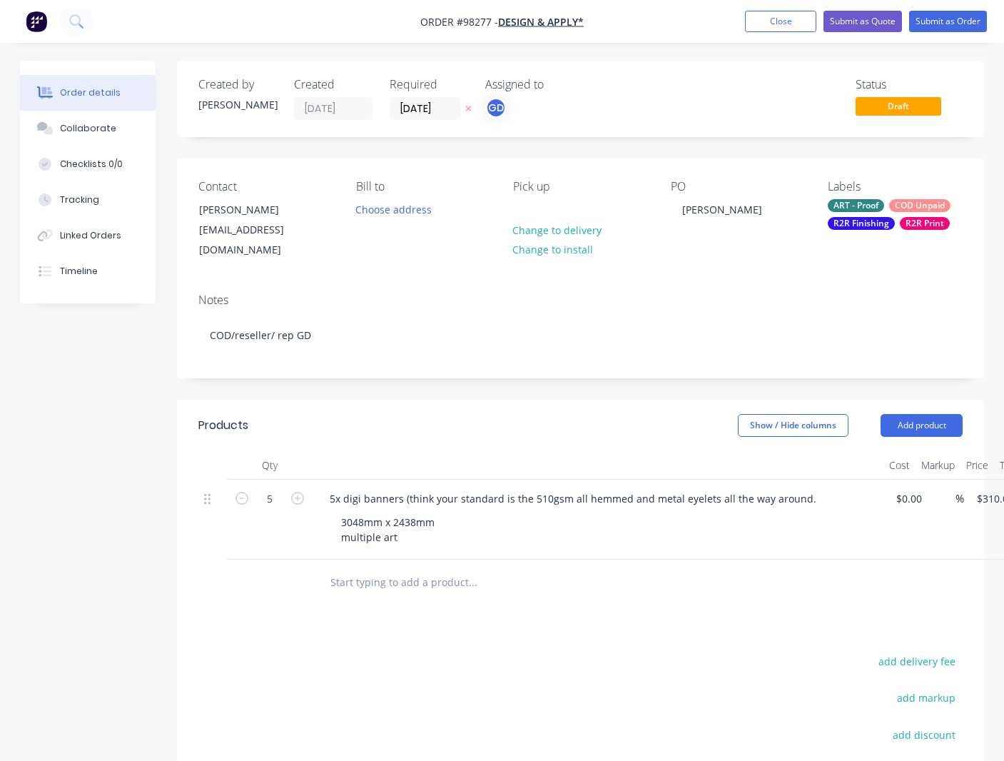
click at [861, 207] on div "ART - Proof" at bounding box center [856, 205] width 56 height 13
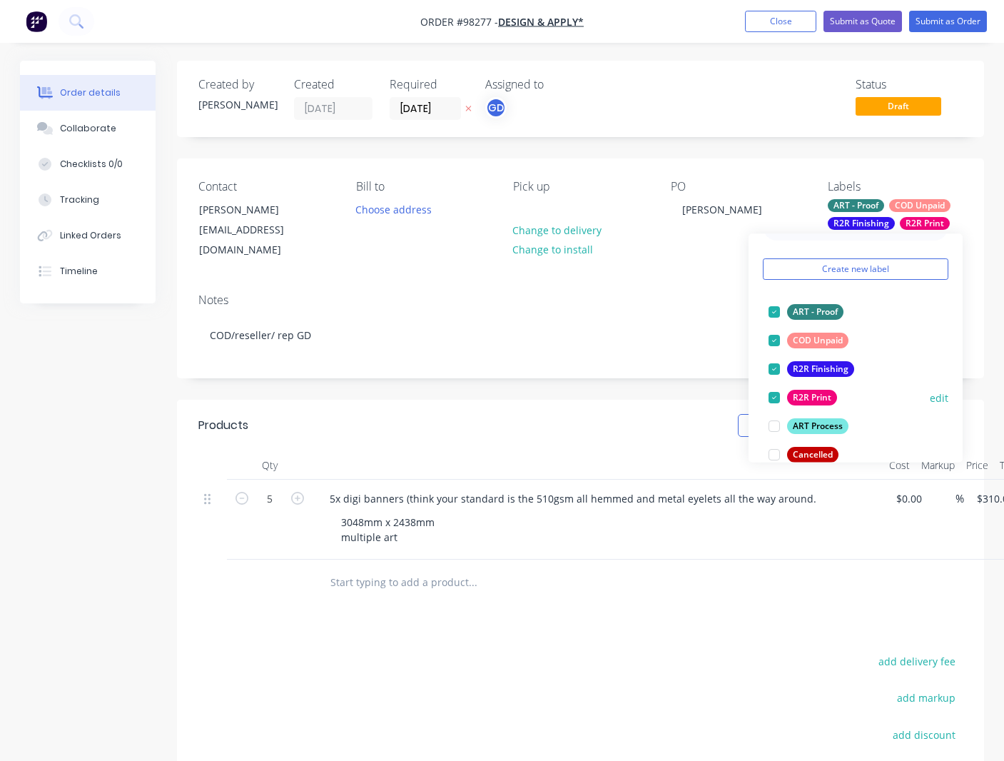
scroll to position [39, 0]
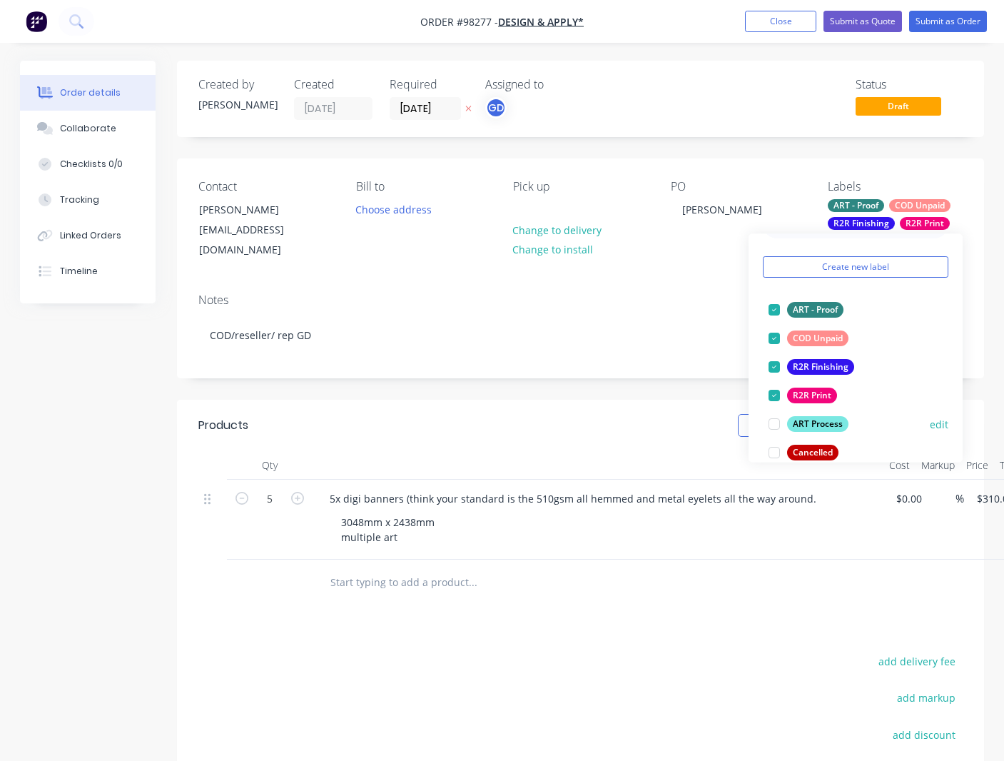
click at [816, 424] on div "ART Process" at bounding box center [817, 424] width 61 height 16
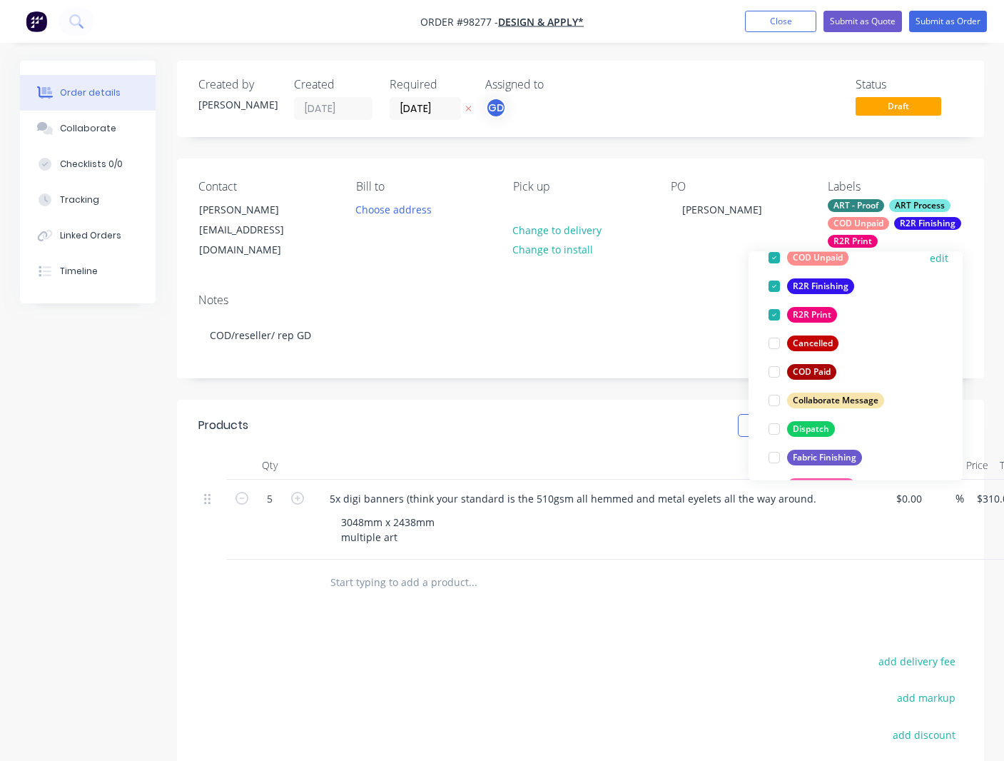
scroll to position [168, 0]
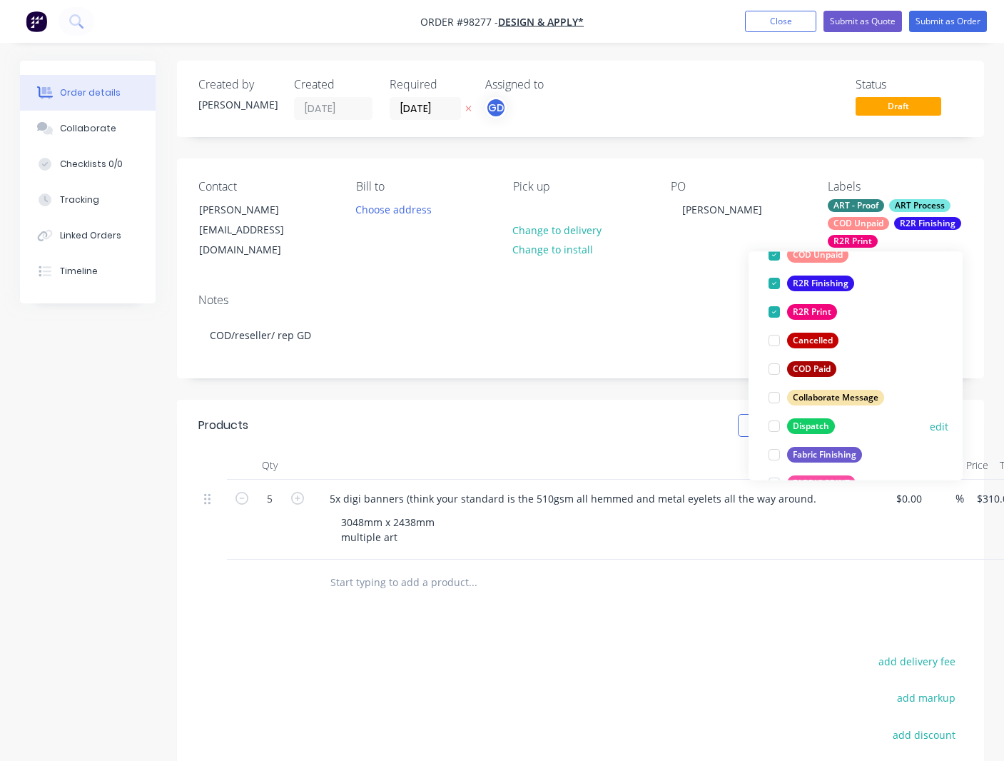
click at [806, 428] on div "Dispatch" at bounding box center [811, 426] width 48 height 16
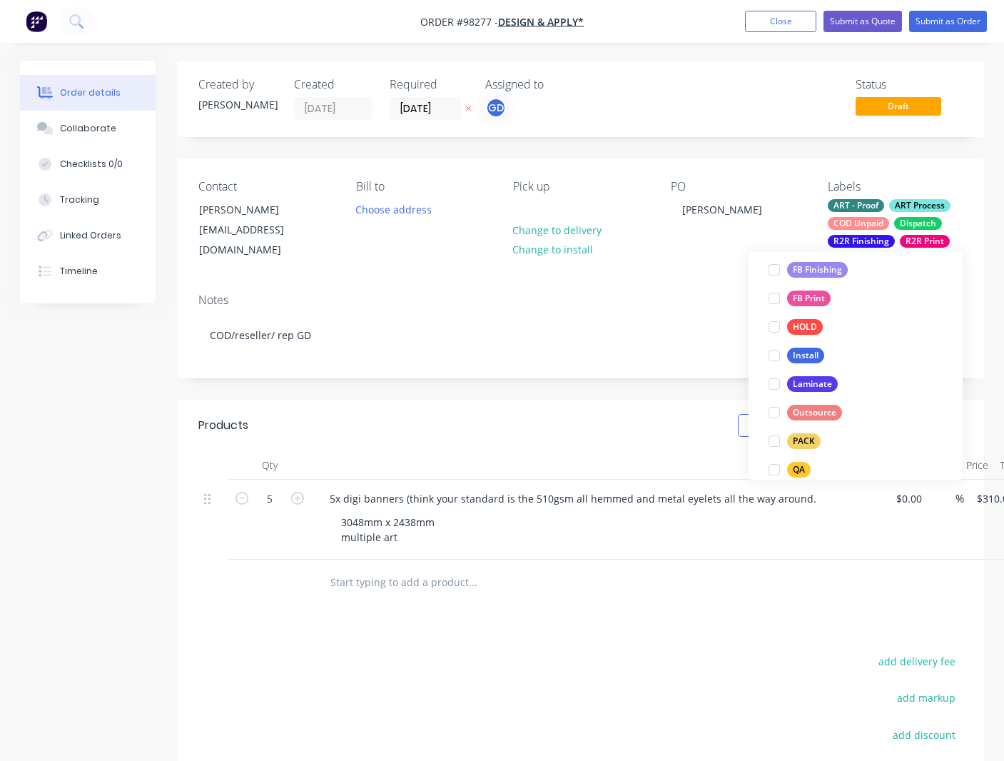
scroll to position [467, 0]
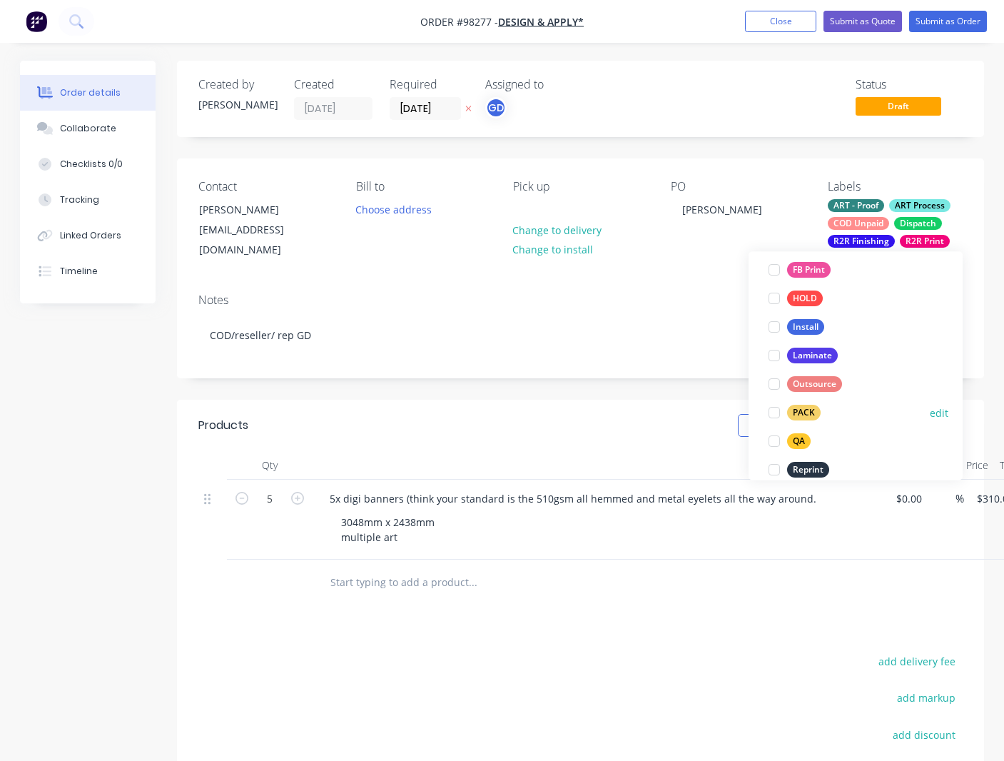
click at [803, 408] on div "PACK" at bounding box center [804, 413] width 34 height 16
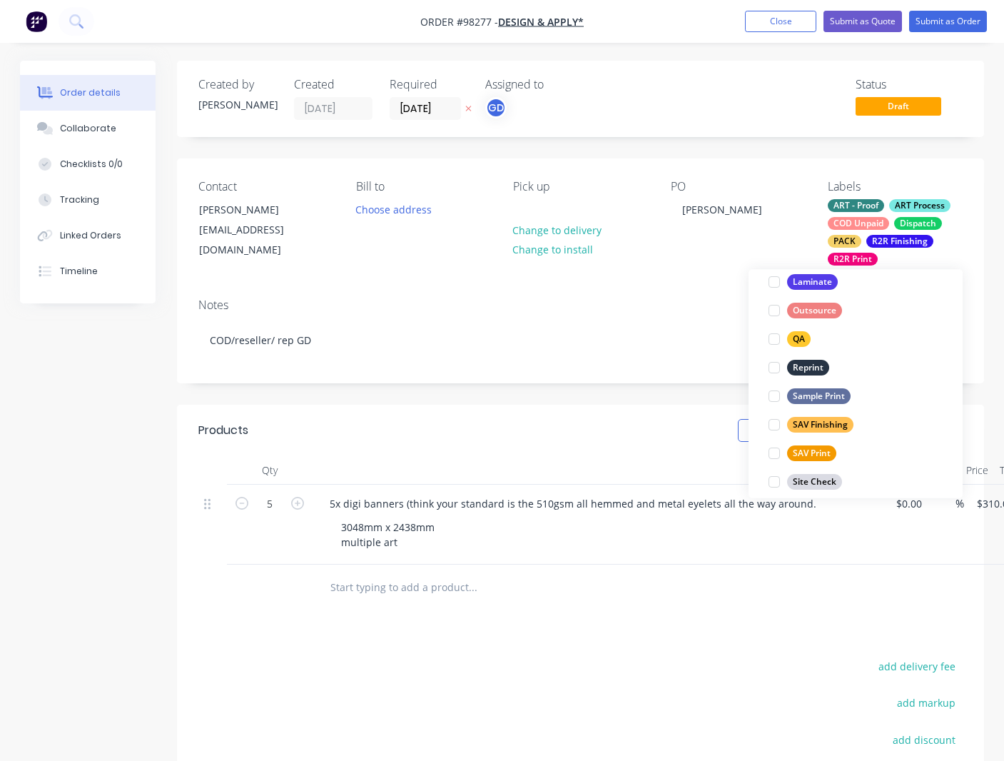
scroll to position [584, 0]
click at [798, 340] on div "QA" at bounding box center [799, 343] width 24 height 16
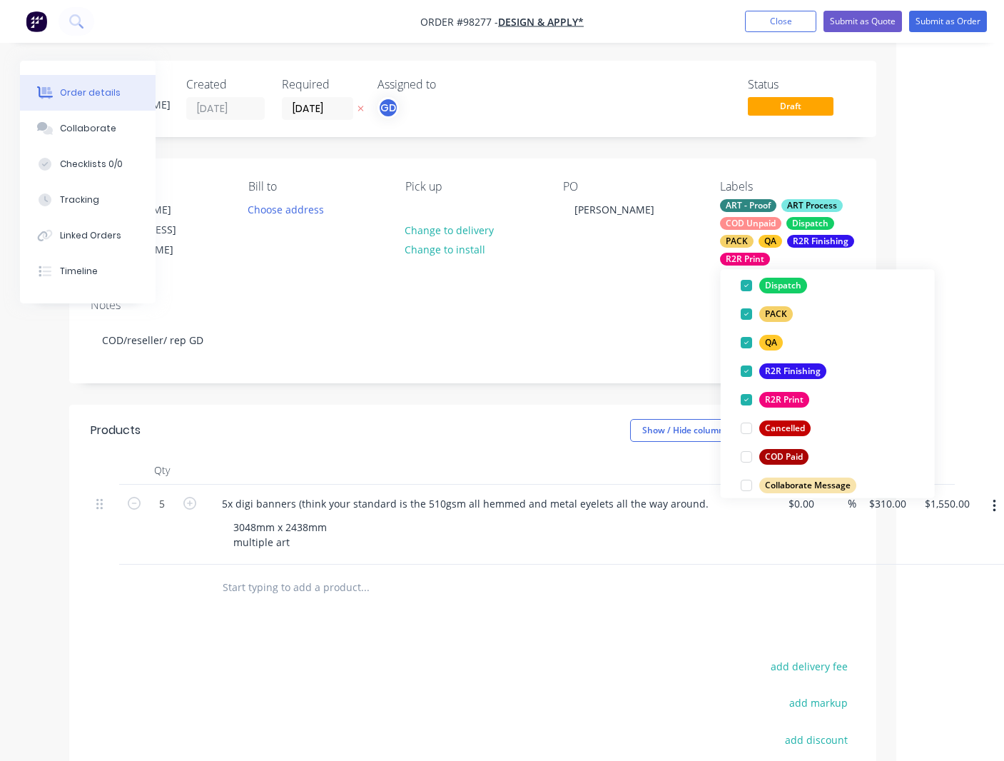
scroll to position [0, 115]
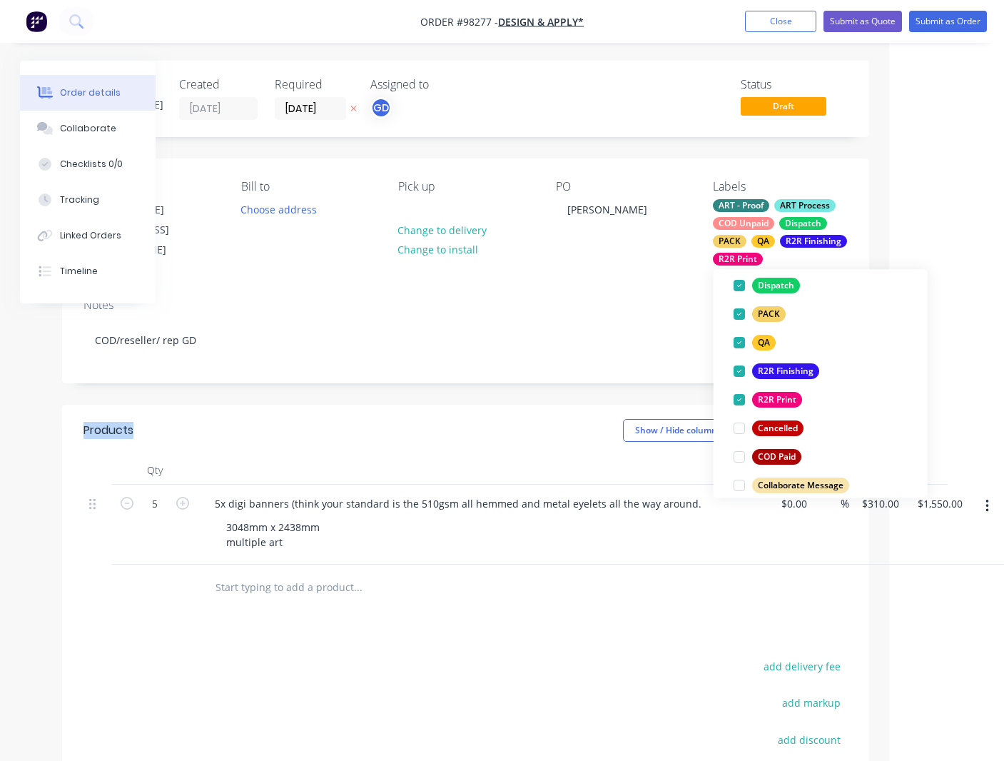
drag, startPoint x: 512, startPoint y: 405, endPoint x: 588, endPoint y: 412, distance: 76.0
click at [512, 405] on div "Created by [PERSON_NAME] Created [DATE] Required [DATE] Assigned to GD Status D…" at bounding box center [465, 507] width 807 height 893
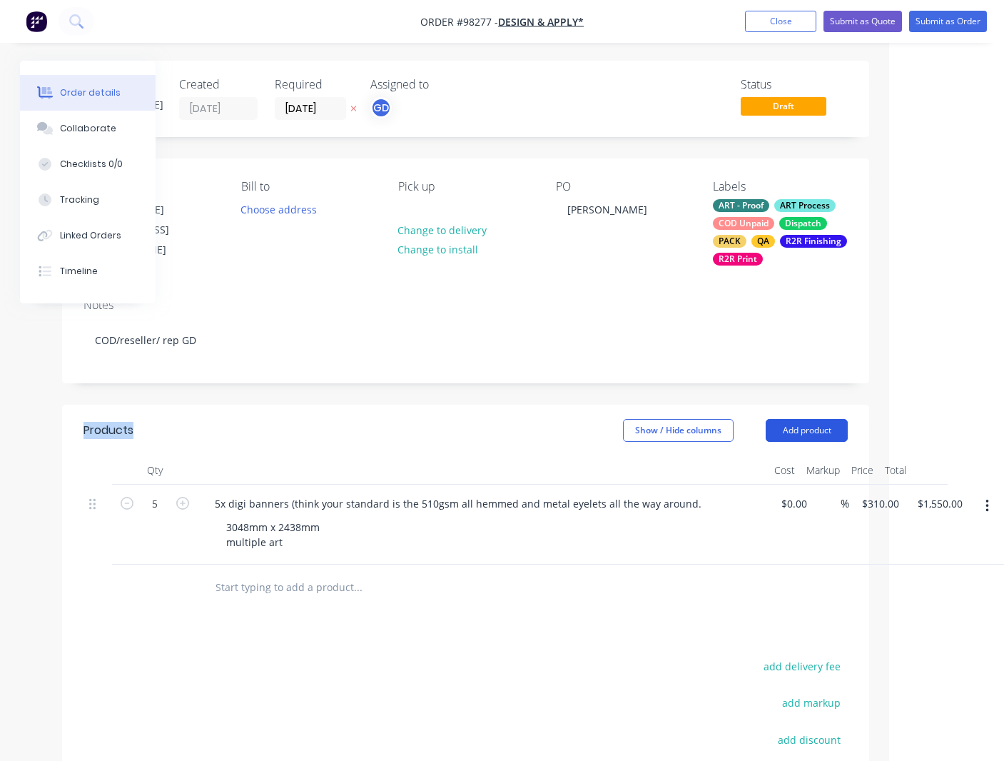
click at [813, 423] on button "Add product" at bounding box center [807, 430] width 82 height 23
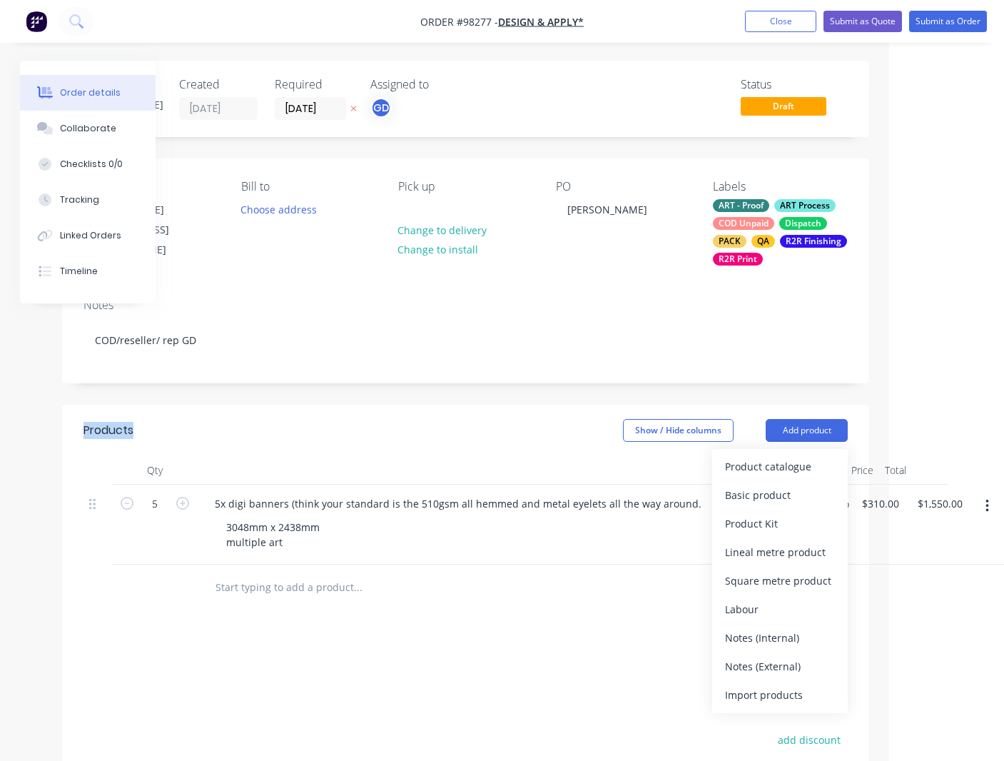
drag, startPoint x: 767, startPoint y: 664, endPoint x: 702, endPoint y: 656, distance: 65.4
click at [766, 664] on div "Notes (External)" at bounding box center [780, 666] width 110 height 21
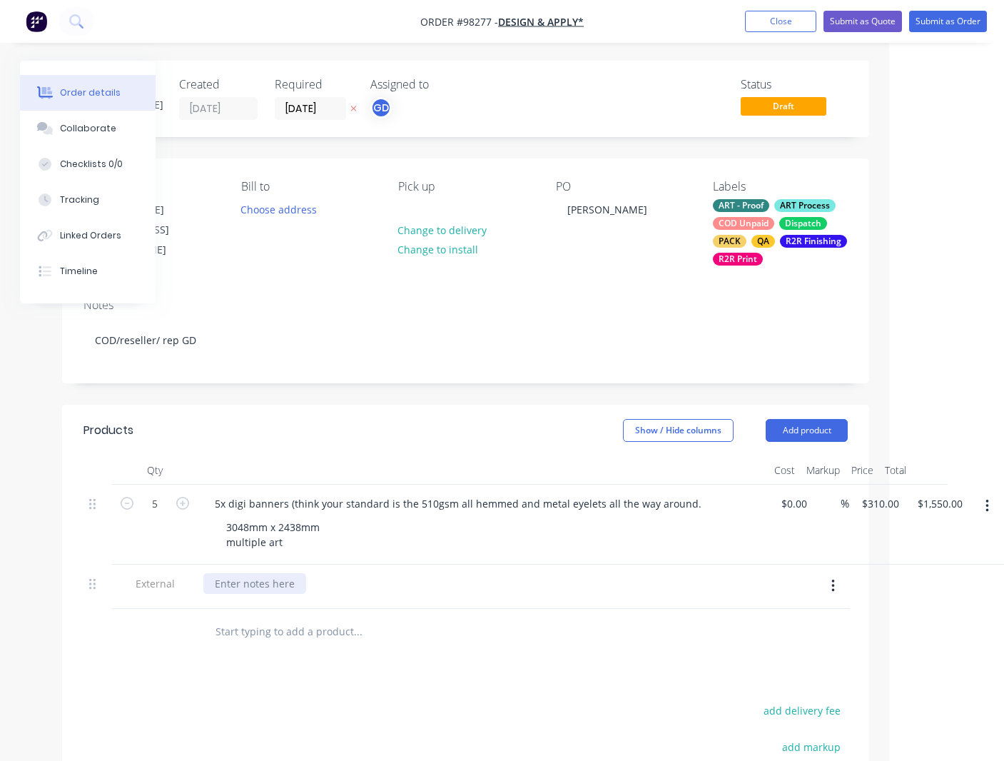
click at [227, 581] on div at bounding box center [254, 583] width 103 height 21
paste div
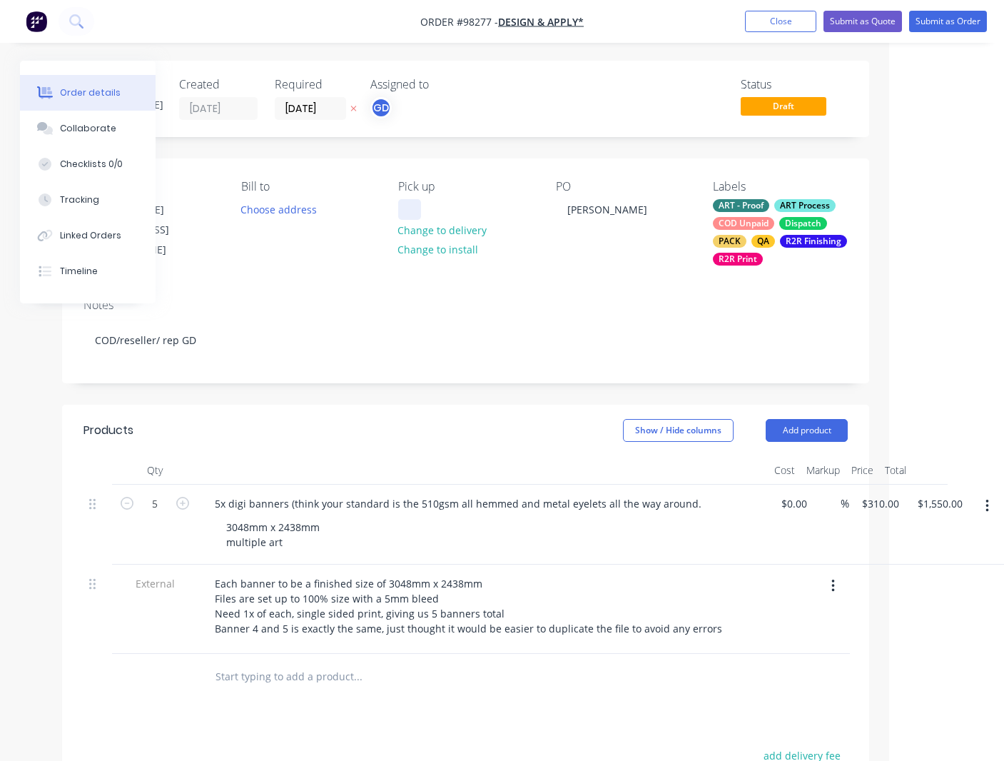
click at [411, 203] on div at bounding box center [409, 209] width 23 height 21
click at [593, 288] on div "Notes COD/reseller/ rep GD" at bounding box center [465, 335] width 807 height 96
click at [963, 20] on button "Submit as Order" at bounding box center [948, 21] width 78 height 21
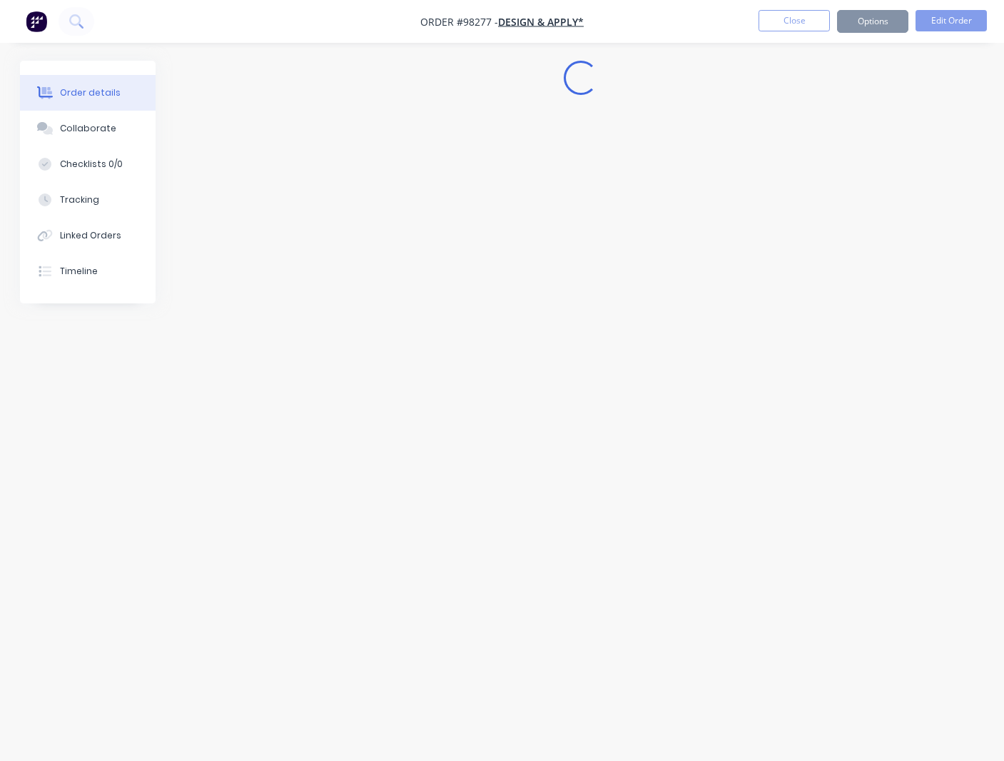
scroll to position [0, 0]
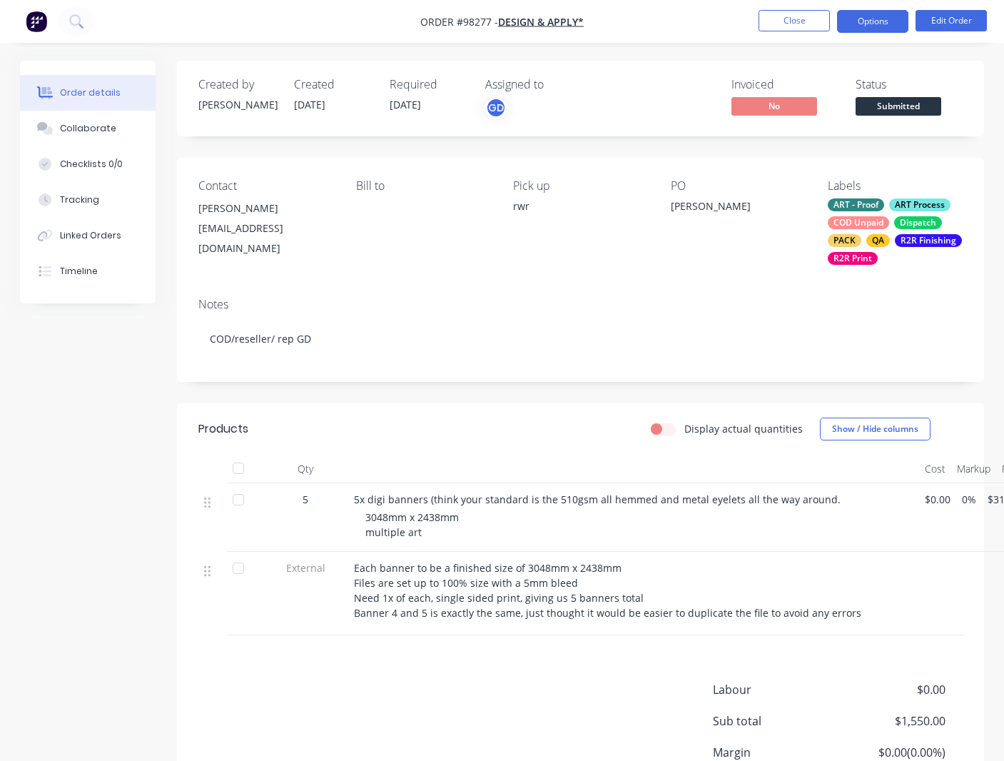
click at [862, 21] on button "Options" at bounding box center [872, 21] width 71 height 23
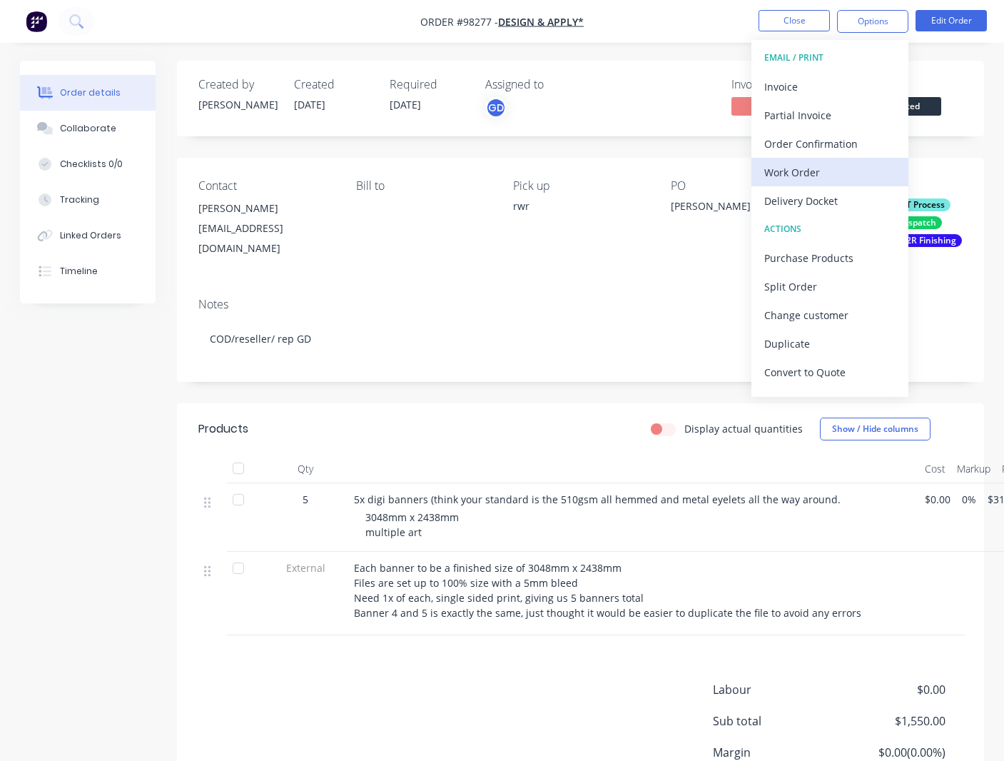
click at [824, 171] on div "Work Order" at bounding box center [829, 172] width 131 height 21
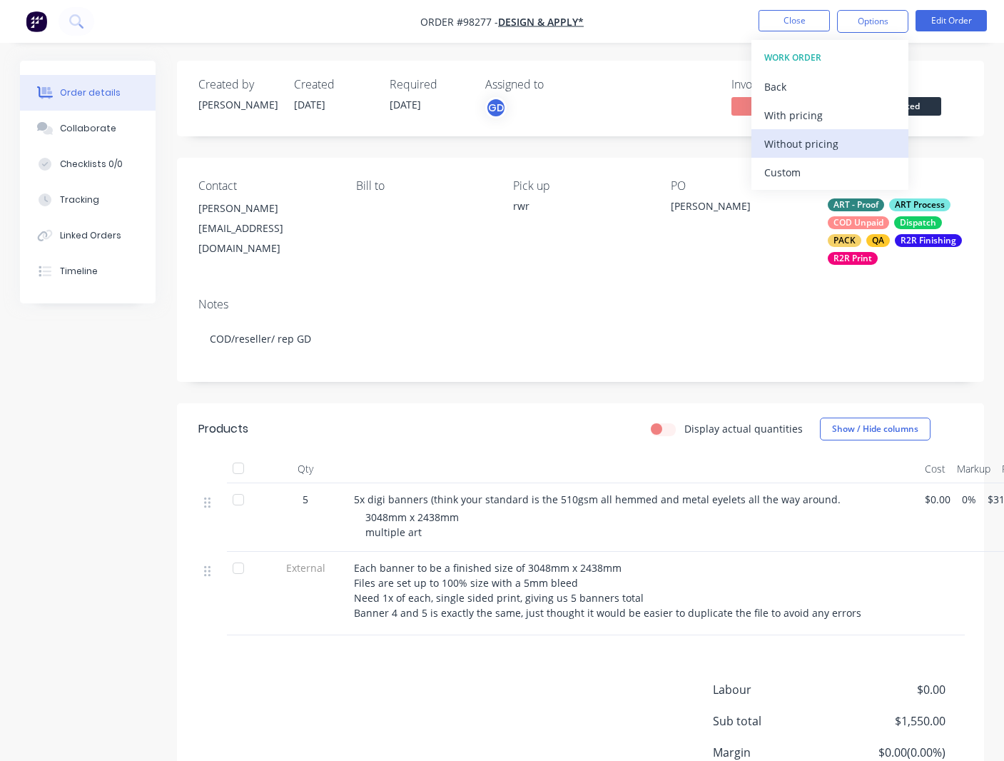
click at [814, 141] on div "Without pricing" at bounding box center [829, 143] width 131 height 21
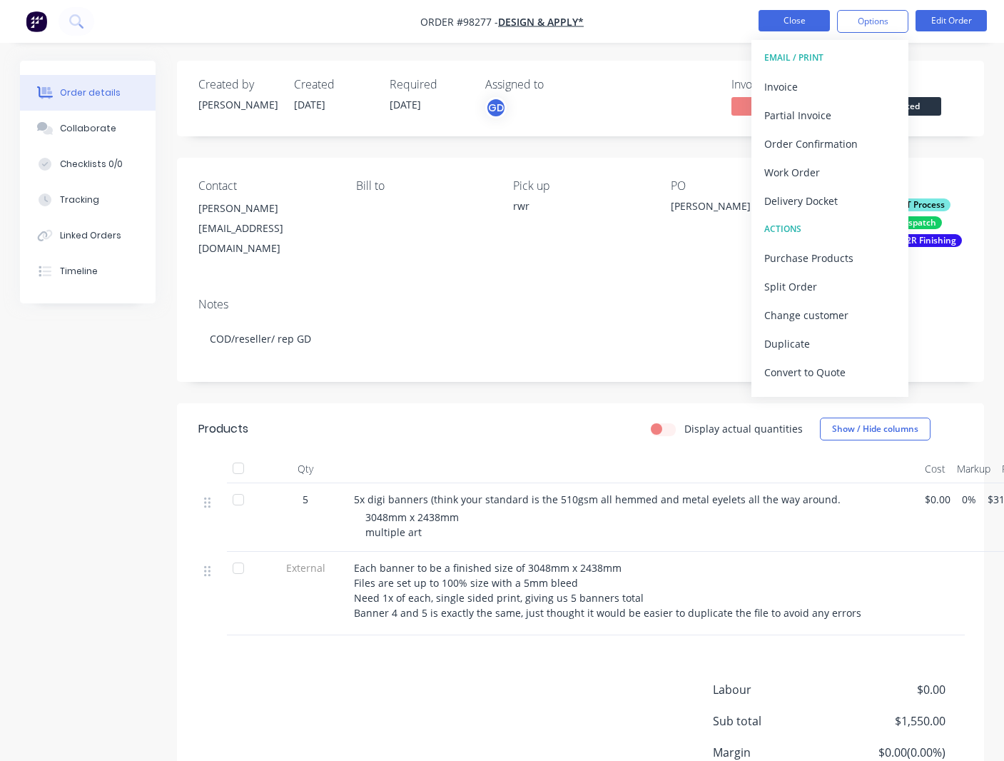
click at [781, 20] on button "Close" at bounding box center [793, 20] width 71 height 21
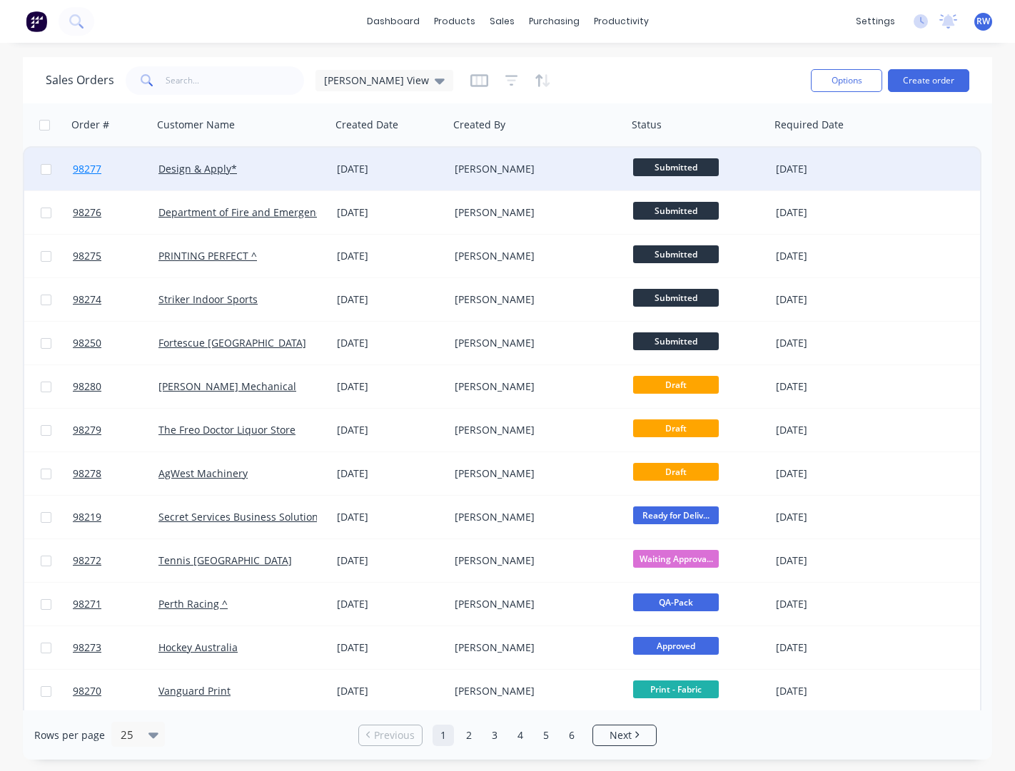
click at [89, 171] on span "98277" at bounding box center [87, 169] width 29 height 14
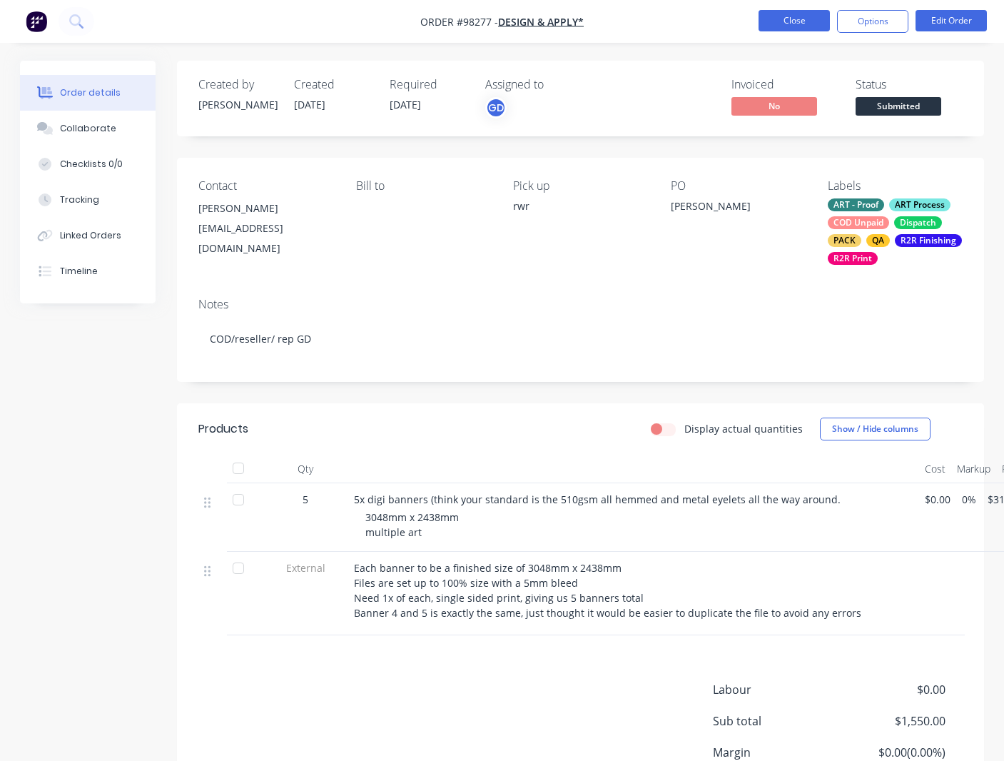
click at [787, 22] on button "Close" at bounding box center [793, 20] width 71 height 21
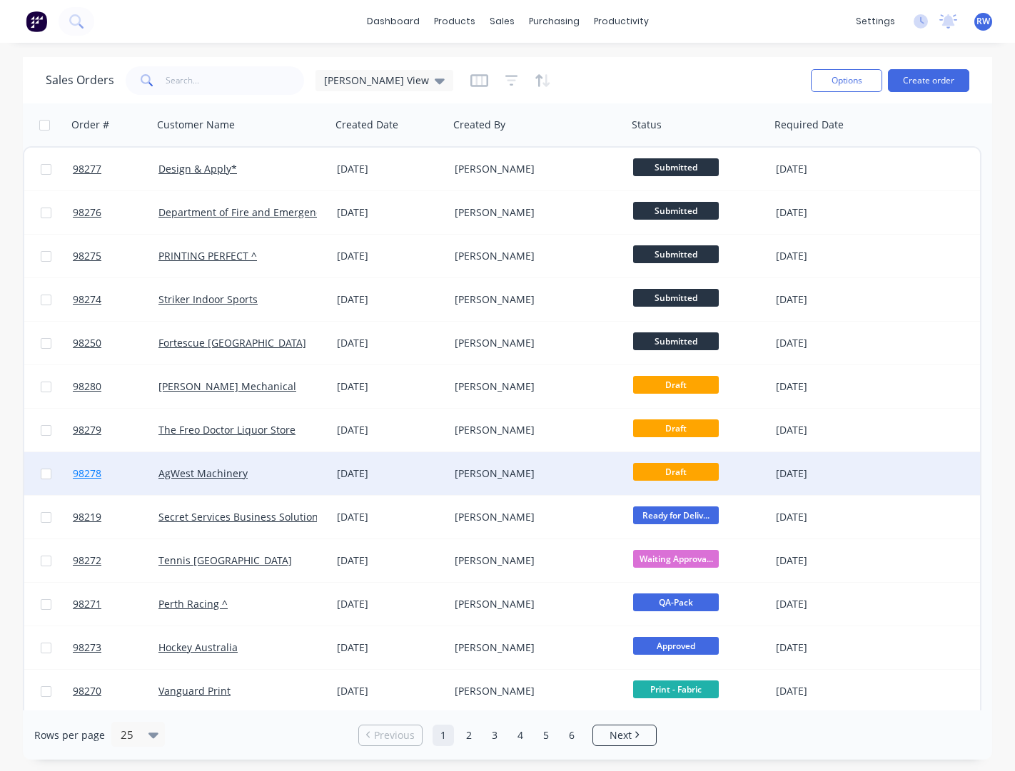
click at [86, 475] on span "98278" at bounding box center [87, 474] width 29 height 14
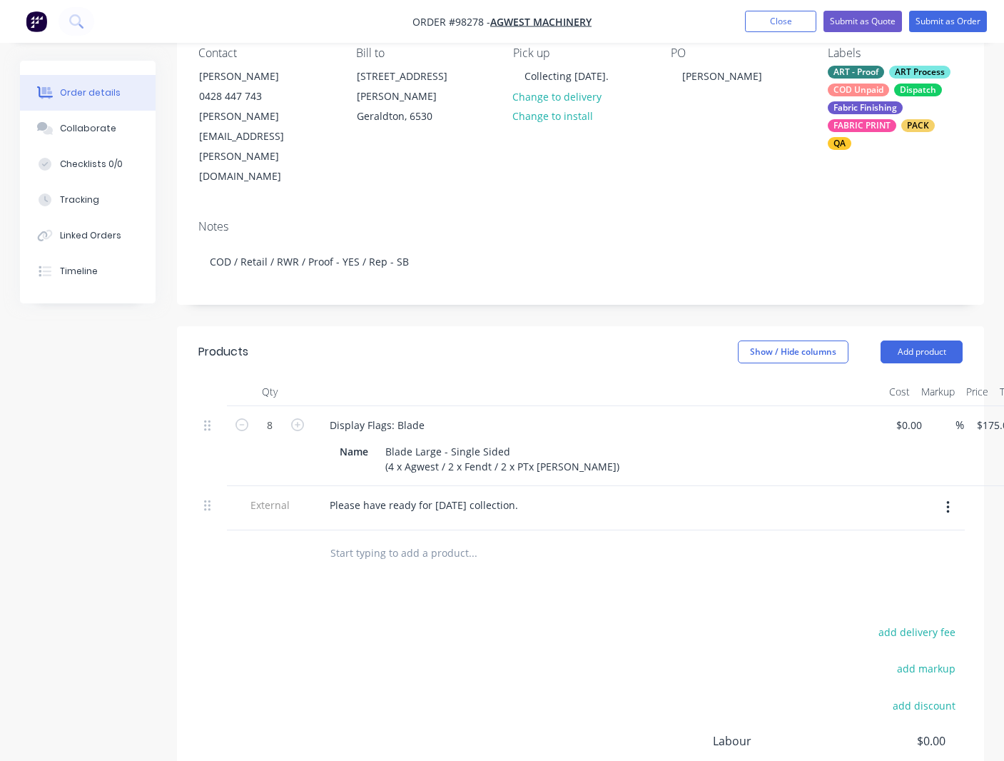
scroll to position [133, 0]
click at [905, 341] on button "Add product" at bounding box center [922, 352] width 82 height 23
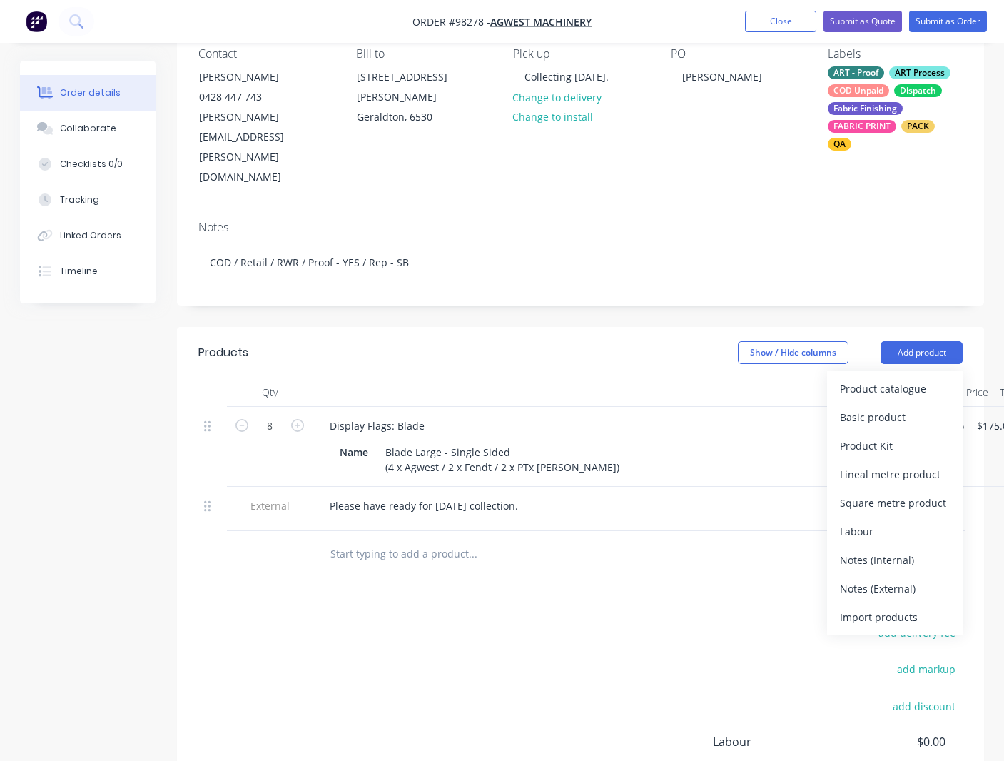
click at [879, 578] on div "Notes (External)" at bounding box center [895, 588] width 110 height 21
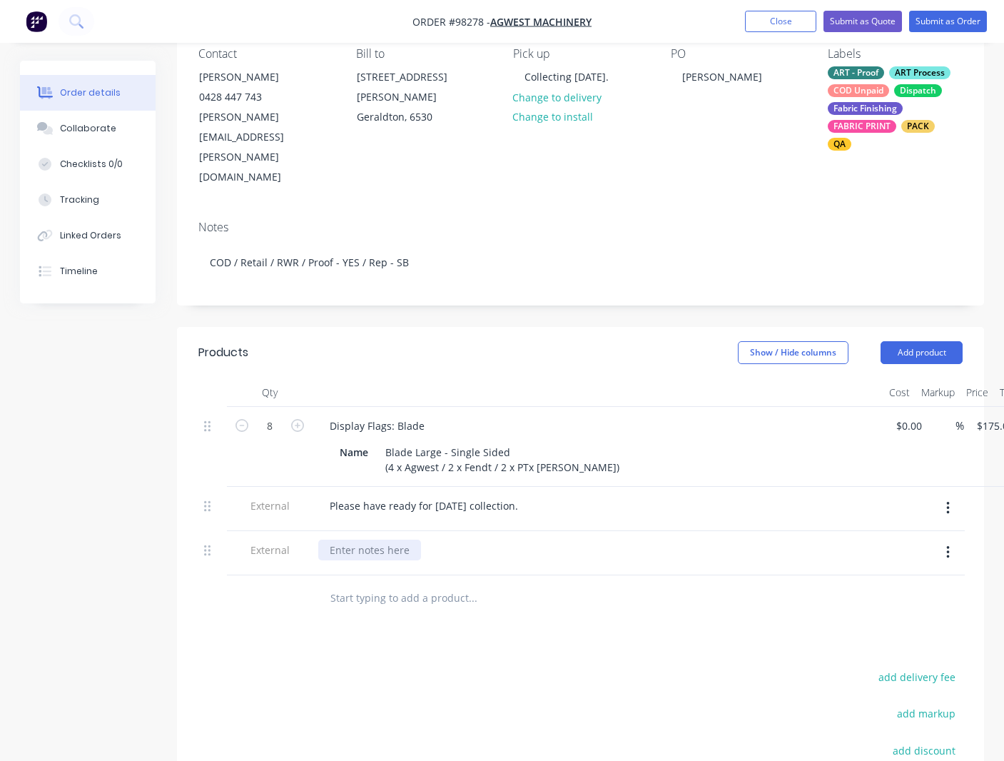
click at [375, 539] on div at bounding box center [369, 549] width 103 height 21
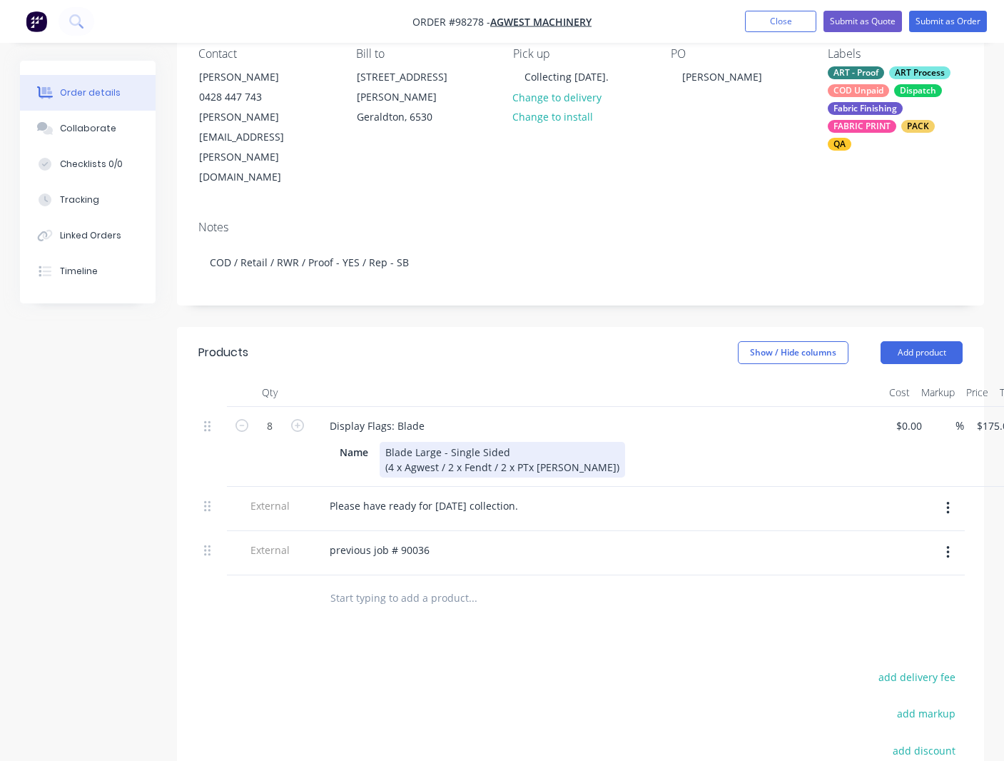
click at [568, 442] on div "Blade Large - Single Sided (4 x Agwest / 2 x Fendt / 2 x PTx [PERSON_NAME])" at bounding box center [502, 460] width 245 height 36
click at [498, 442] on div "Blade Large - Single Sided (4 x Agwest / 2 x Fendt / 2 x PTx [PERSON_NAME] (new…" at bounding box center [543, 460] width 326 height 36
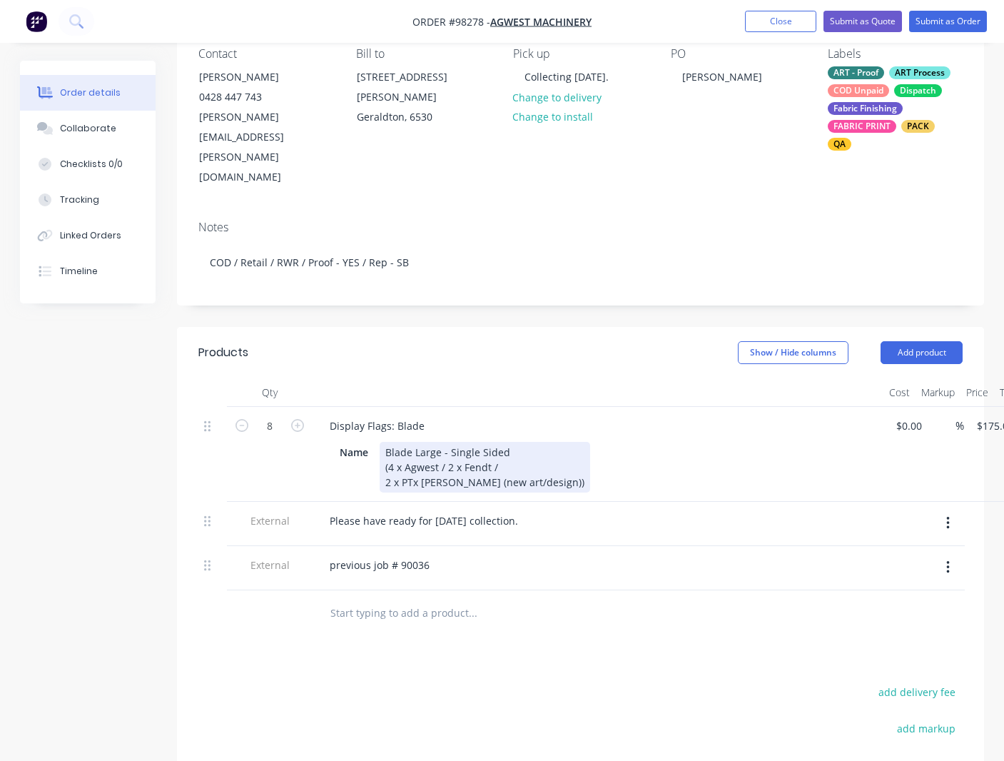
click at [500, 442] on div "Blade Large - Single Sided (4 x Agwest / 2 x Fendt / 2 x PTx [PERSON_NAME] (new…" at bounding box center [485, 467] width 210 height 51
click at [443, 442] on div "Blade Large - Single Sided (4 x Agwest / 2 x Fendt / 2 x PTx [PERSON_NAME] (new…" at bounding box center [485, 467] width 210 height 51
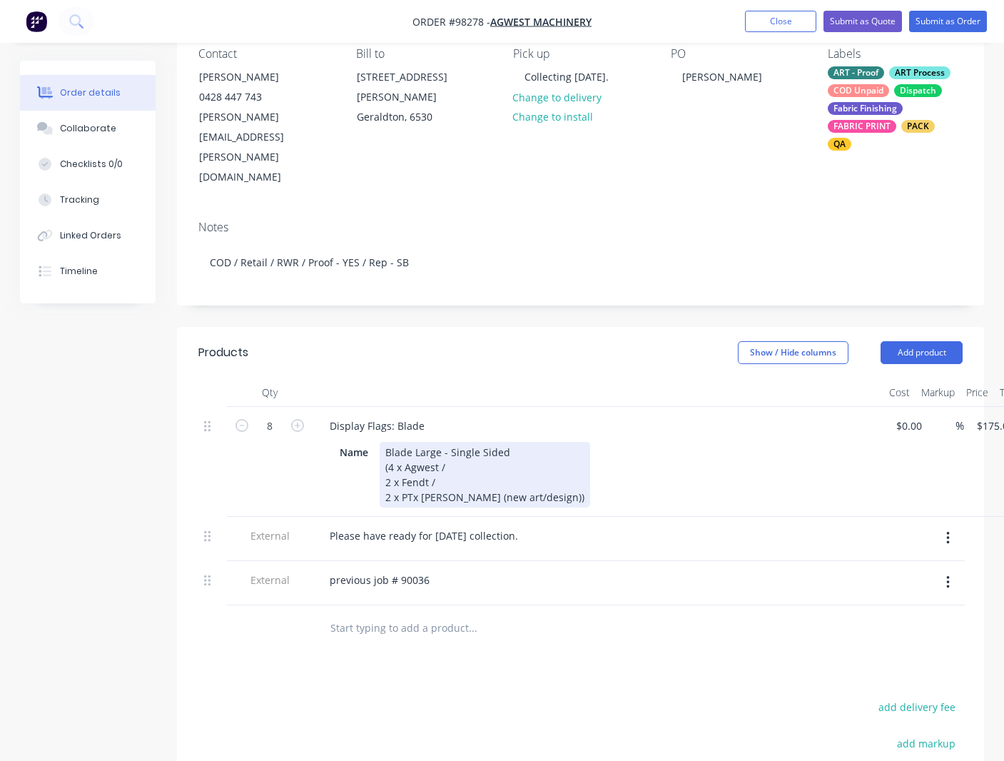
click at [389, 442] on div "Blade Large - Single Sided (4 x Agwest / 2 x Fendt / 2 x PTx [PERSON_NAME] (new…" at bounding box center [485, 475] width 210 height 66
click at [537, 445] on div "Blade Large - Single Sided 4 x Agwest / 2 x Fendt / 2 x PTx [PERSON_NAME] (new …" at bounding box center [485, 475] width 210 height 66
click at [446, 442] on div "Blade Large - Single Sided 4 x Agwest / 2 x Fendt / 2 x PTx [PERSON_NAME] (new …" at bounding box center [484, 475] width 208 height 66
click at [452, 442] on div "Blade Large - Single Sided 4 x Agwest / #98278 2 x Fendt / 2 x PTx [PERSON_NAME…" at bounding box center [484, 475] width 208 height 66
click at [486, 442] on div "Blade Large - Single Sided 4 x Agwest / #98278 2 x Fendt / #98278 2 x PTx [PERS…" at bounding box center [484, 475] width 208 height 66
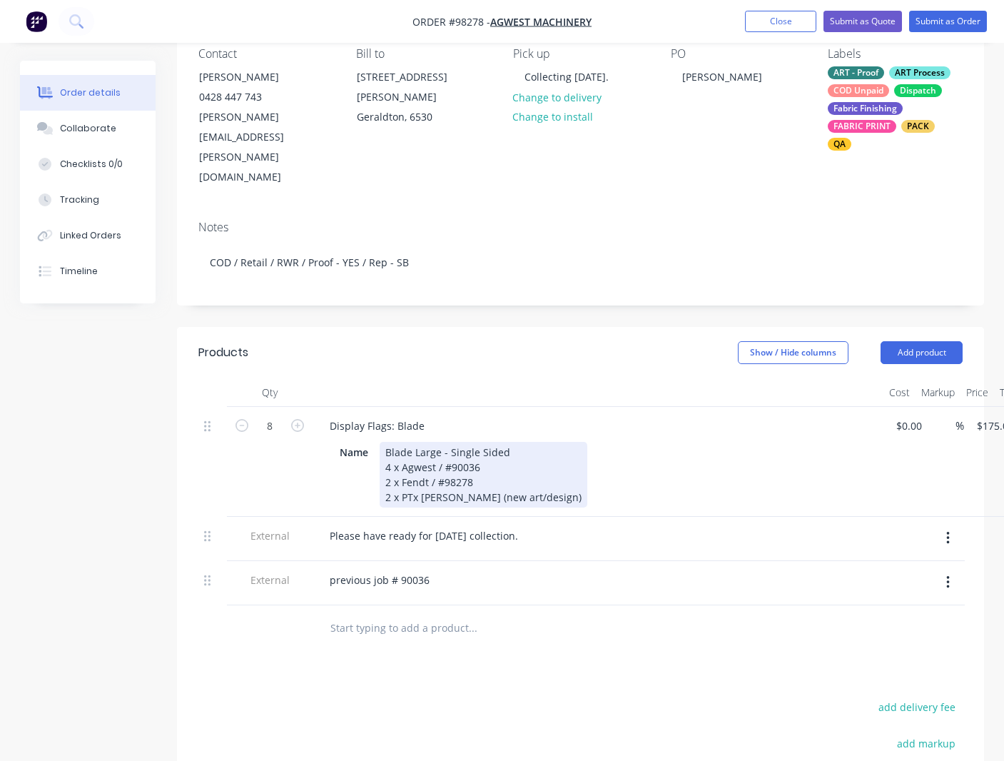
click at [482, 442] on div "Blade Large - Single Sided 4 x Agwest / #90036 2 x Fendt / #98278 2 x PTx [PERS…" at bounding box center [484, 475] width 208 height 66
drag, startPoint x: 534, startPoint y: 442, endPoint x: 542, endPoint y: 445, distance: 8.4
click at [535, 442] on div "Blade Large - Single Sided 4 x Agwest / #90036 2 x Fendt / #90036 2 x PTx [PERS…" at bounding box center [484, 475] width 208 height 66
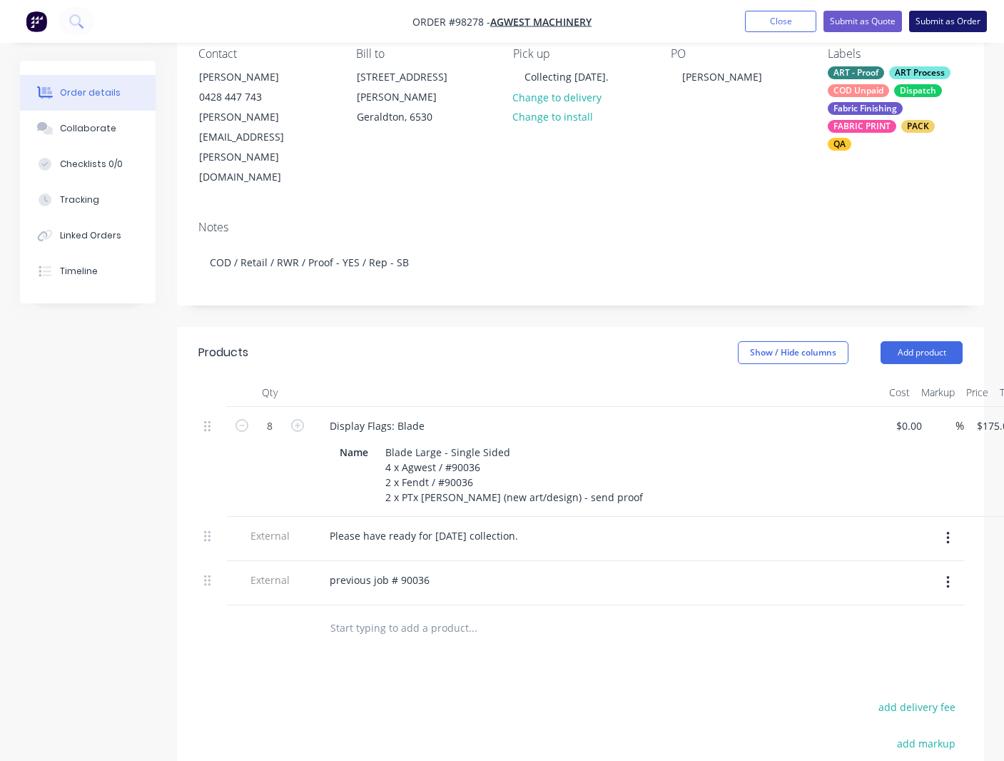
click at [933, 21] on button "Submit as Order" at bounding box center [948, 21] width 78 height 21
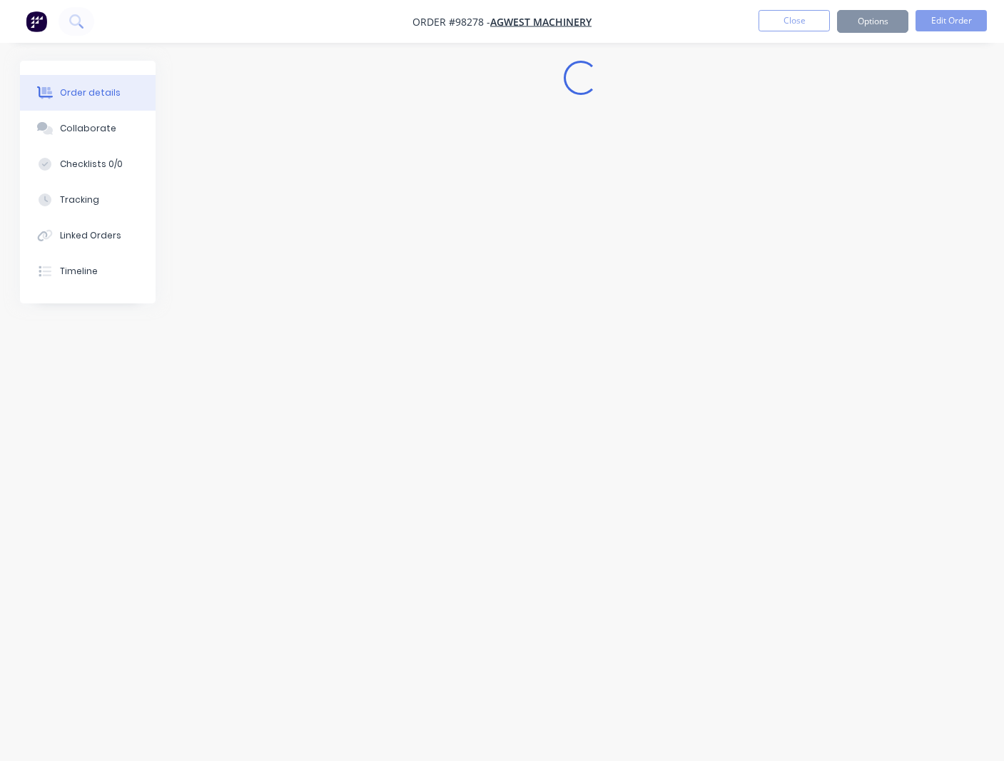
scroll to position [0, 0]
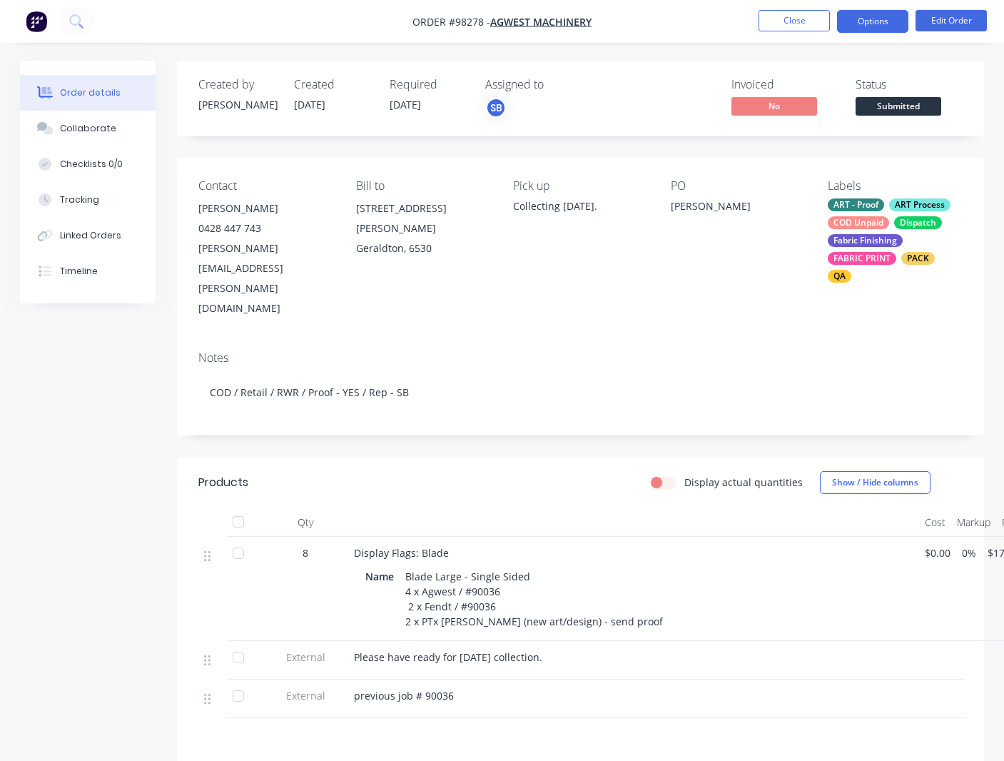
click at [866, 21] on button "Options" at bounding box center [872, 21] width 71 height 23
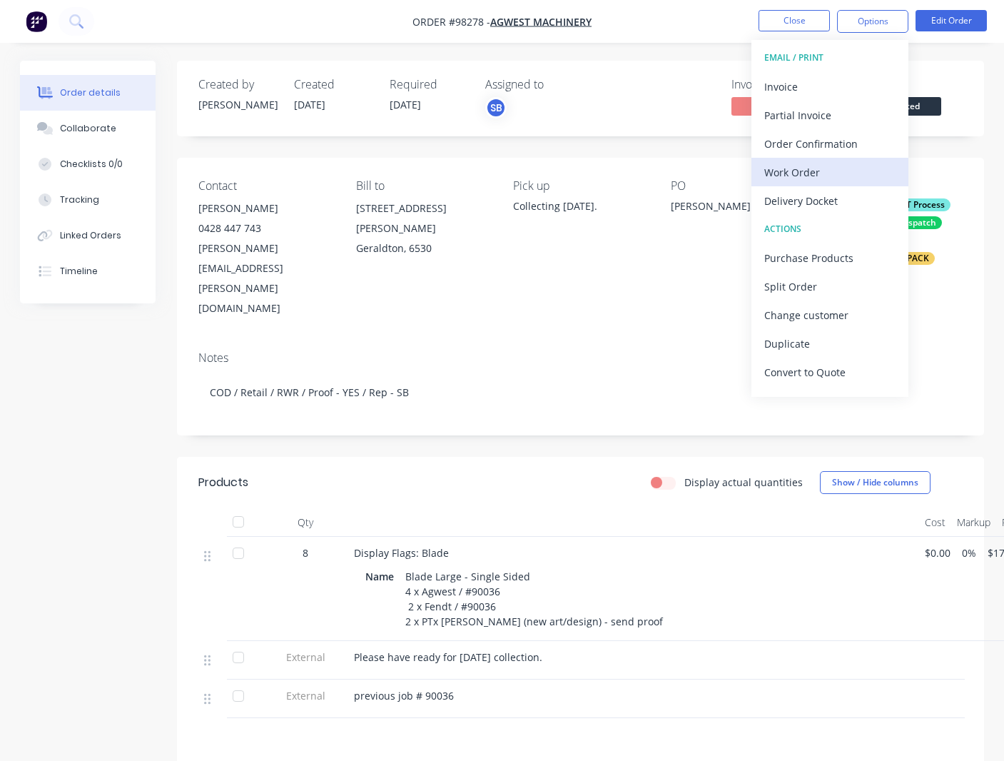
click at [789, 176] on div "Work Order" at bounding box center [829, 172] width 131 height 21
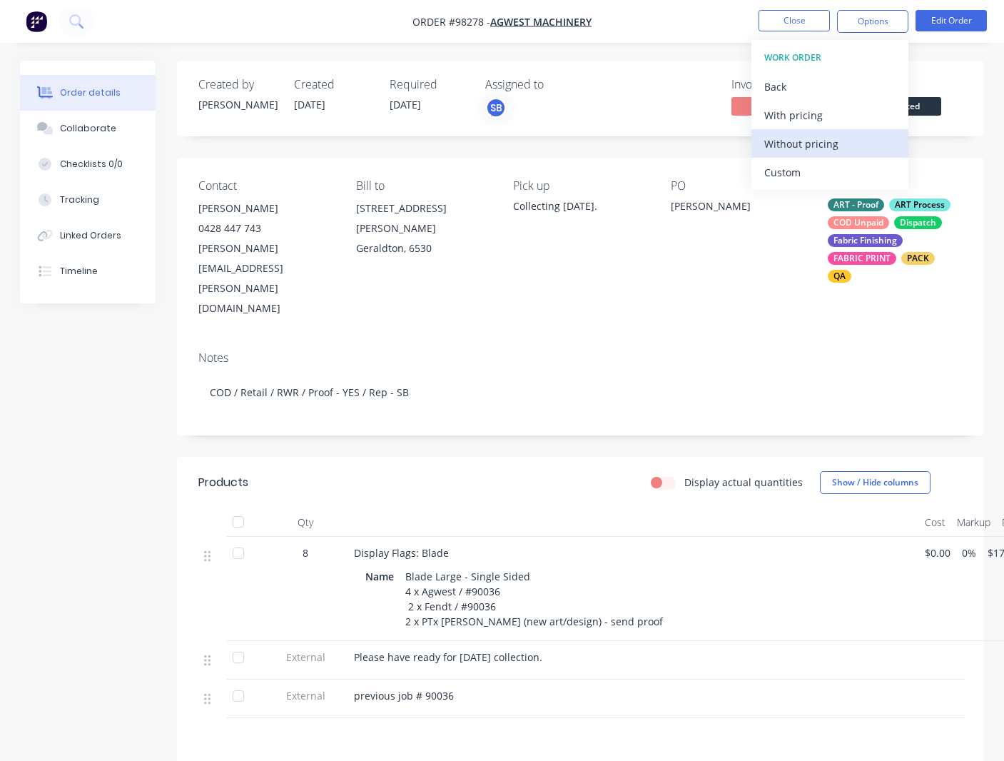
click at [791, 146] on div "Without pricing" at bounding box center [829, 143] width 131 height 21
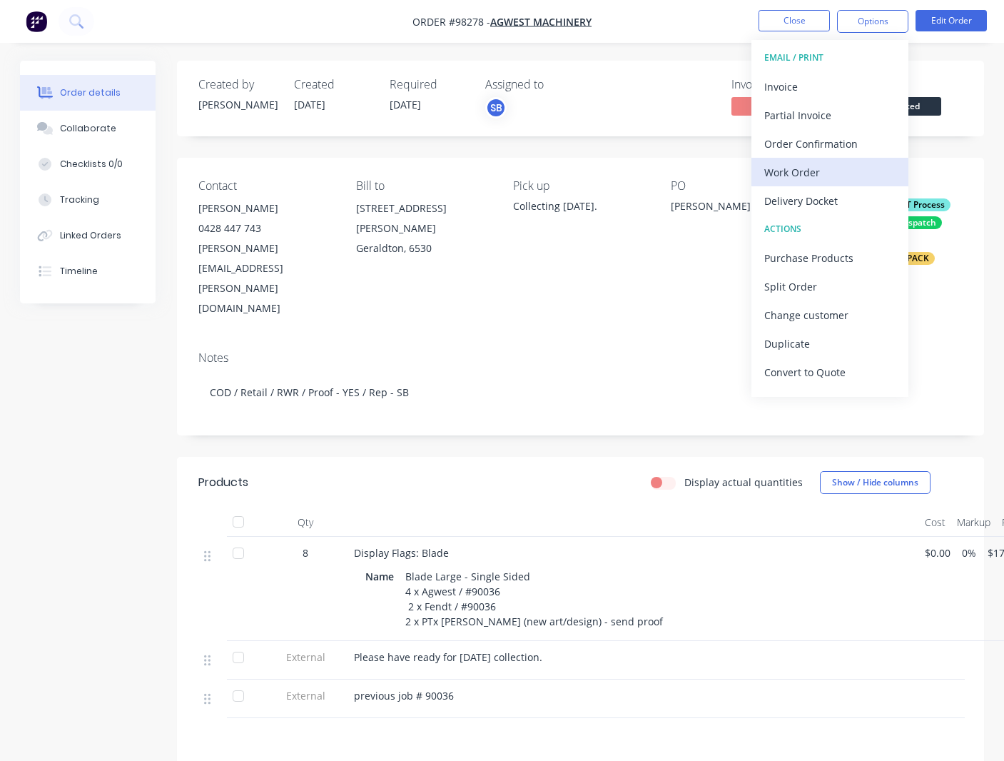
click at [793, 169] on div "Work Order" at bounding box center [829, 172] width 131 height 21
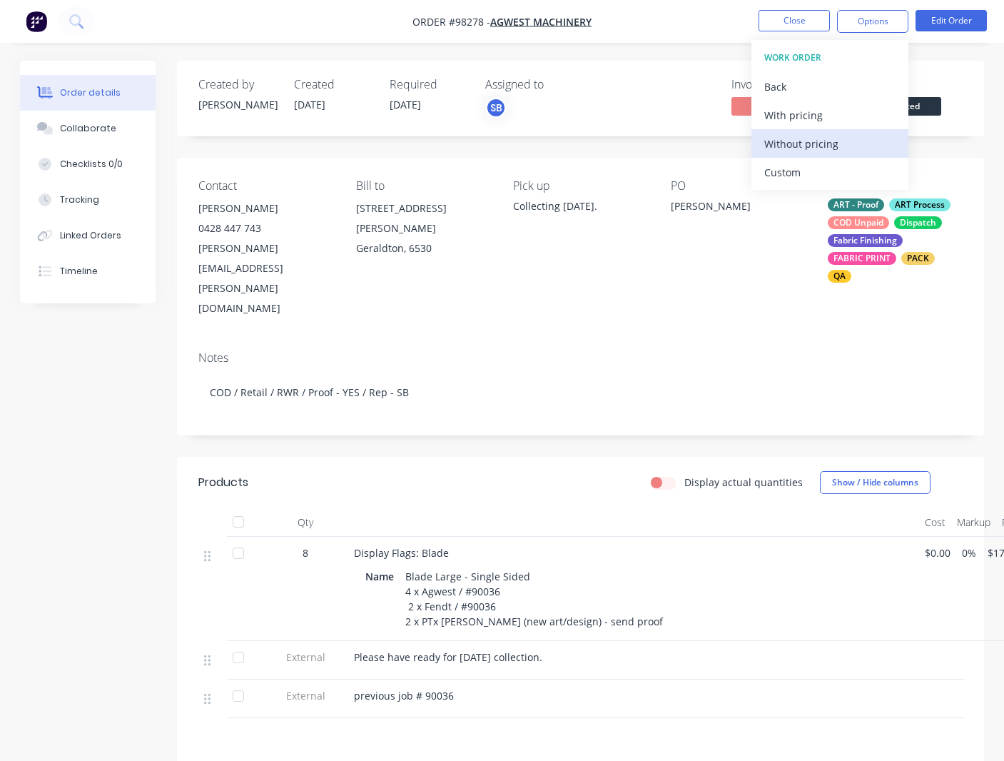
click at [793, 150] on div "Without pricing" at bounding box center [829, 143] width 131 height 21
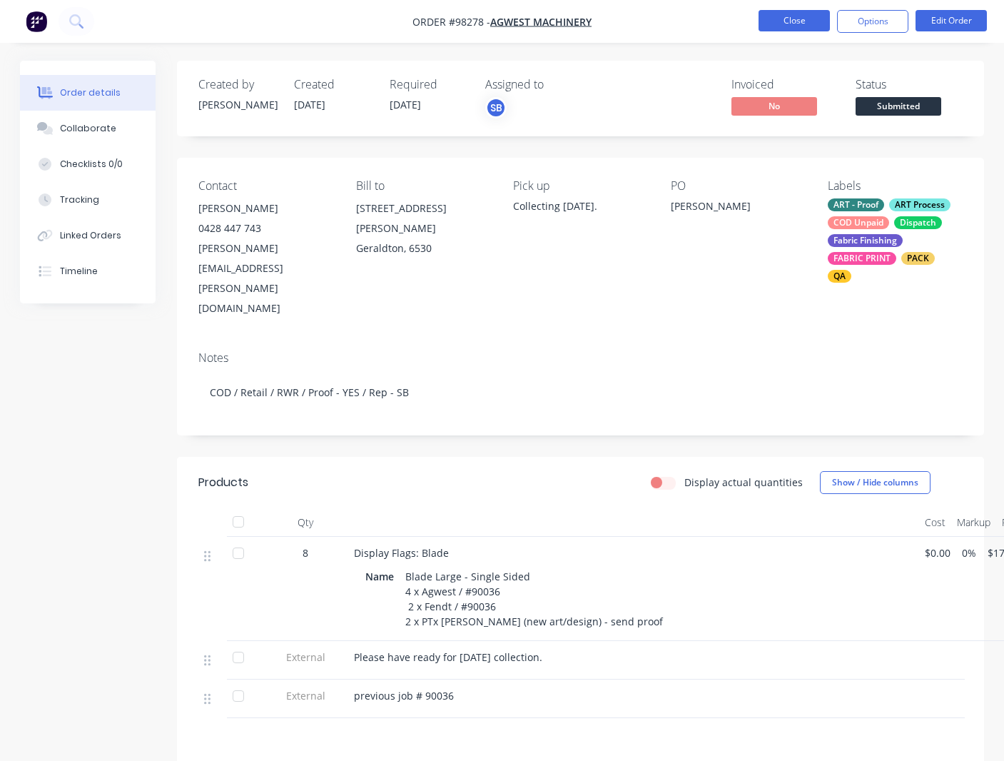
click at [783, 19] on button "Close" at bounding box center [793, 20] width 71 height 21
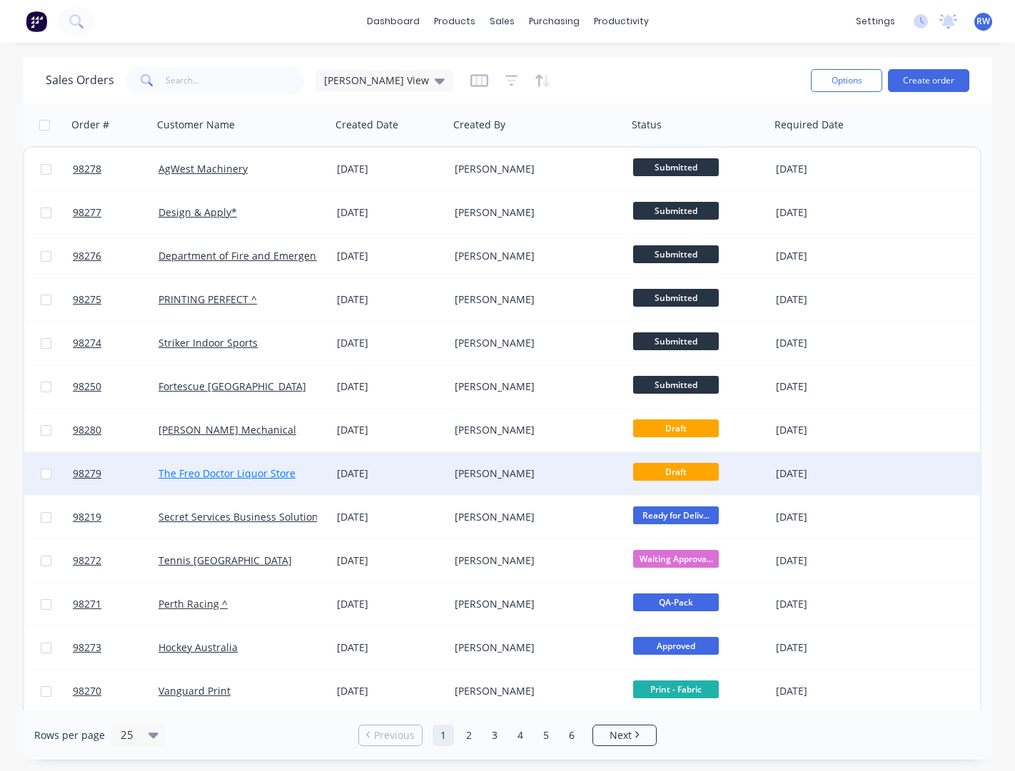
click at [178, 475] on link "The Freo Doctor Liquor Store" at bounding box center [226, 474] width 137 height 14
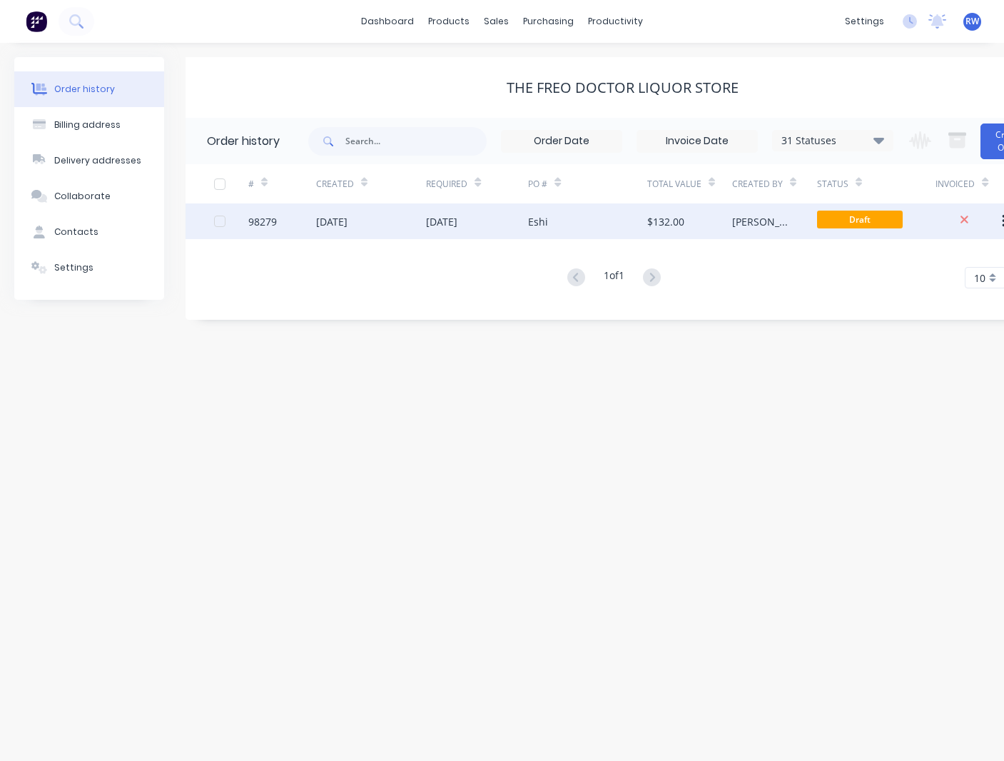
click at [259, 222] on div "98279" at bounding box center [262, 221] width 29 height 15
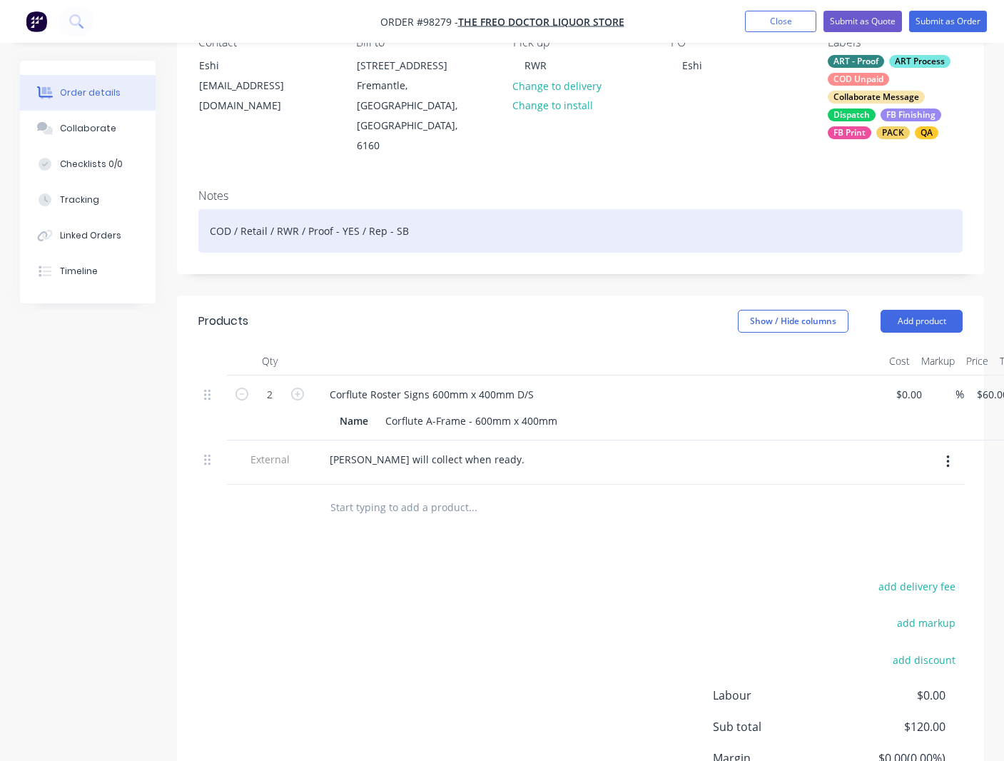
scroll to position [145, 0]
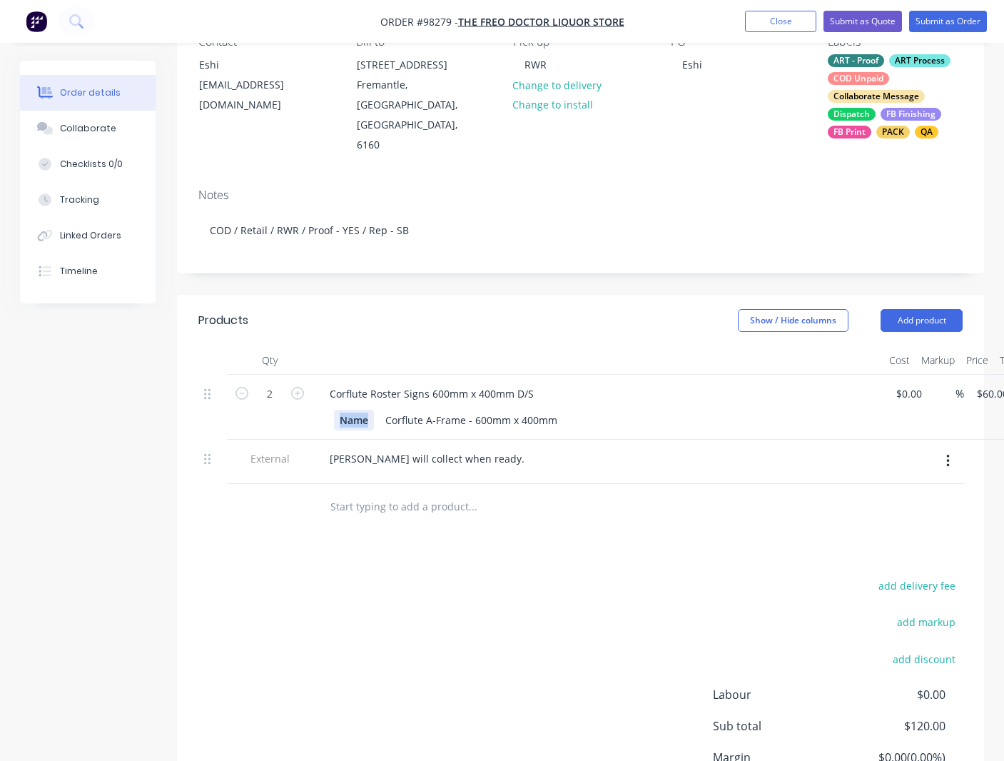
drag, startPoint x: 371, startPoint y: 405, endPoint x: 238, endPoint y: 400, distance: 133.5
click at [334, 410] on div "Name" at bounding box center [354, 420] width 40 height 21
click at [928, 309] on button "Add product" at bounding box center [922, 320] width 82 height 23
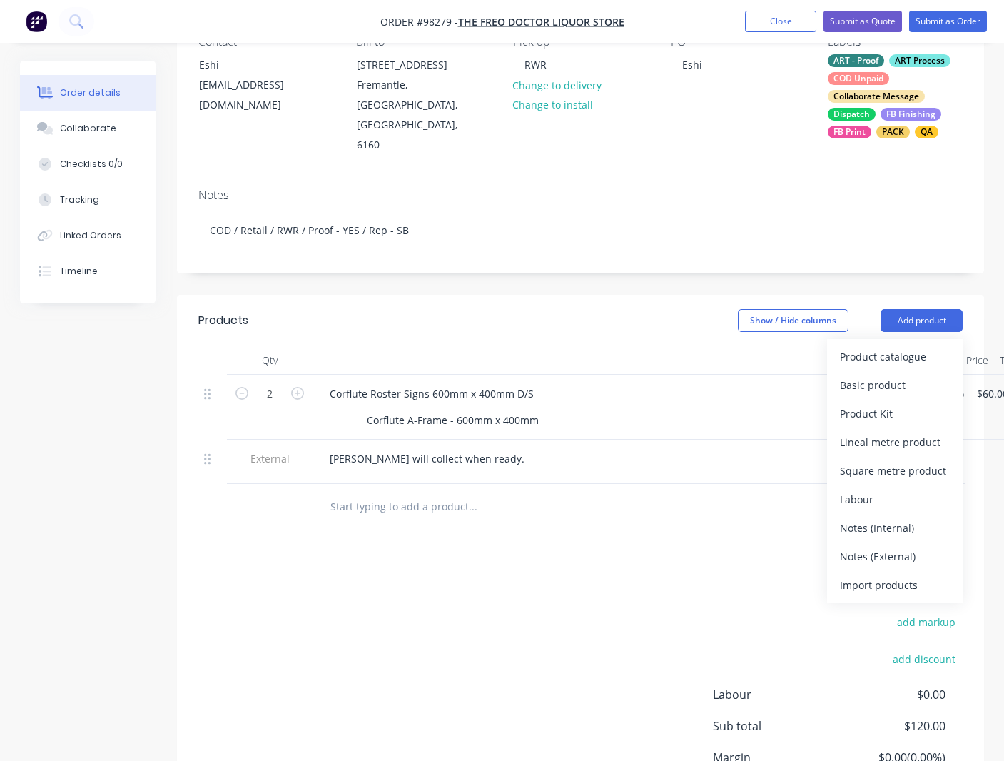
click at [903, 546] on div "Notes (External)" at bounding box center [895, 556] width 110 height 21
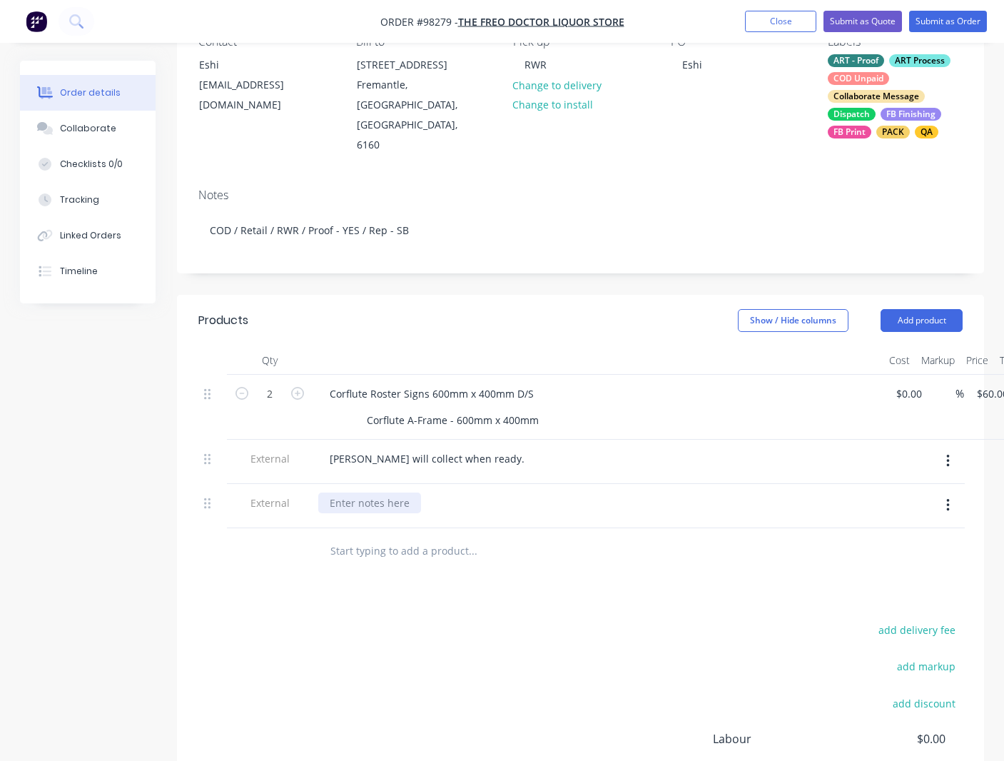
click at [375, 506] on div at bounding box center [369, 502] width 103 height 21
paste div
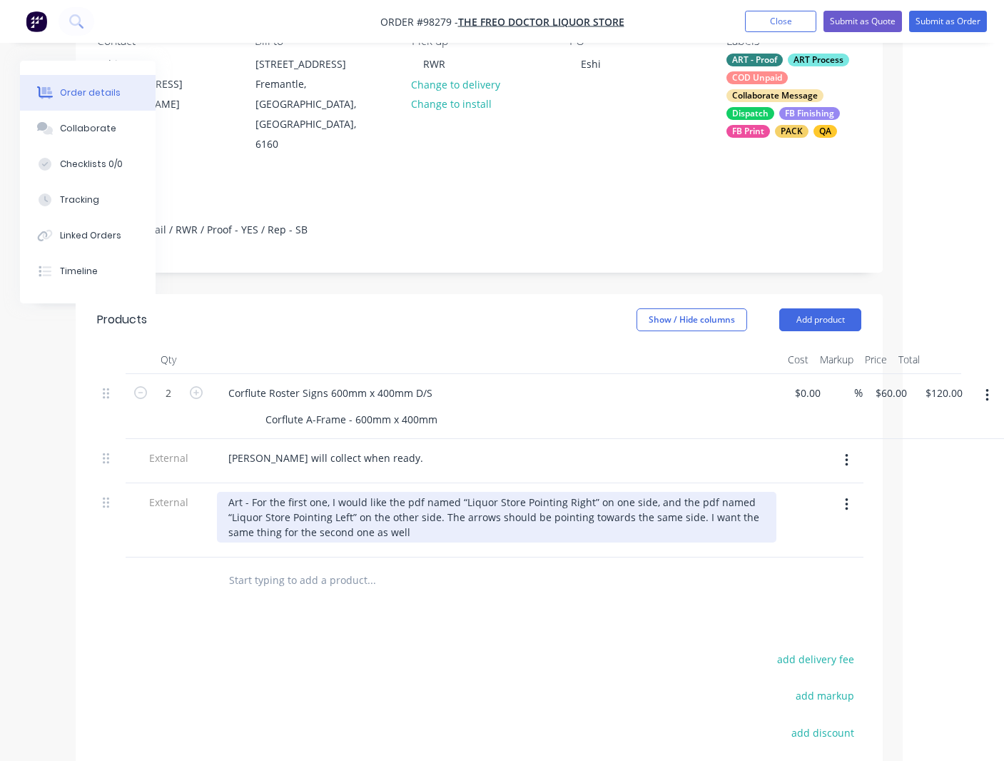
scroll to position [146, 0]
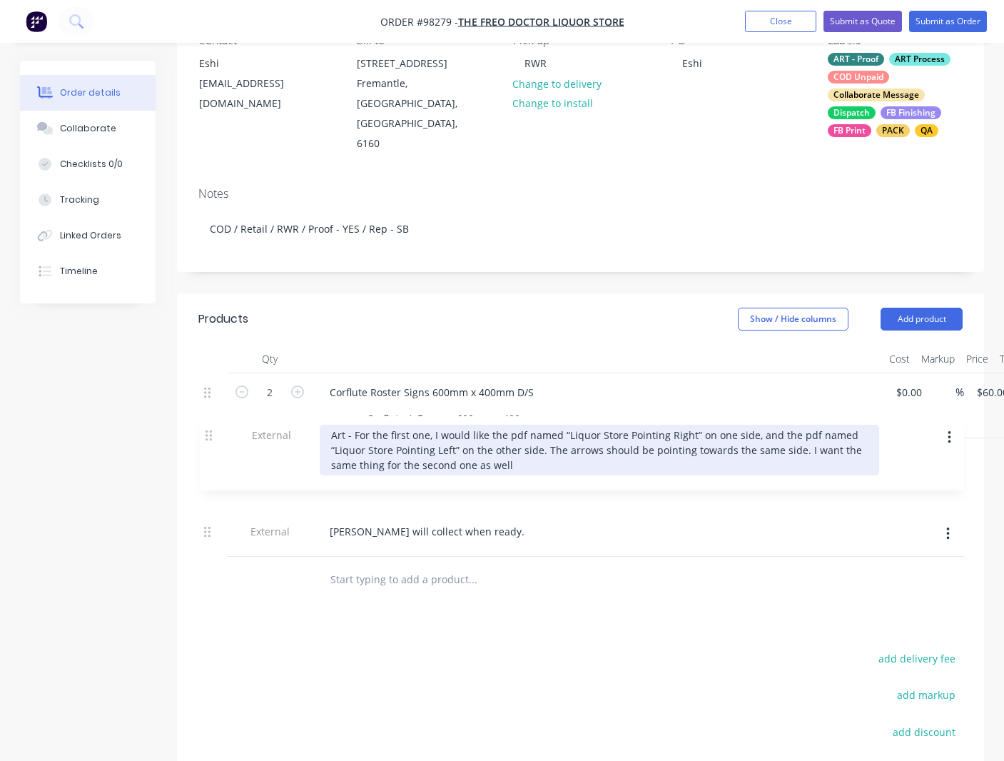
drag, startPoint x: 209, startPoint y: 507, endPoint x: 210, endPoint y: 438, distance: 68.5
click at [210, 438] on div "2 Corflute Roster Signs 600mm x 400mm D/S Corflute A-Frame - 600mm x 400mm $0.0…" at bounding box center [580, 464] width 764 height 183
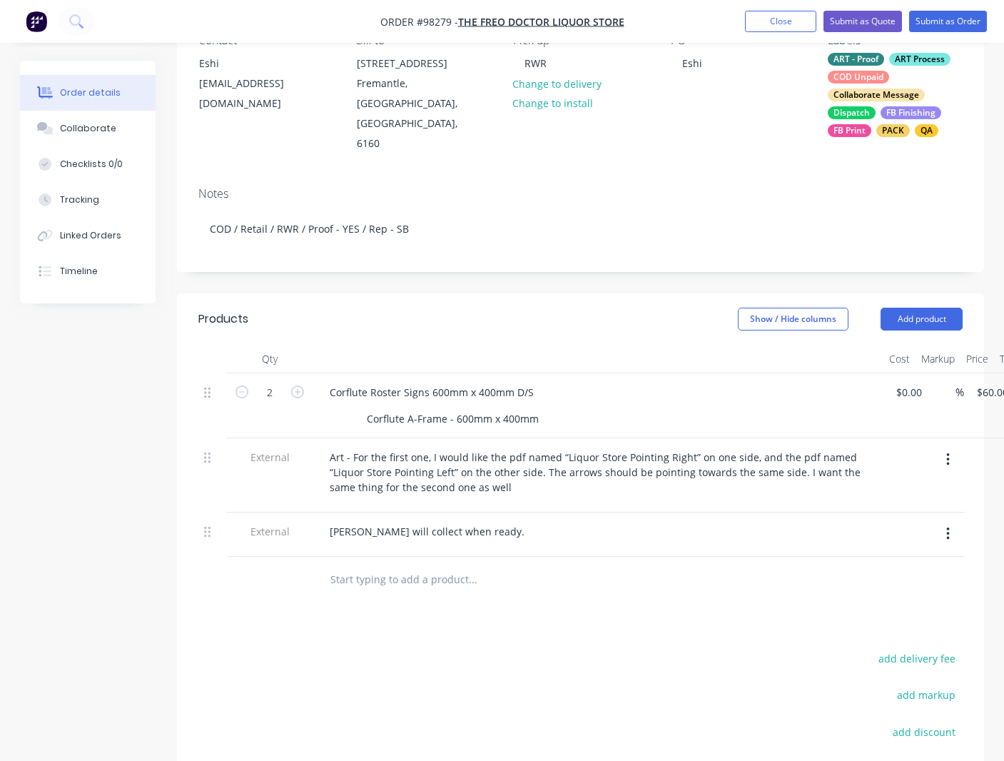
click at [792, 187] on div "Notes" at bounding box center [580, 194] width 764 height 14
click at [934, 19] on button "Submit as Order" at bounding box center [948, 21] width 78 height 21
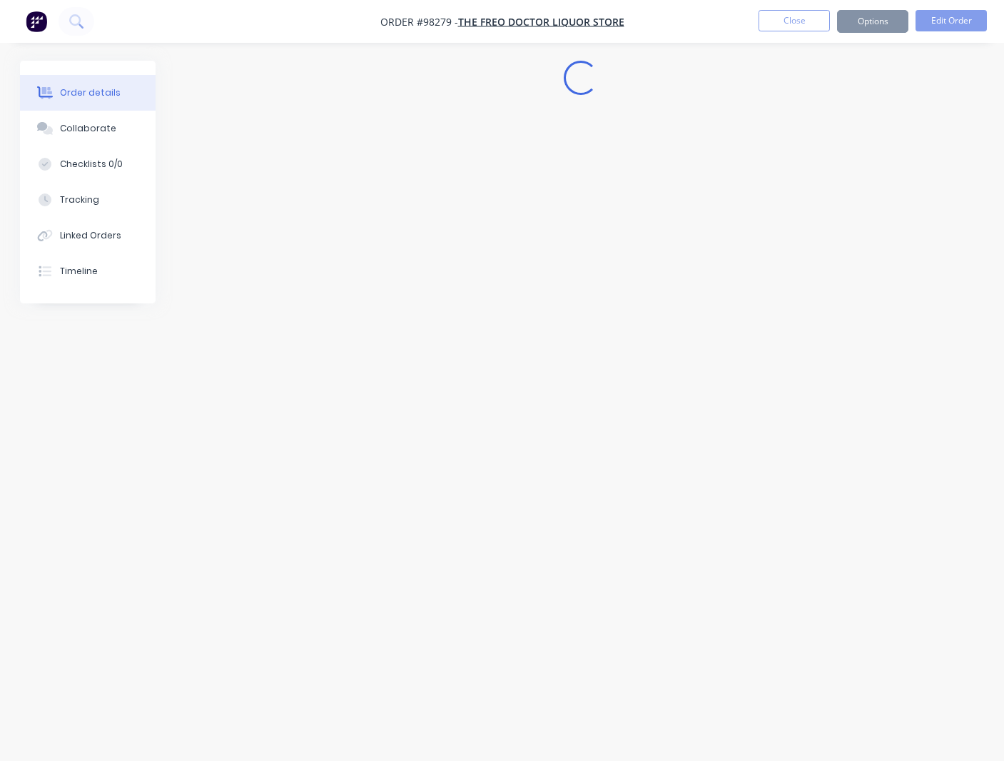
scroll to position [0, 0]
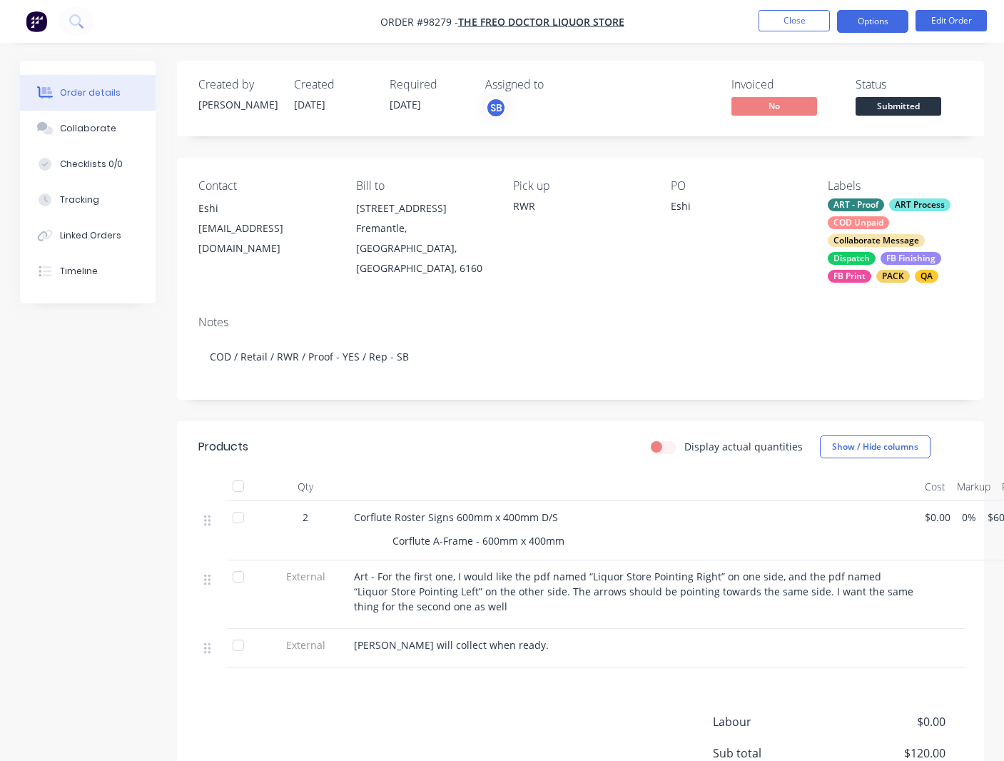
click at [876, 26] on button "Options" at bounding box center [872, 21] width 71 height 23
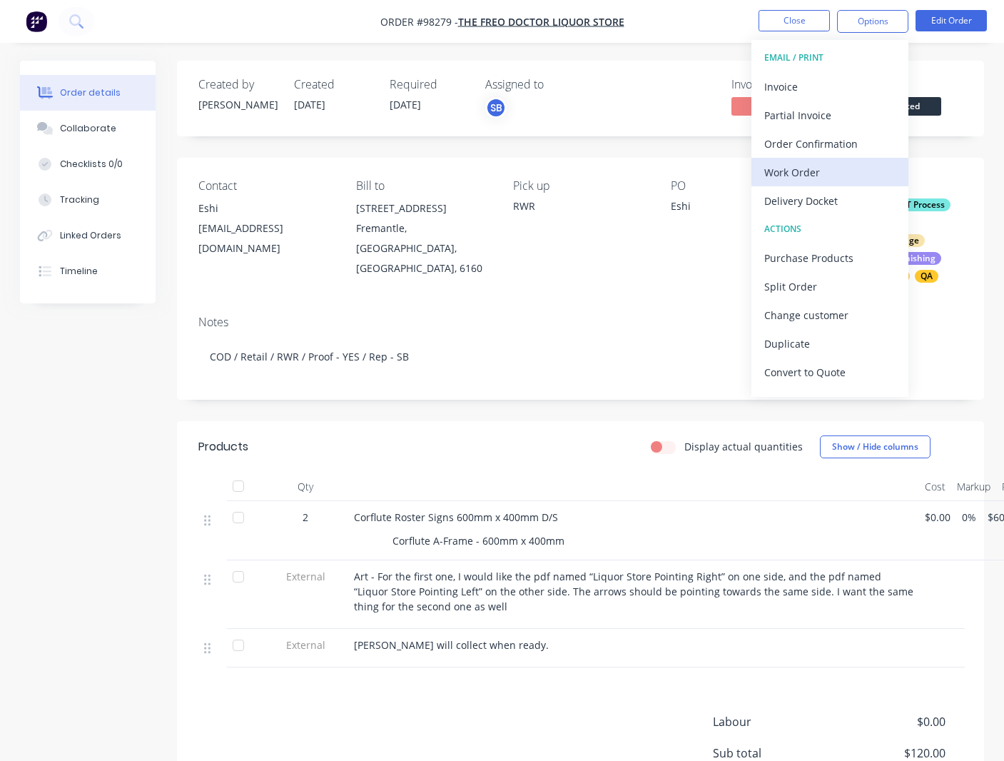
click at [793, 175] on div "Work Order" at bounding box center [829, 172] width 131 height 21
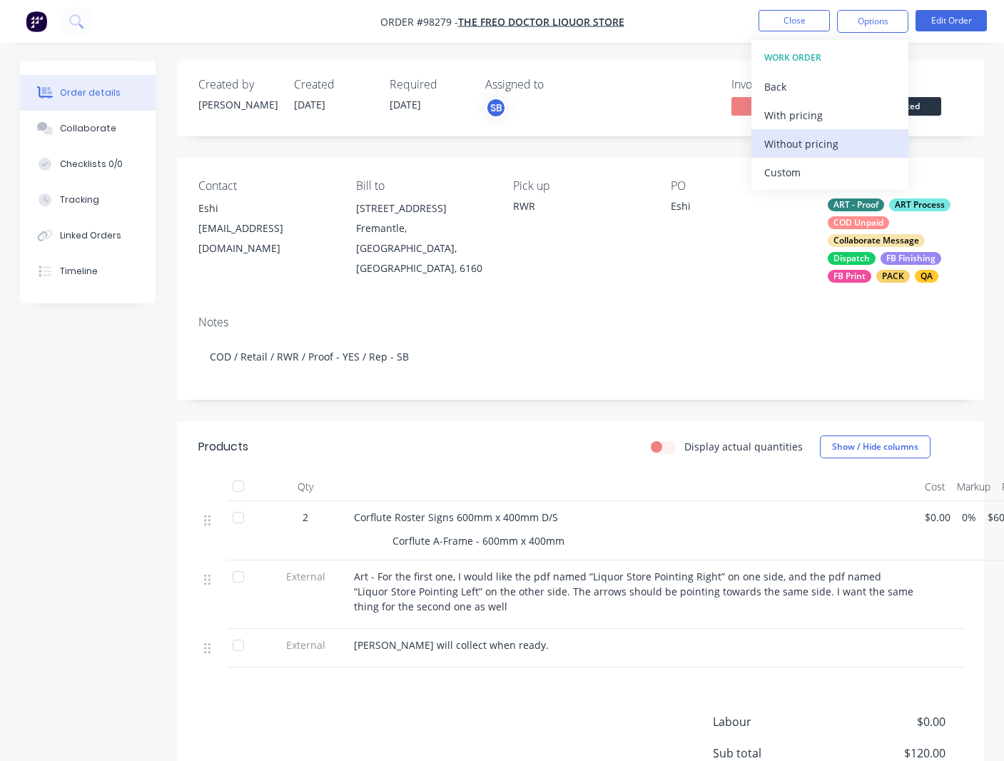
click at [801, 146] on div "Without pricing" at bounding box center [829, 143] width 131 height 21
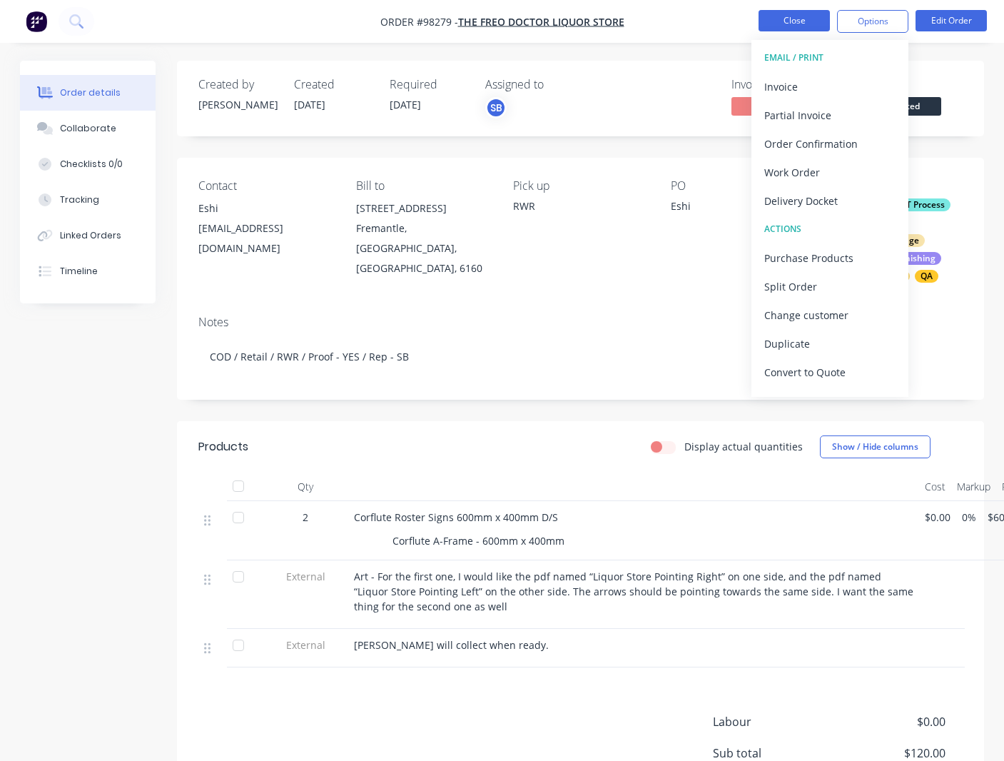
click at [798, 19] on button "Close" at bounding box center [793, 20] width 71 height 21
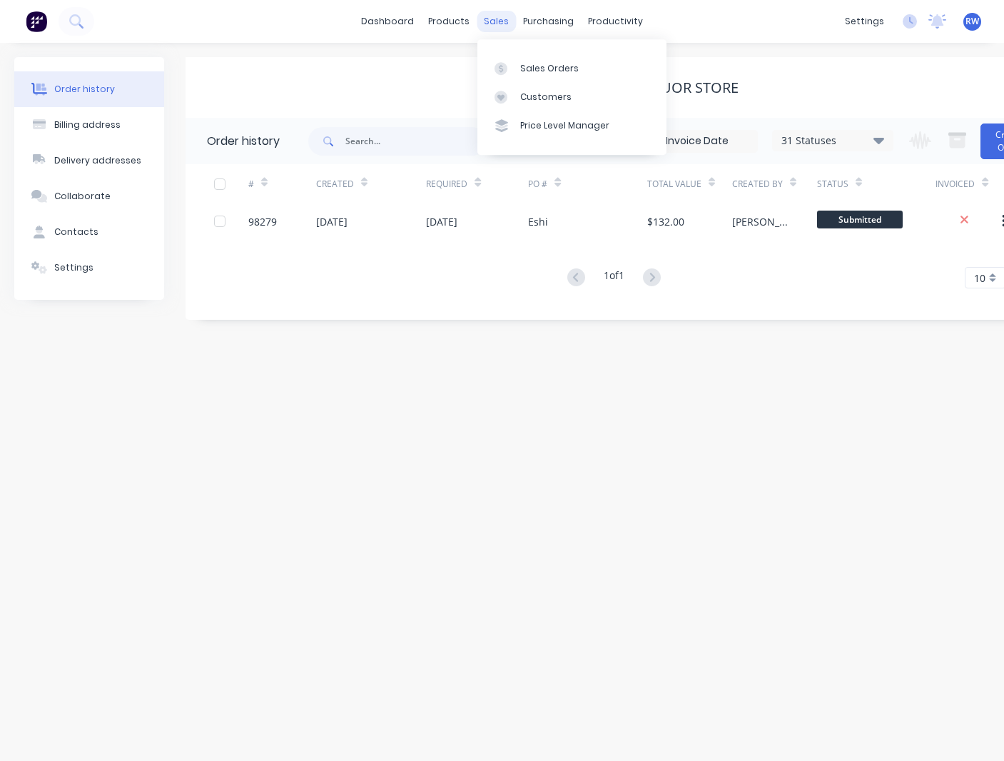
click at [490, 24] on div "sales" at bounding box center [496, 21] width 39 height 21
click at [533, 66] on div "Sales Orders" at bounding box center [549, 68] width 59 height 13
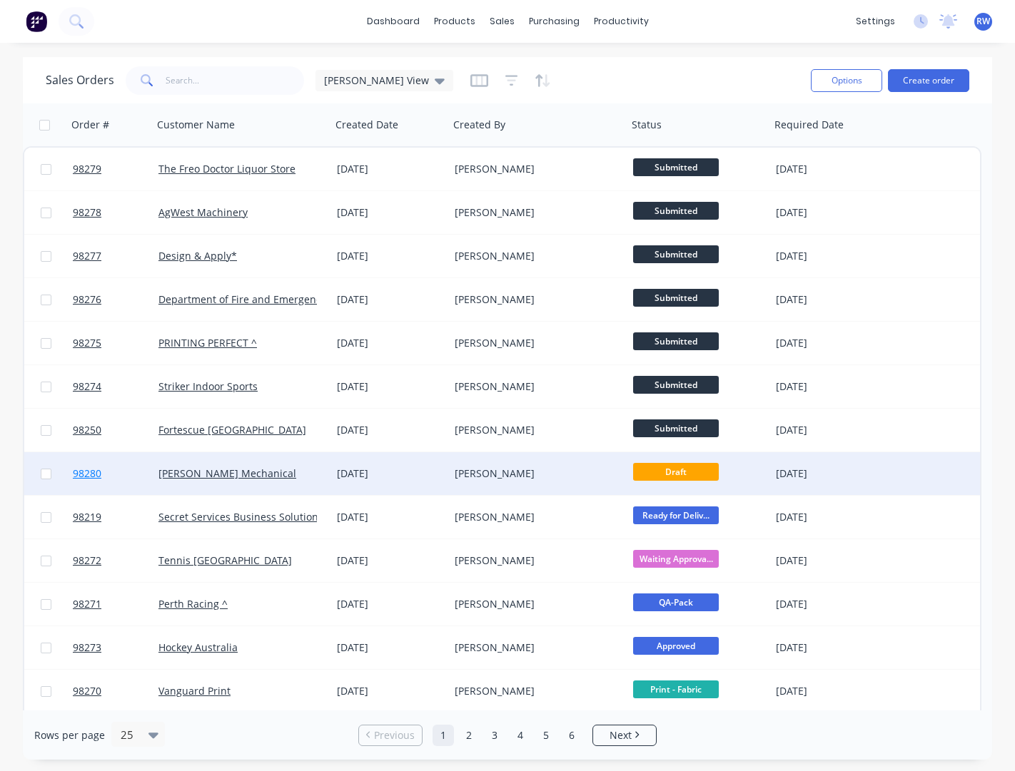
click at [91, 476] on span "98280" at bounding box center [87, 474] width 29 height 14
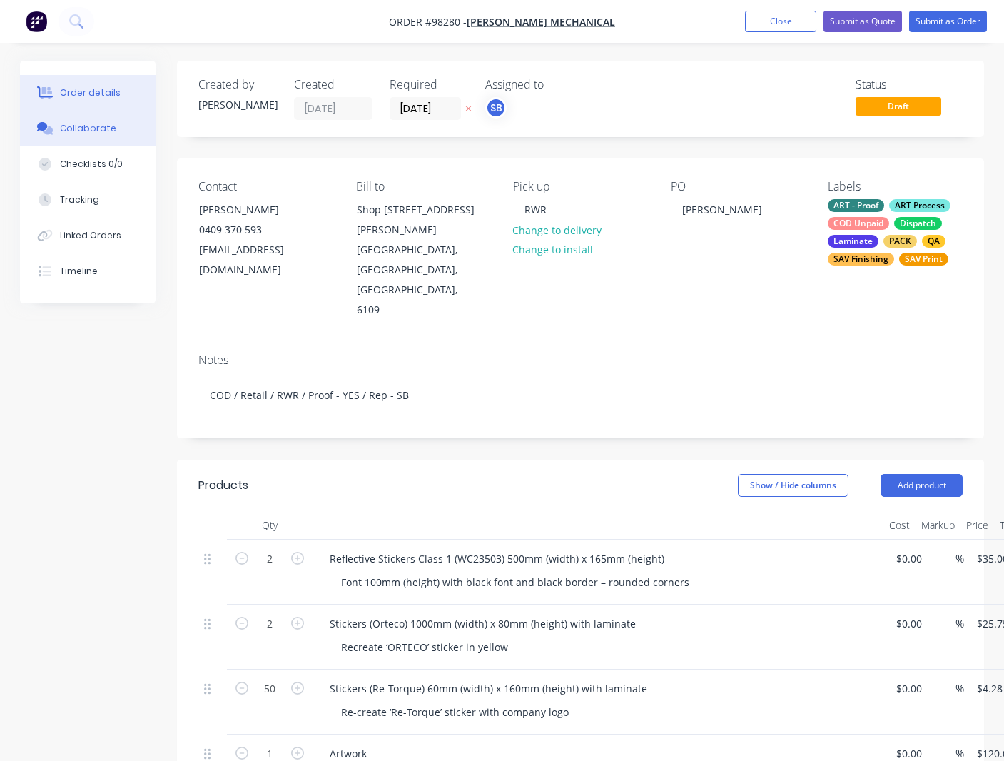
click at [69, 130] on div "Collaborate" at bounding box center [88, 128] width 56 height 13
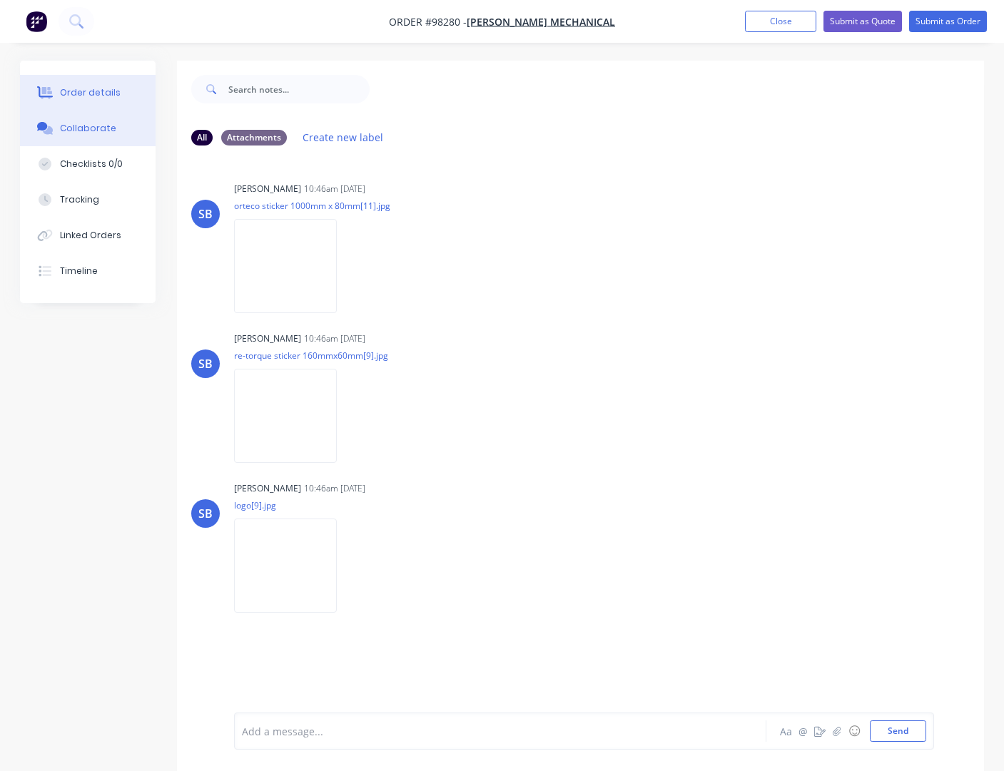
click at [91, 92] on div "Order details" at bounding box center [90, 92] width 61 height 13
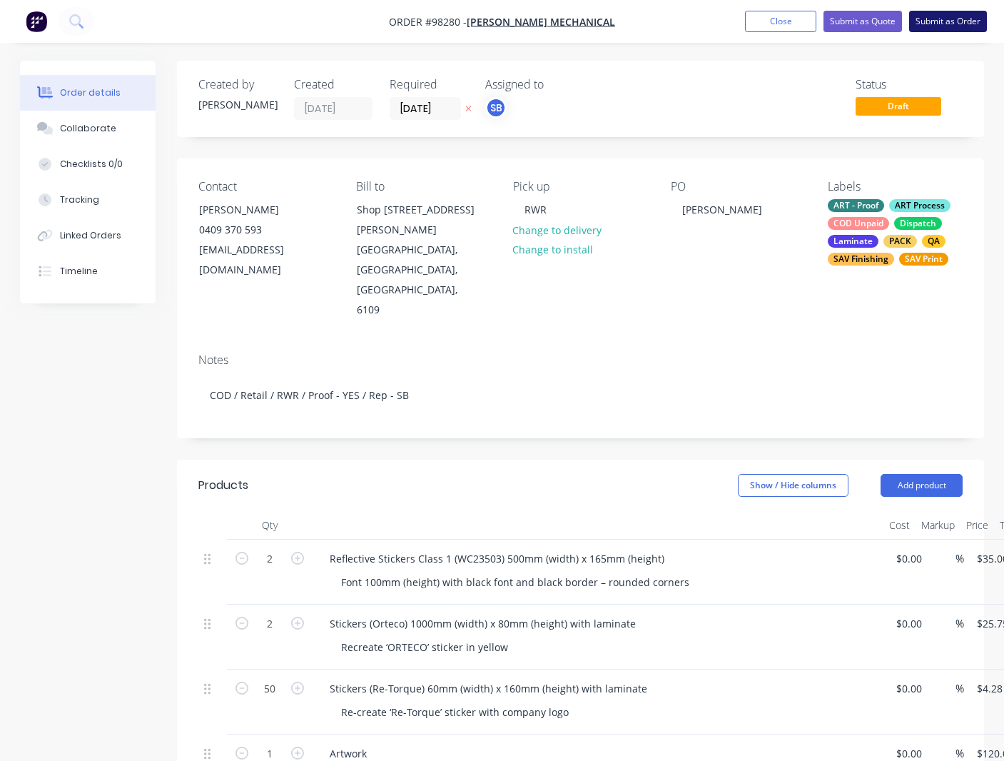
click at [947, 22] on button "Submit as Order" at bounding box center [948, 21] width 78 height 21
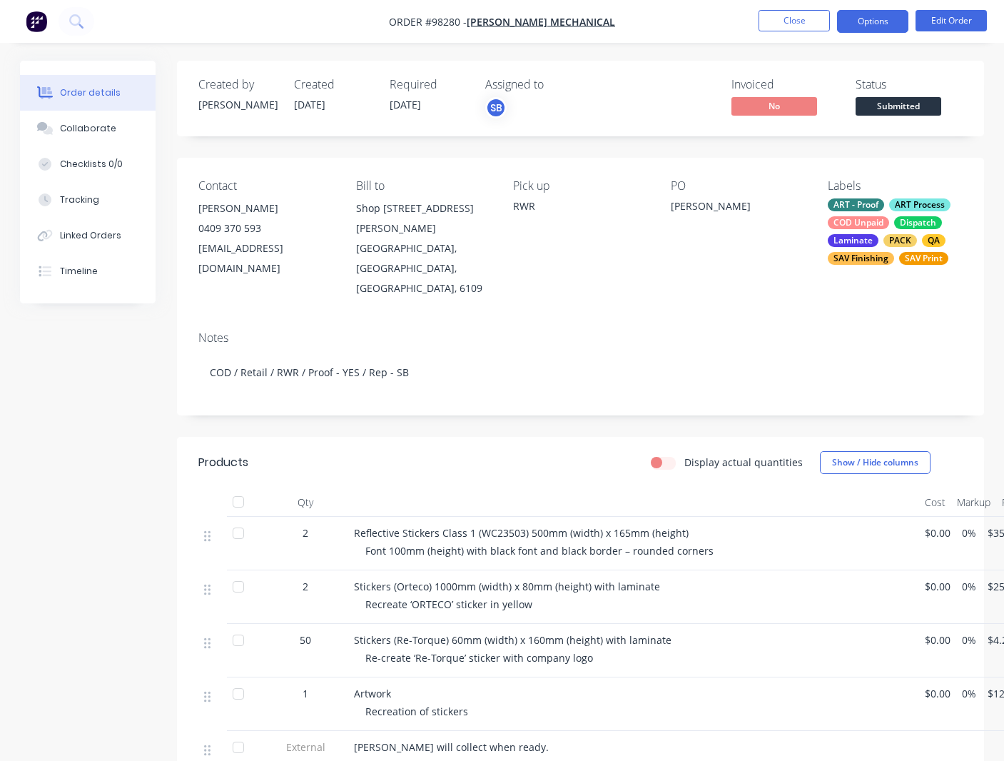
click at [865, 18] on button "Options" at bounding box center [872, 21] width 71 height 23
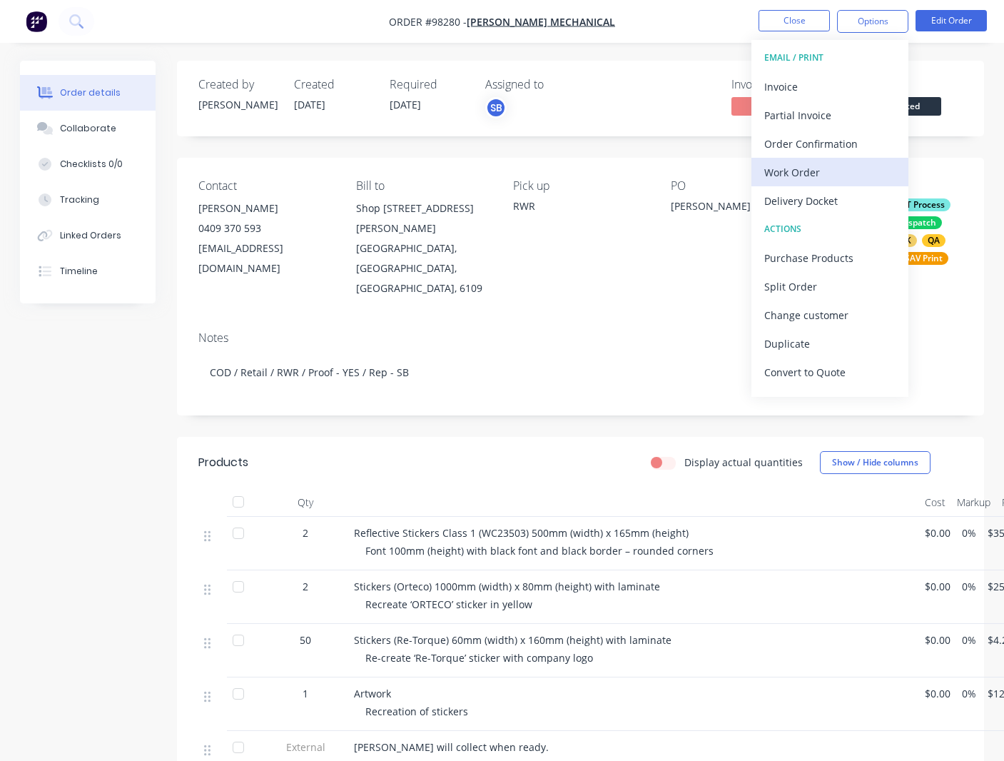
click at [810, 171] on div "Work Order" at bounding box center [829, 172] width 131 height 21
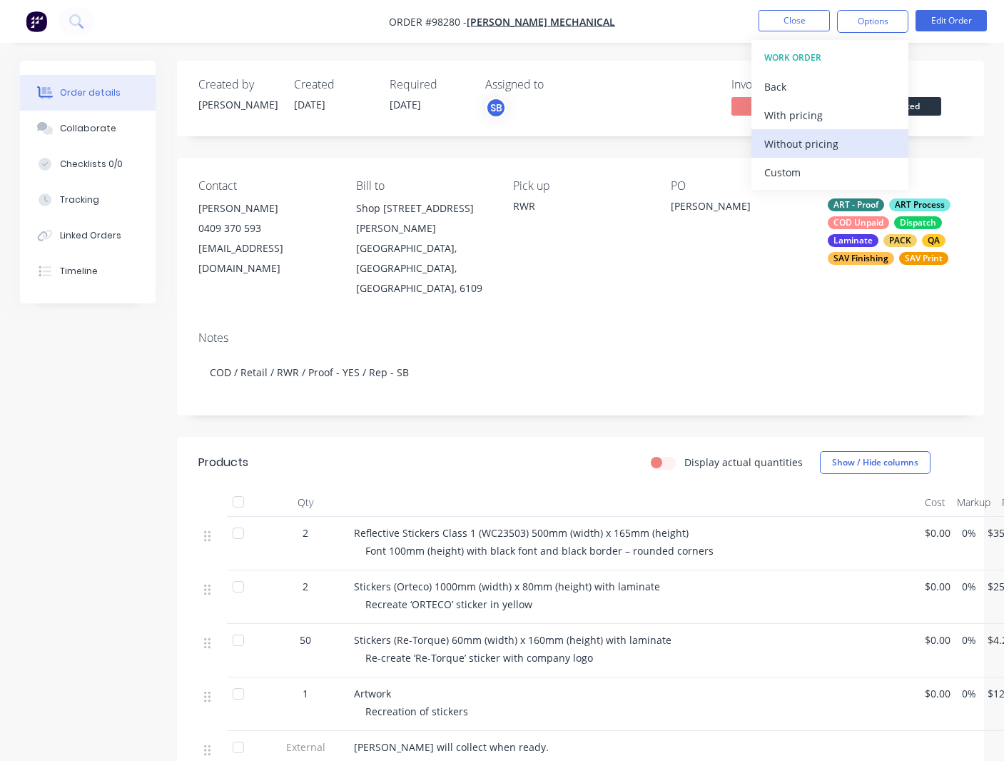
click at [810, 138] on div "Without pricing" at bounding box center [829, 143] width 131 height 21
